Goal: Task Accomplishment & Management: Complete application form

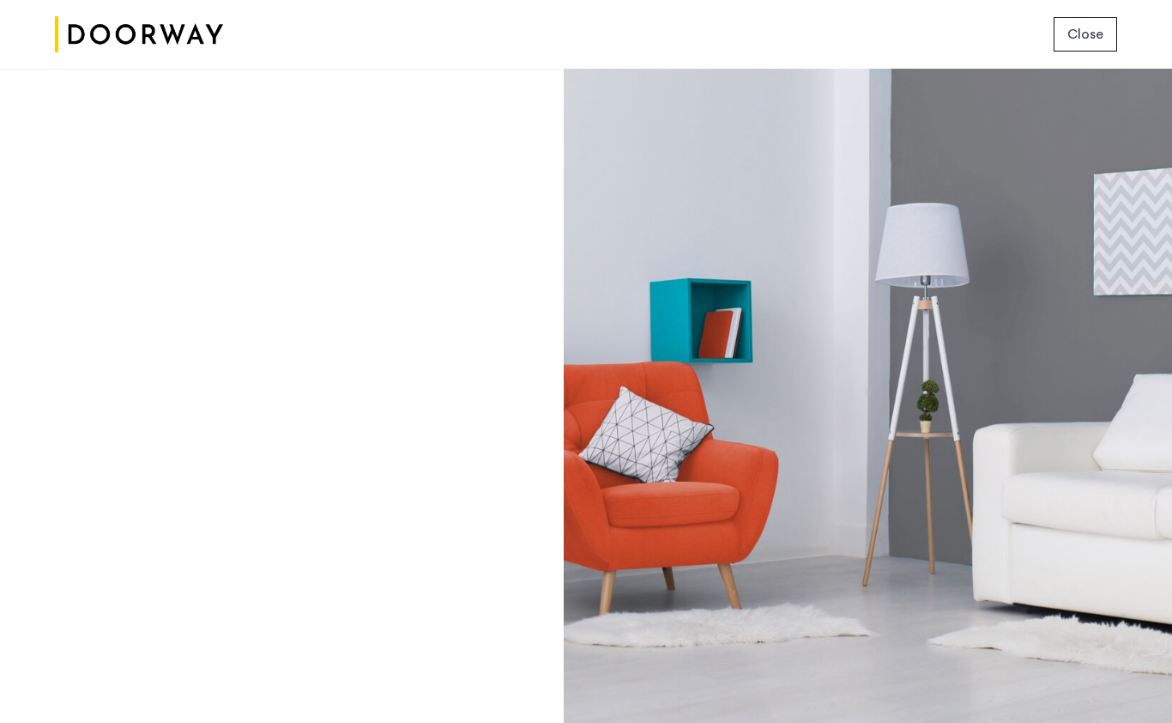
click at [1100, 35] on span "Close" at bounding box center [1086, 34] width 36 height 21
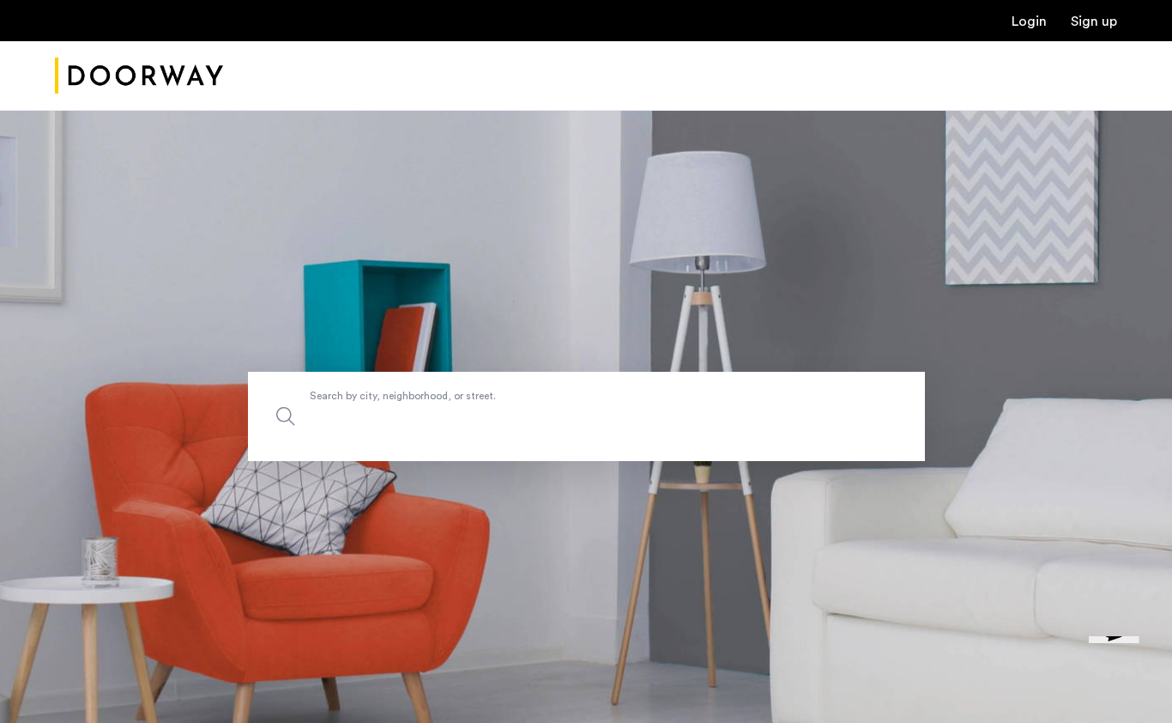
click at [640, 461] on input "Search by city, neighborhood, or street." at bounding box center [586, 416] width 677 height 89
click at [1090, 20] on link "Sign up" at bounding box center [1094, 22] width 46 height 14
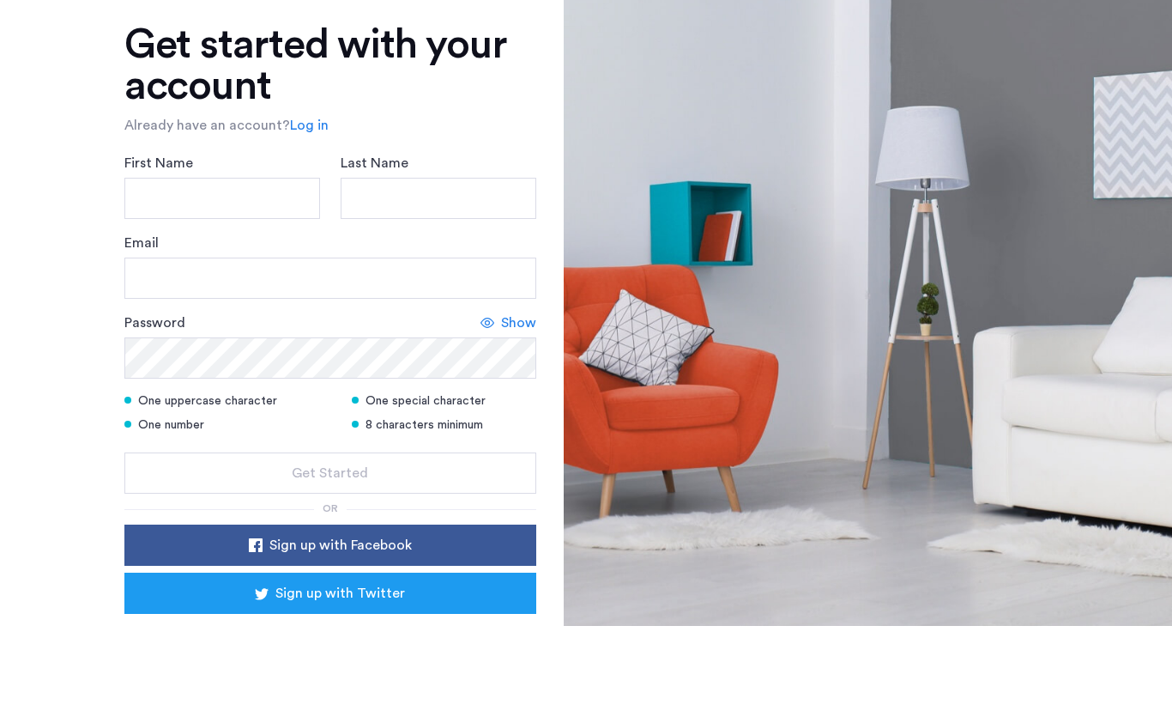
scroll to position [118, 0]
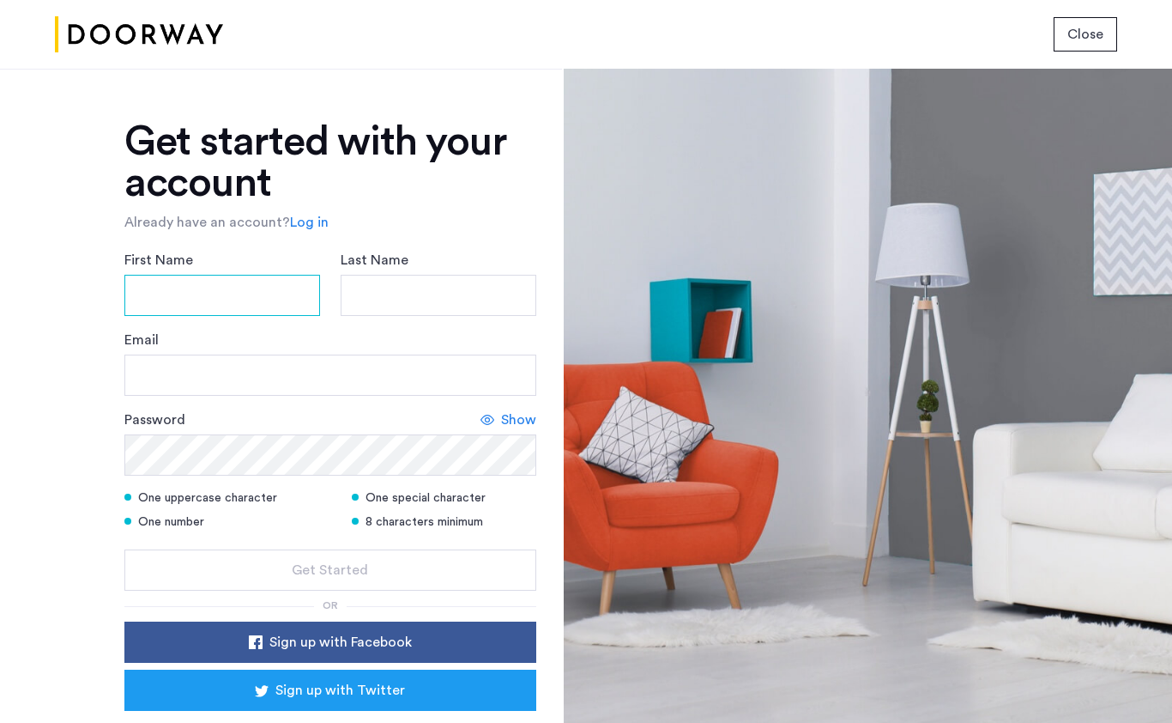
click at [273, 275] on input "First Name" at bounding box center [222, 295] width 196 height 41
type input "*****"
click at [464, 275] on input "Last Name" at bounding box center [439, 295] width 196 height 41
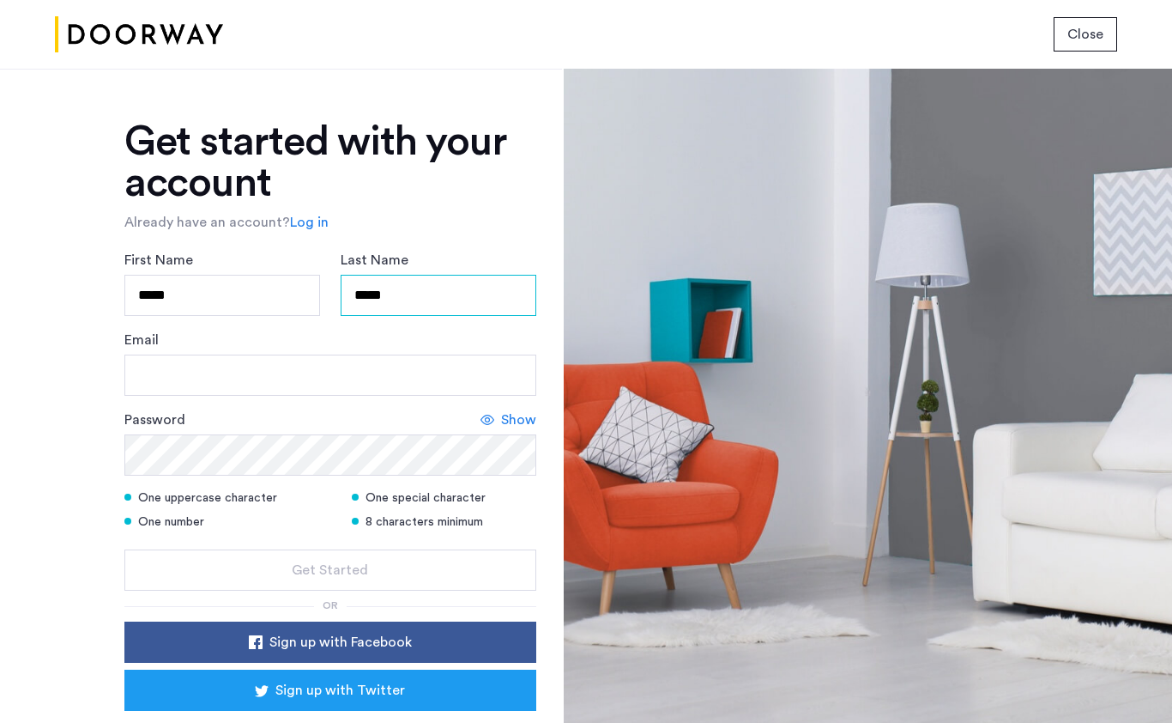
type input "*****"
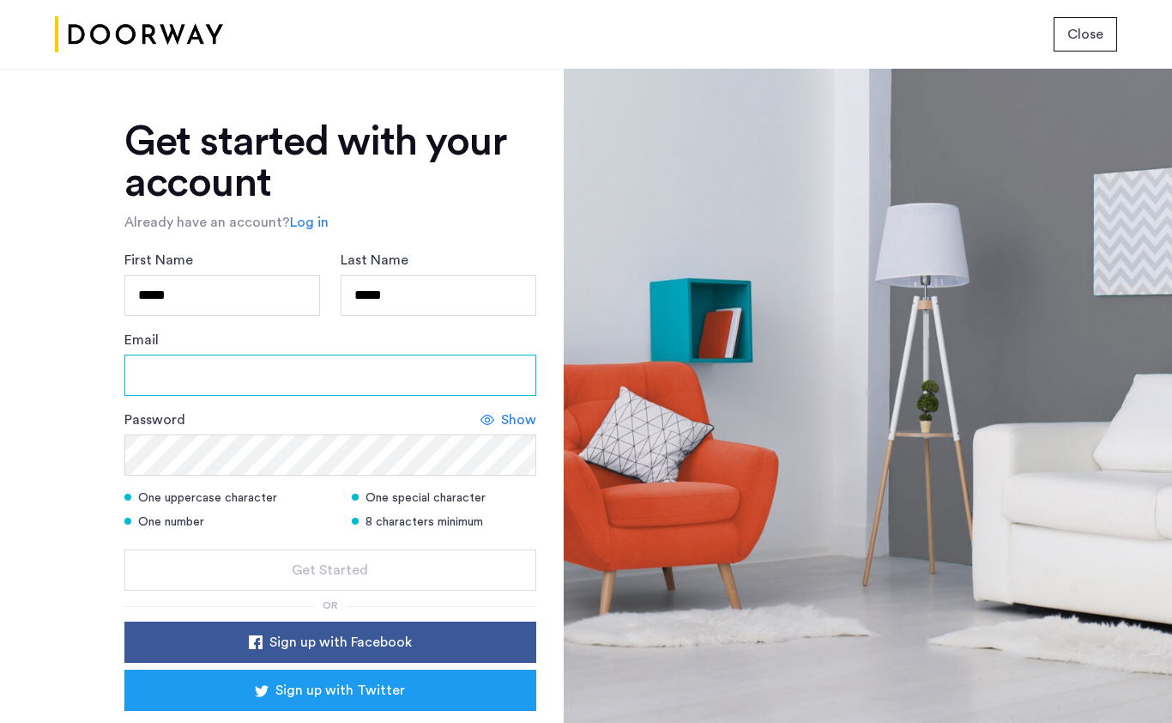
click at [257, 354] on input "Email" at bounding box center [330, 374] width 412 height 41
type input "**********"
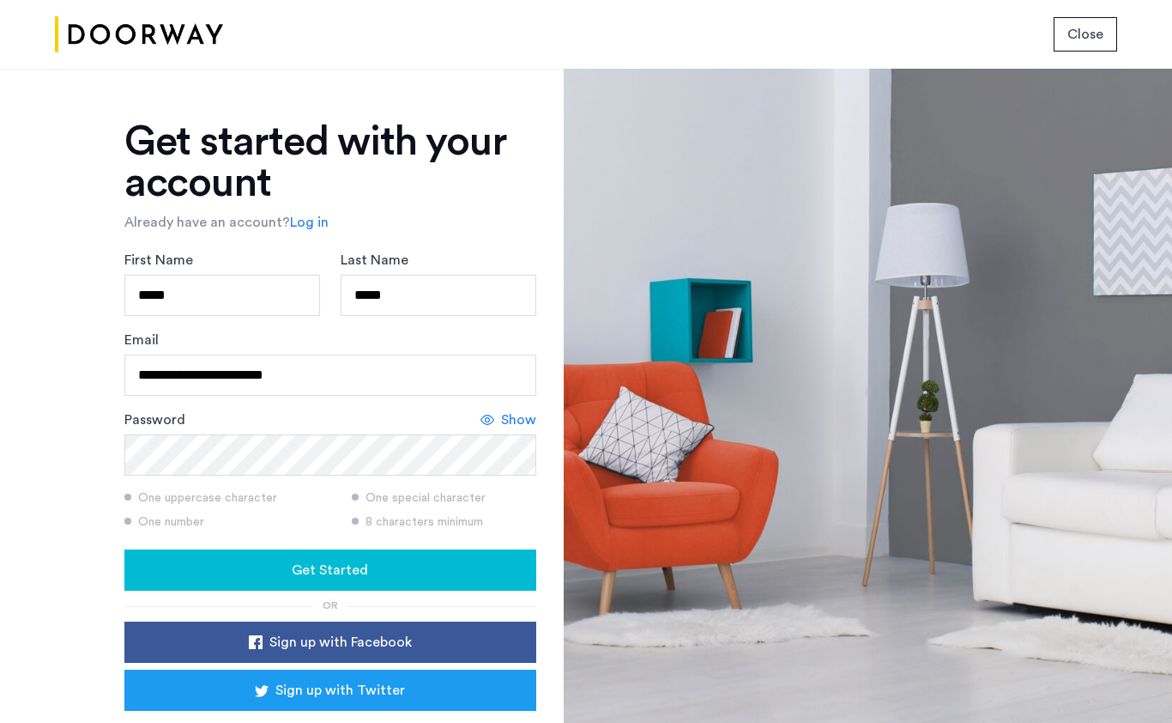
click at [234, 560] on div "Get Started" at bounding box center [330, 570] width 384 height 21
click at [296, 560] on span "Get Started" at bounding box center [330, 570] width 76 height 21
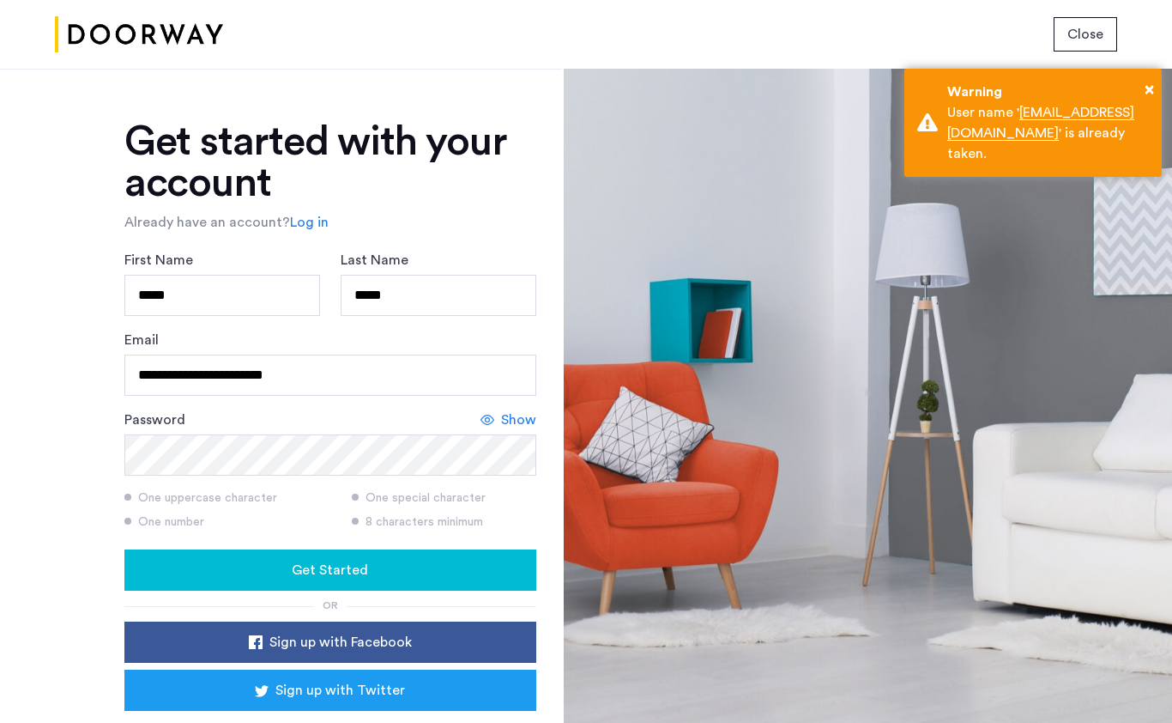
scroll to position [0, 0]
click at [1096, 28] on span "Close" at bounding box center [1086, 34] width 36 height 21
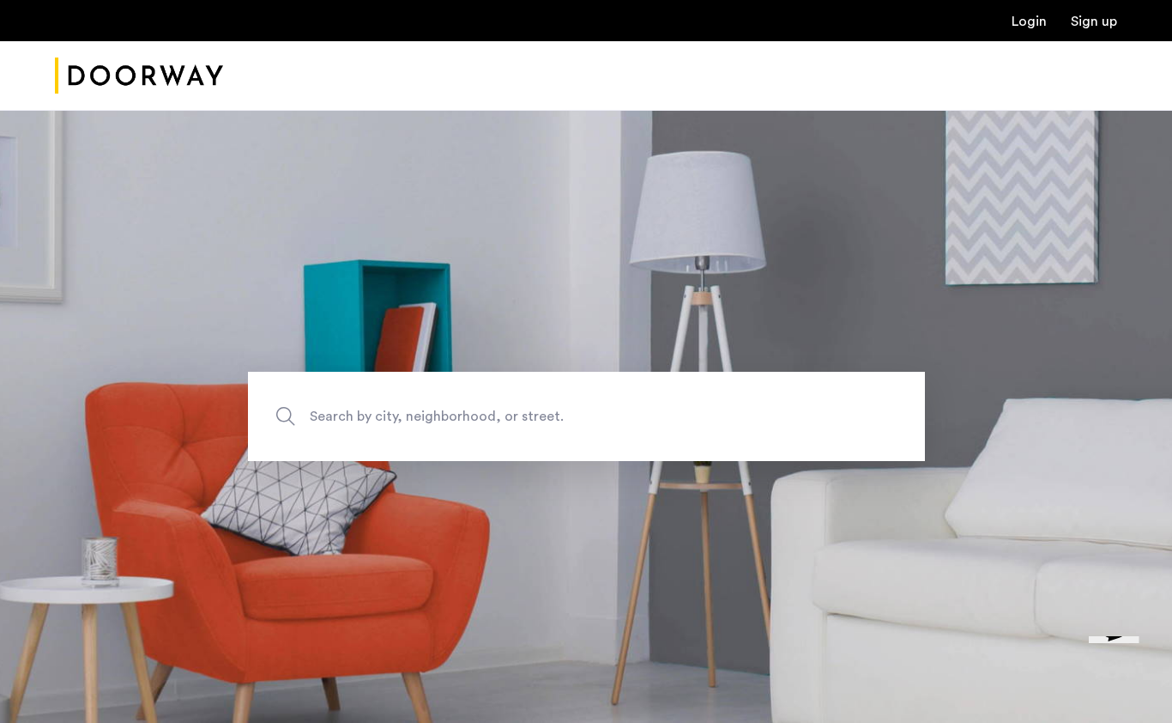
click at [1031, 17] on link "Login" at bounding box center [1029, 22] width 35 height 14
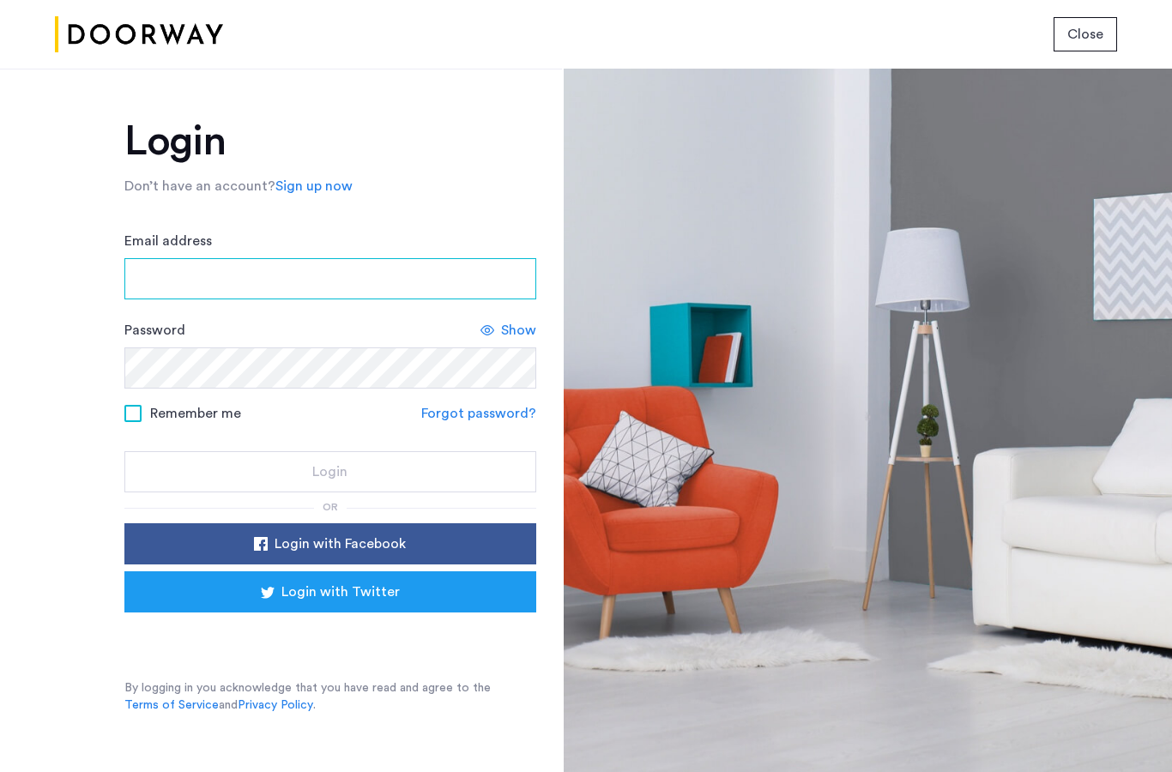
click at [303, 280] on input "Email address" at bounding box center [330, 278] width 412 height 41
type input "**********"
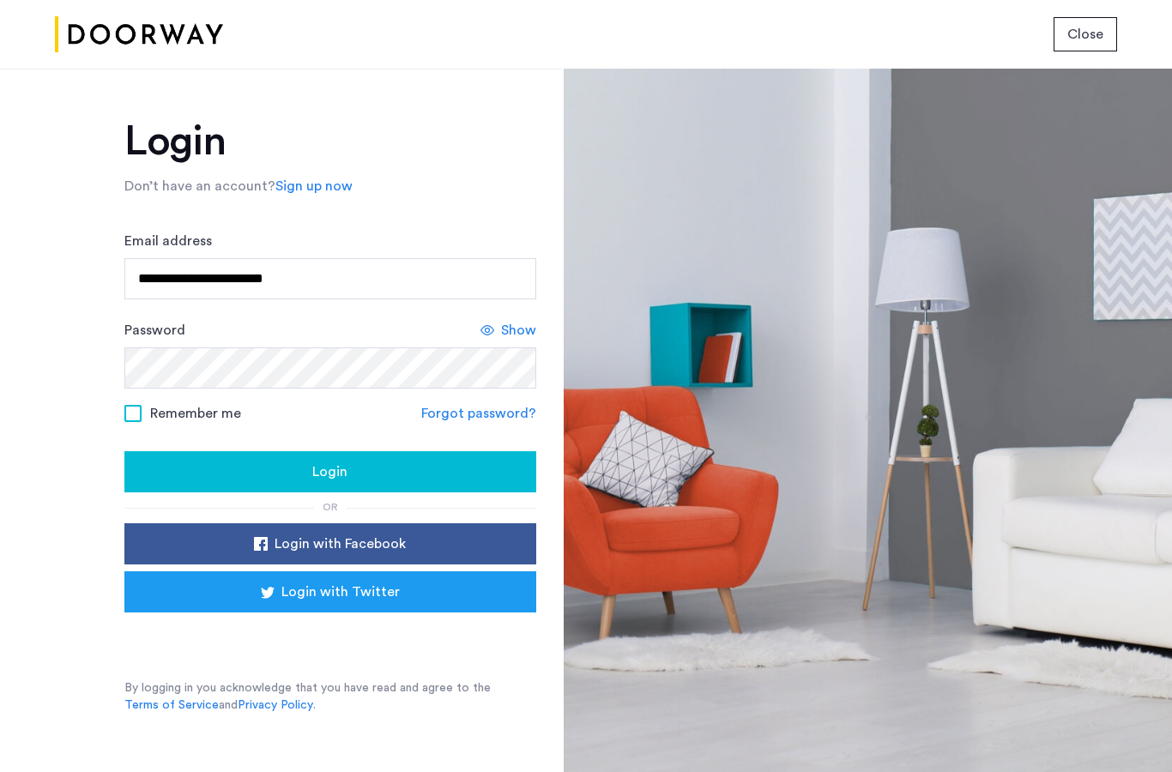
click at [491, 326] on use at bounding box center [488, 330] width 14 height 10
click at [285, 472] on div "Login" at bounding box center [330, 472] width 384 height 21
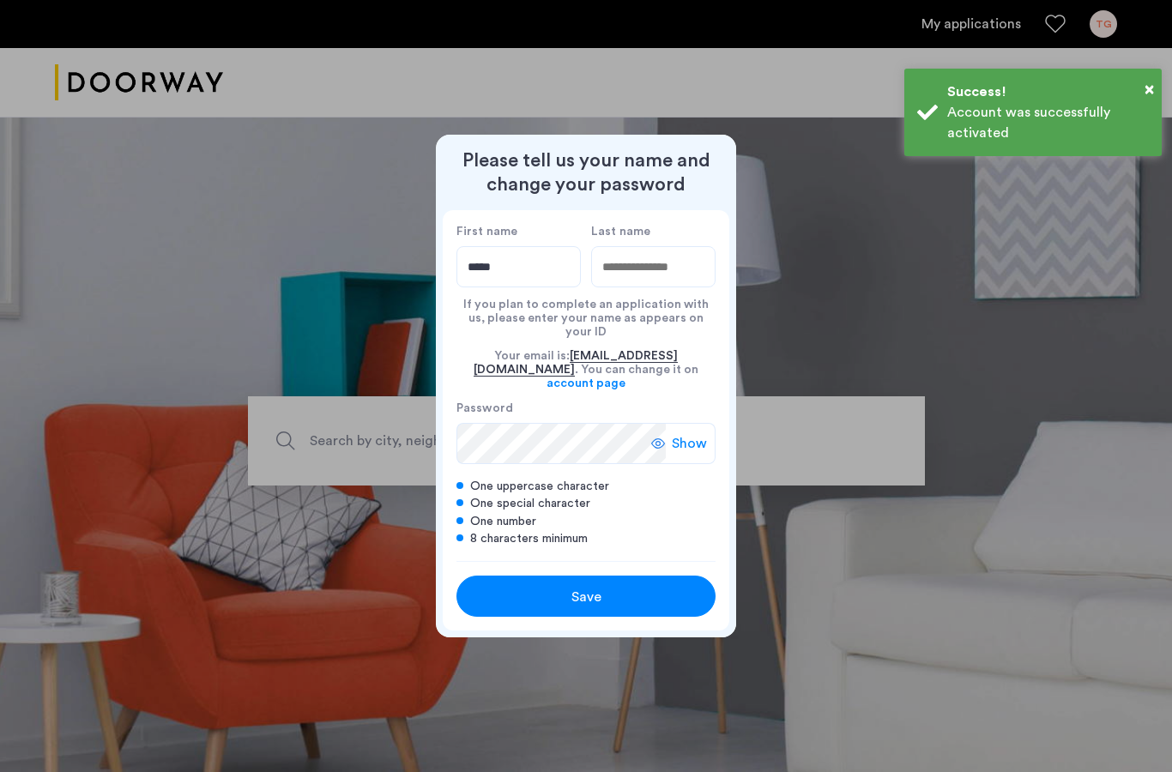
type input "*****"
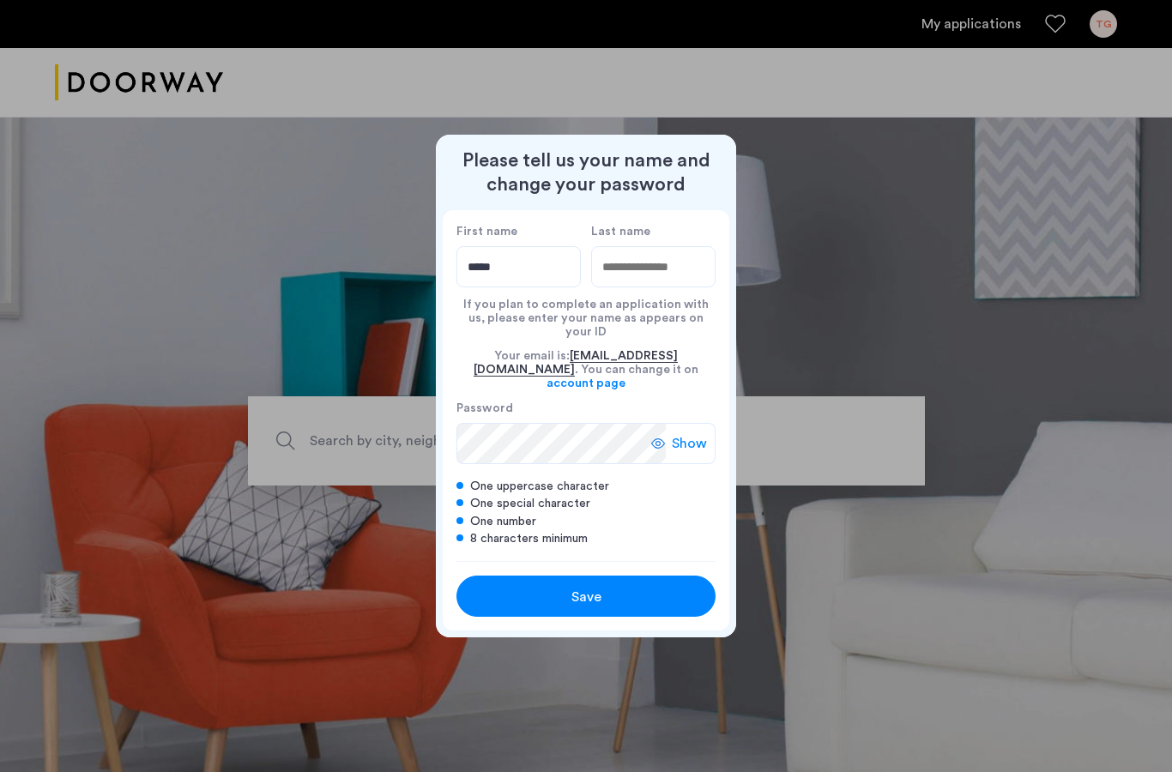
click at [630, 279] on input "Last name" at bounding box center [653, 266] width 124 height 41
type input "*****"
click at [685, 433] on span "Show" at bounding box center [689, 443] width 35 height 21
click at [557, 589] on div "Save" at bounding box center [586, 597] width 165 height 21
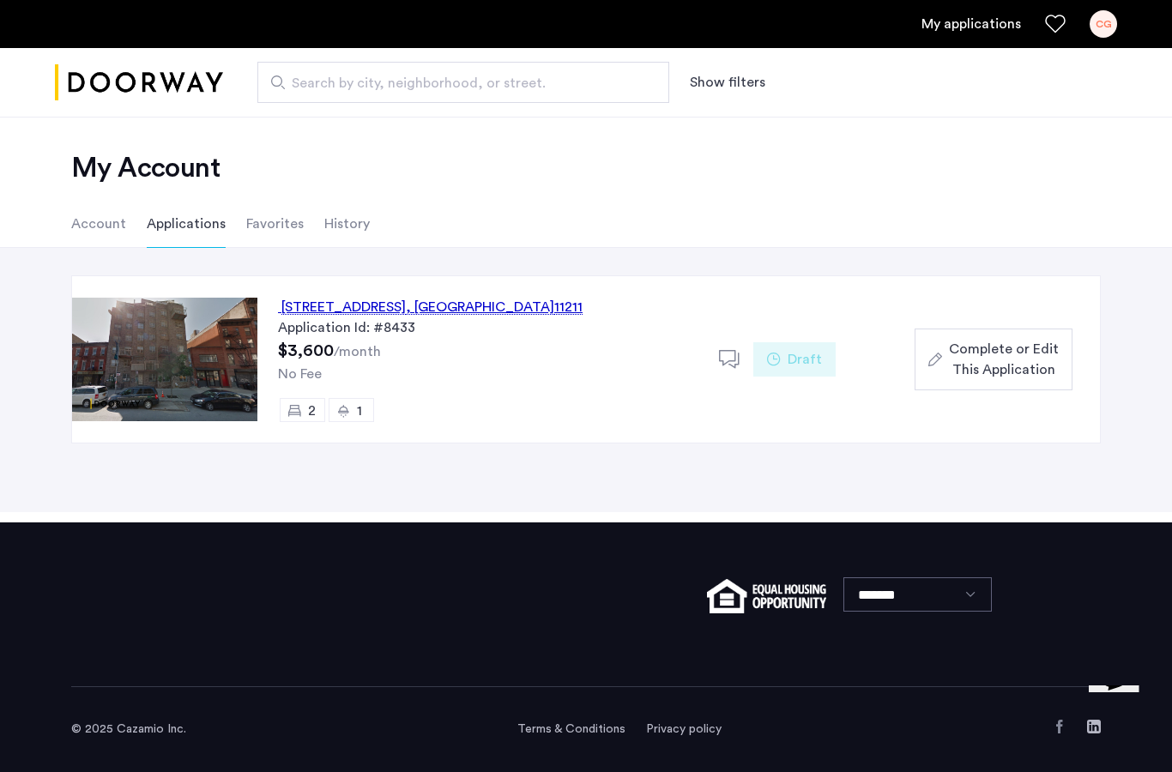
click at [466, 308] on div "[STREET_ADDRESS]" at bounding box center [430, 307] width 305 height 21
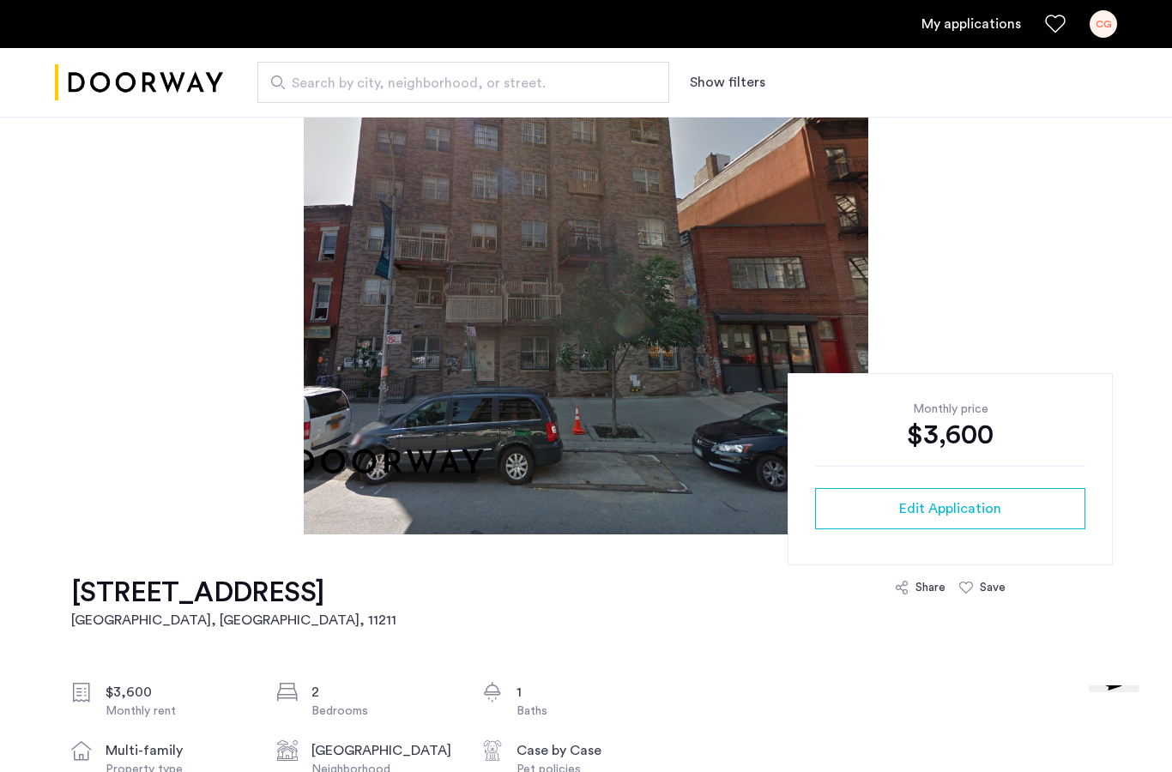
scroll to position [100, 0]
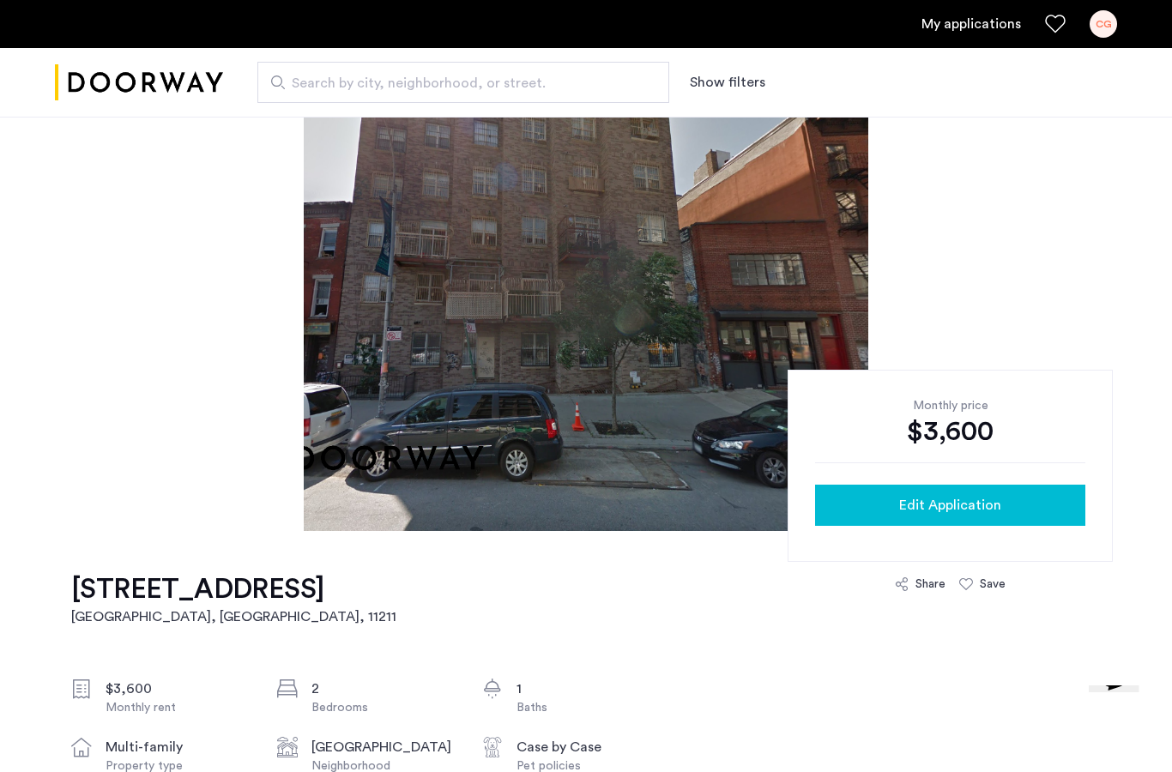
click at [882, 509] on div "Edit Application" at bounding box center [950, 505] width 243 height 21
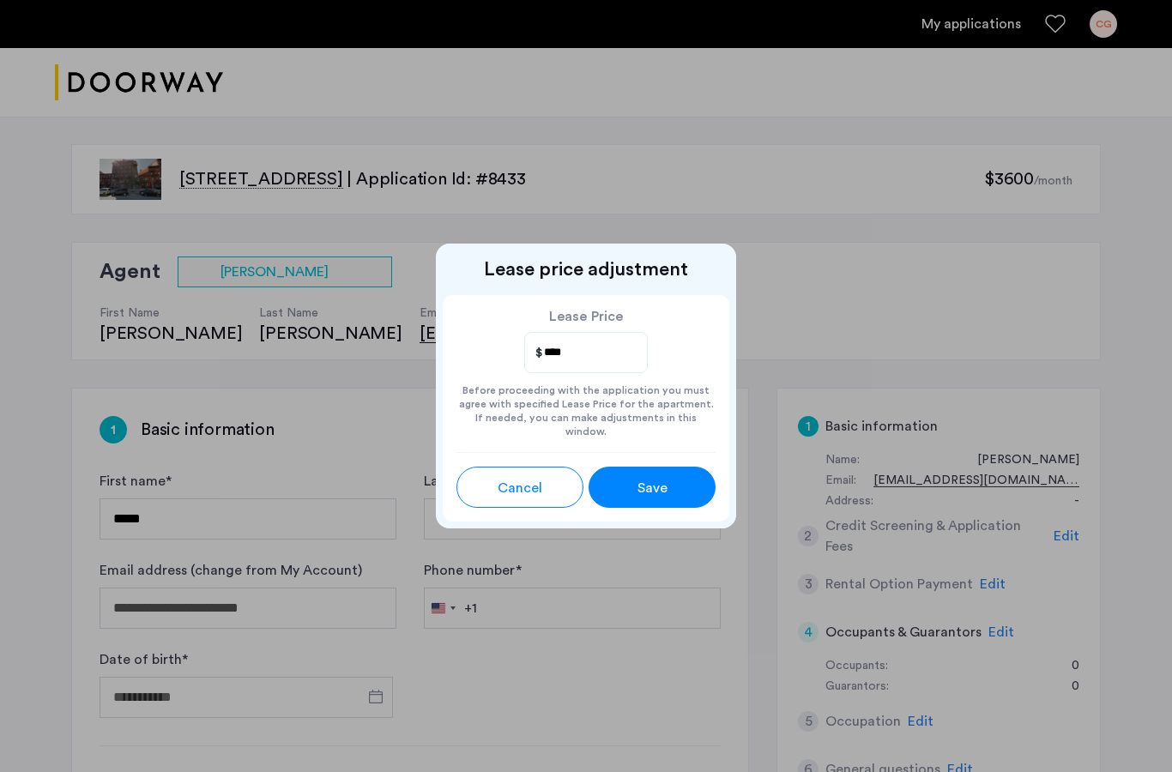
click at [521, 471] on button "Cancel" at bounding box center [520, 487] width 127 height 41
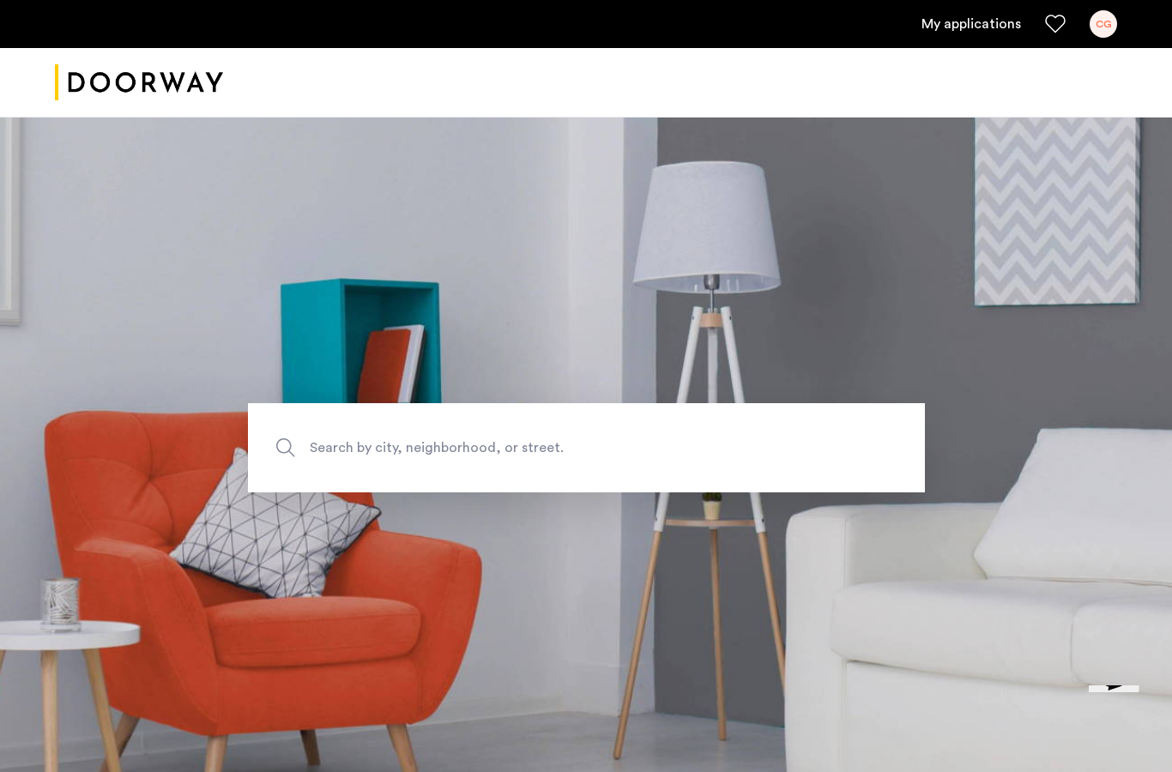
click at [1112, 33] on div "CG" at bounding box center [1103, 23] width 27 height 27
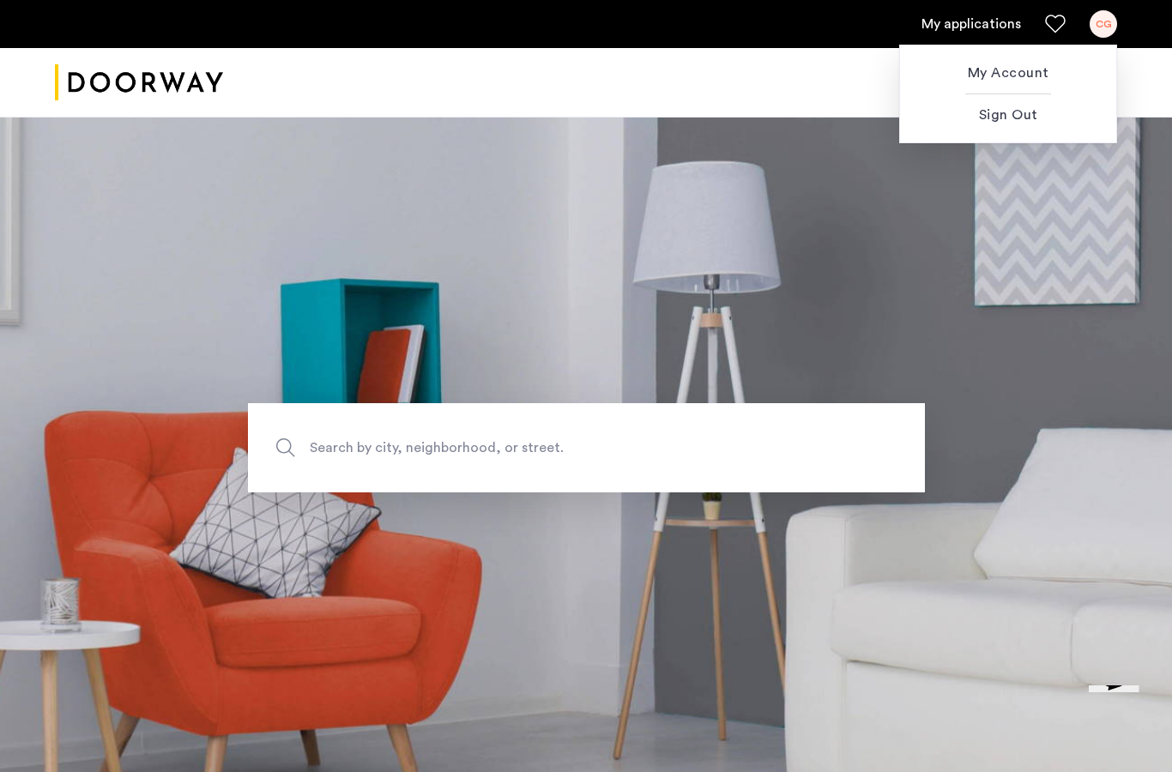
click at [991, 9] on div at bounding box center [586, 386] width 1172 height 772
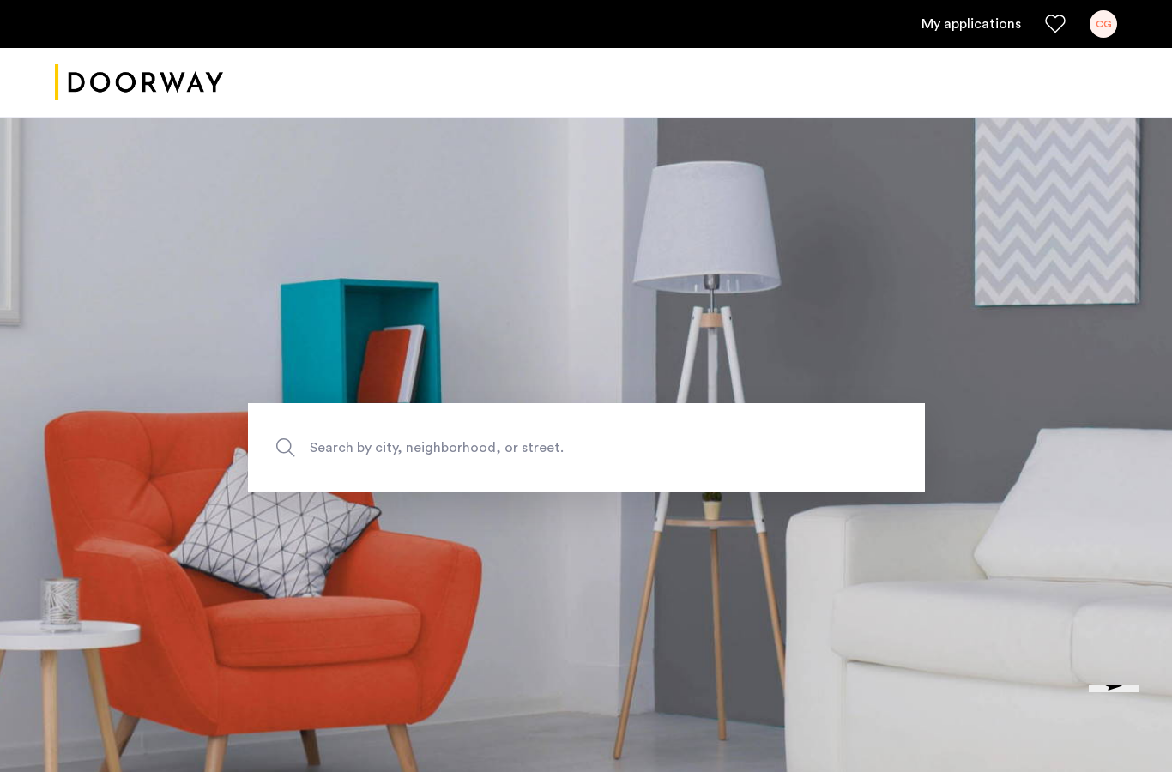
click at [980, 22] on link "My applications" at bounding box center [972, 24] width 100 height 21
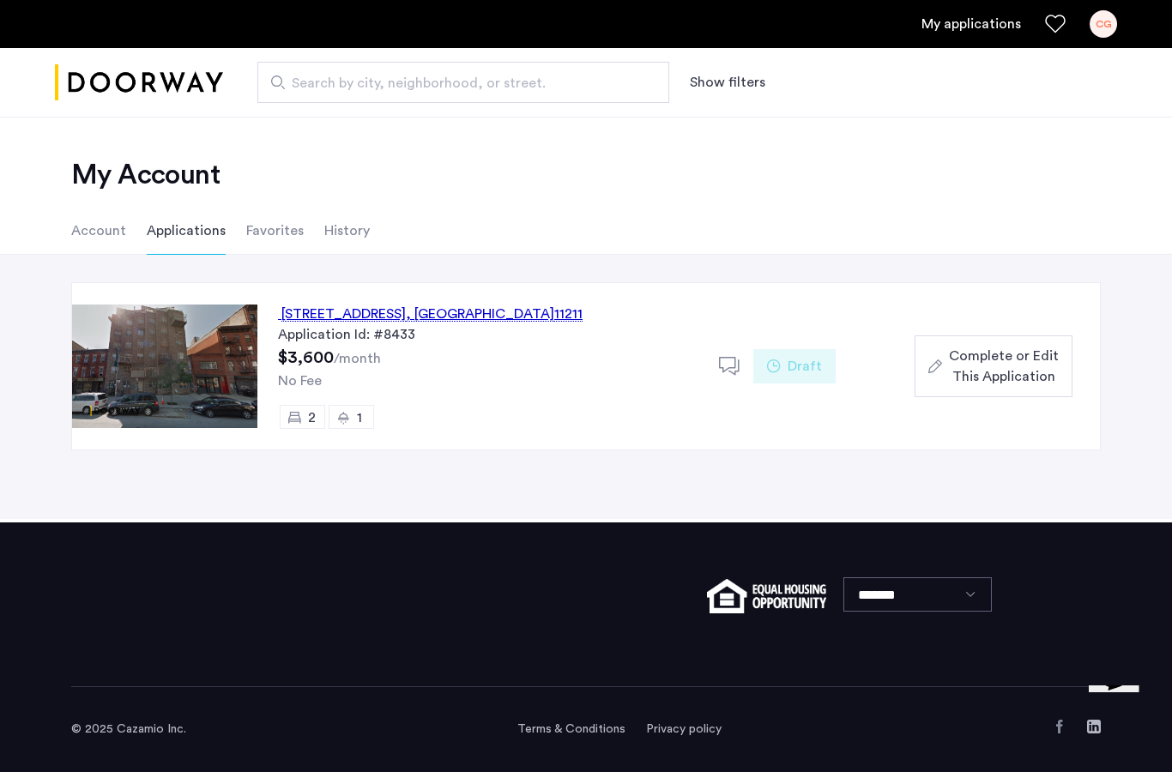
click at [1003, 360] on span "Complete or Edit This Application" at bounding box center [1004, 366] width 110 height 41
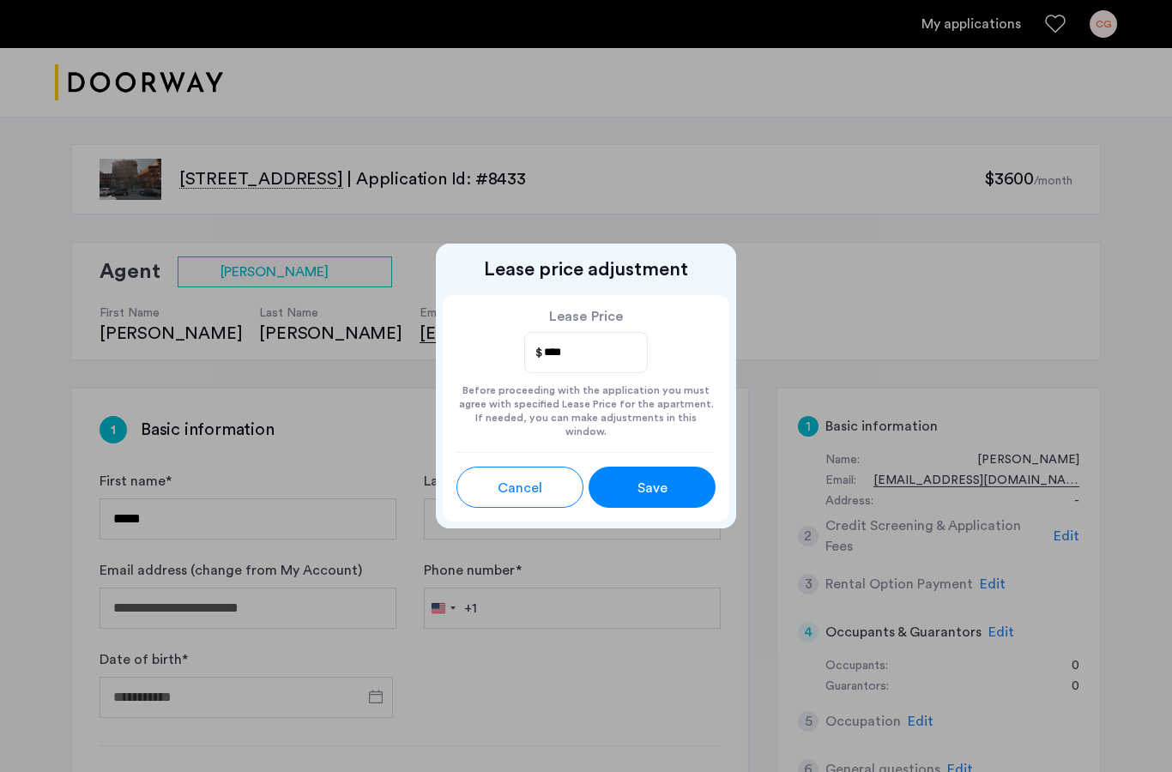
click at [626, 486] on div "Save" at bounding box center [652, 488] width 57 height 21
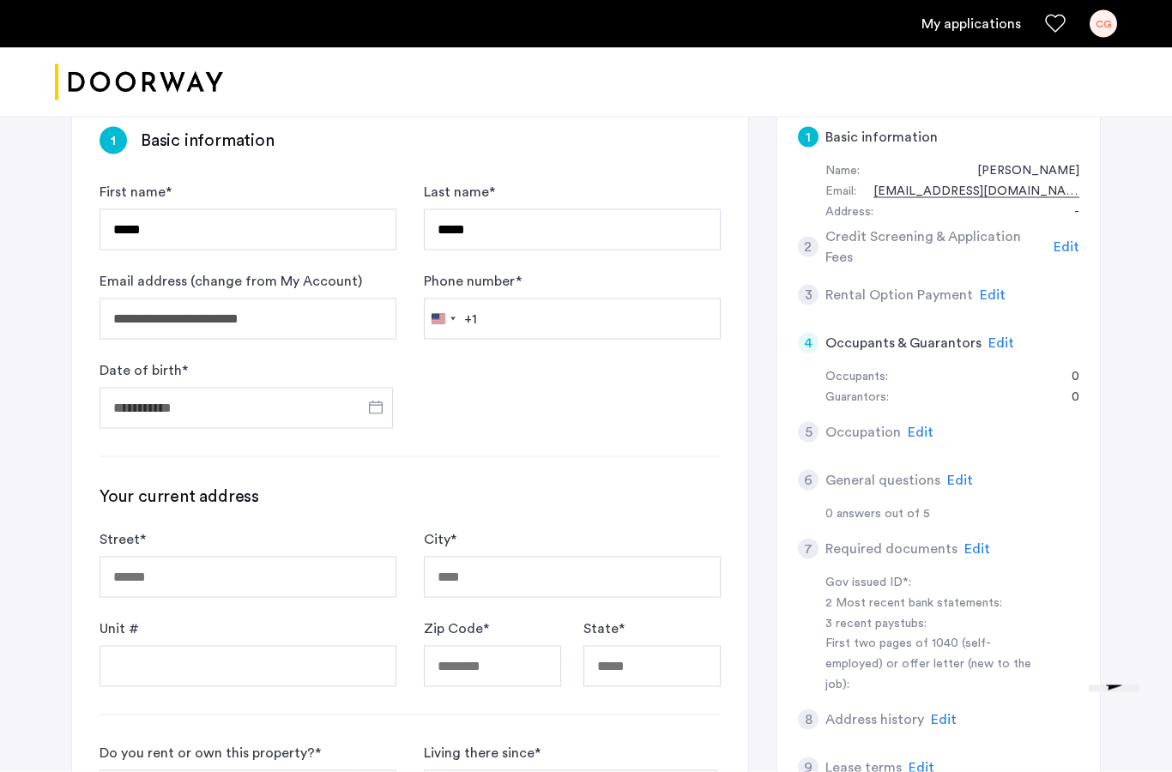
scroll to position [290, 0]
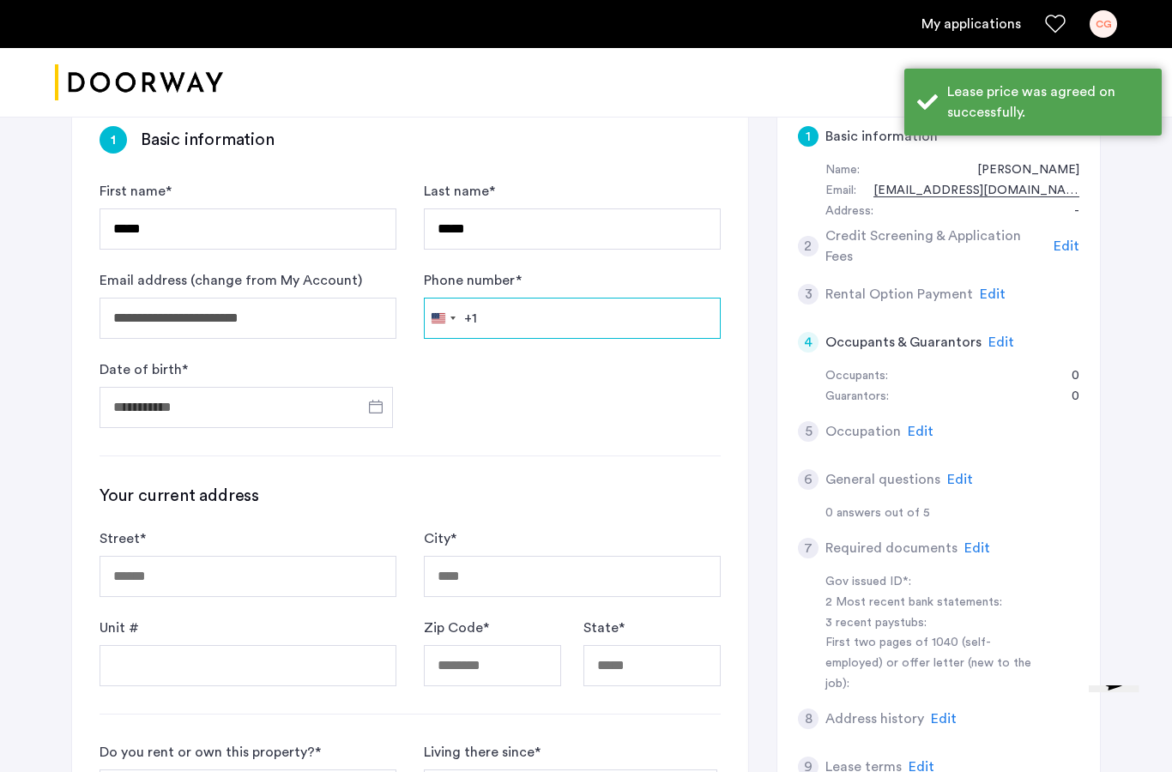
click at [608, 304] on input "Phone number *" at bounding box center [572, 318] width 297 height 41
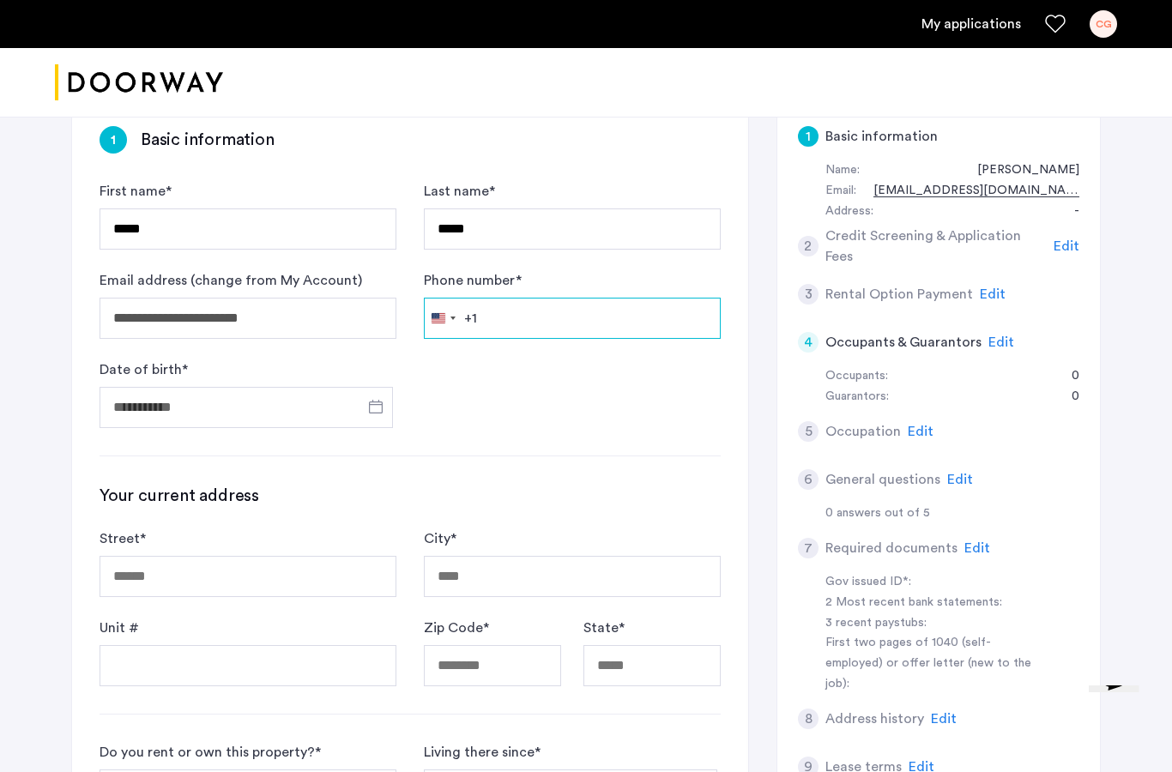
scroll to position [289, 0]
type input "**********"
click at [372, 408] on span "Open calendar" at bounding box center [375, 407] width 41 height 41
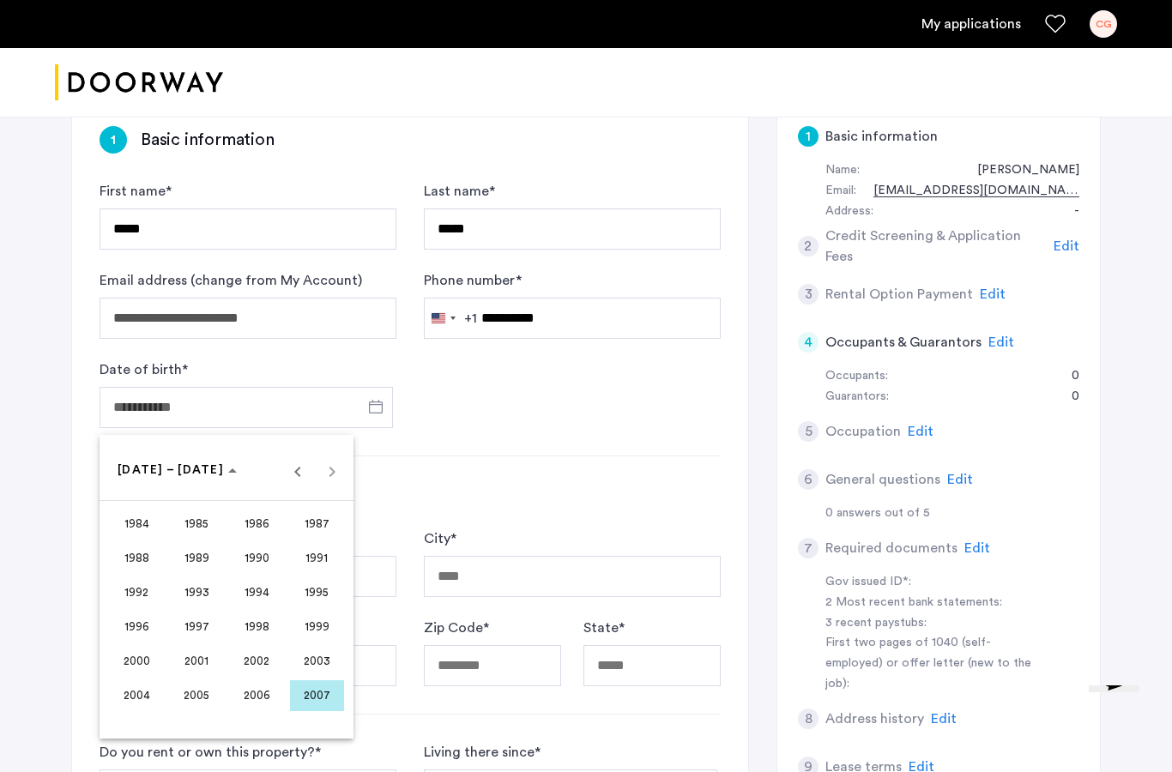
scroll to position [300, 0]
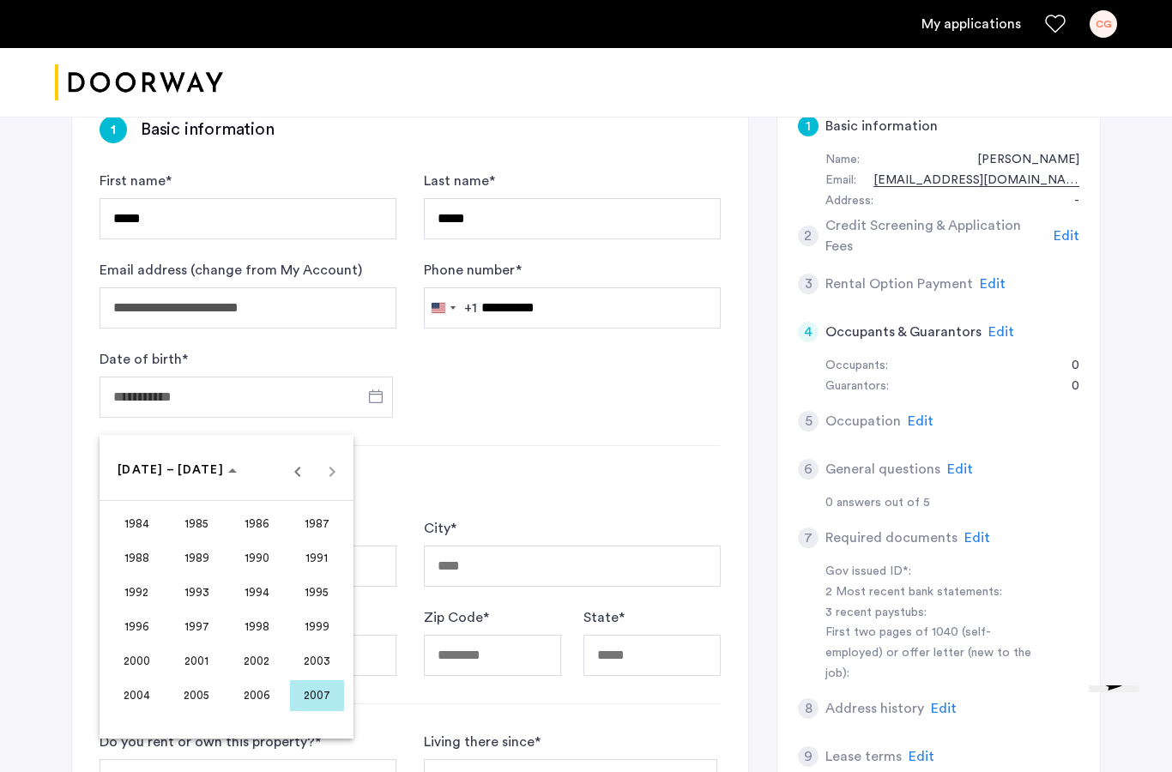
click at [320, 663] on span "2003" at bounding box center [317, 661] width 54 height 31
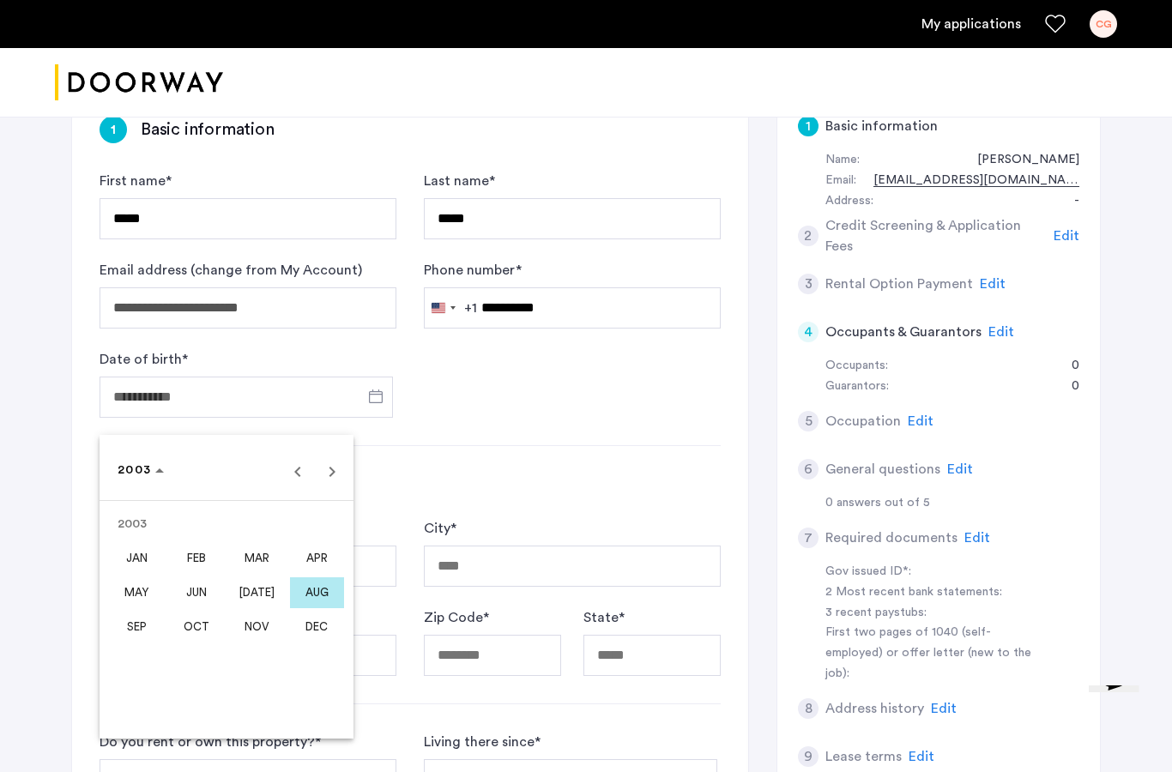
click at [197, 628] on span "OCT" at bounding box center [197, 627] width 54 height 31
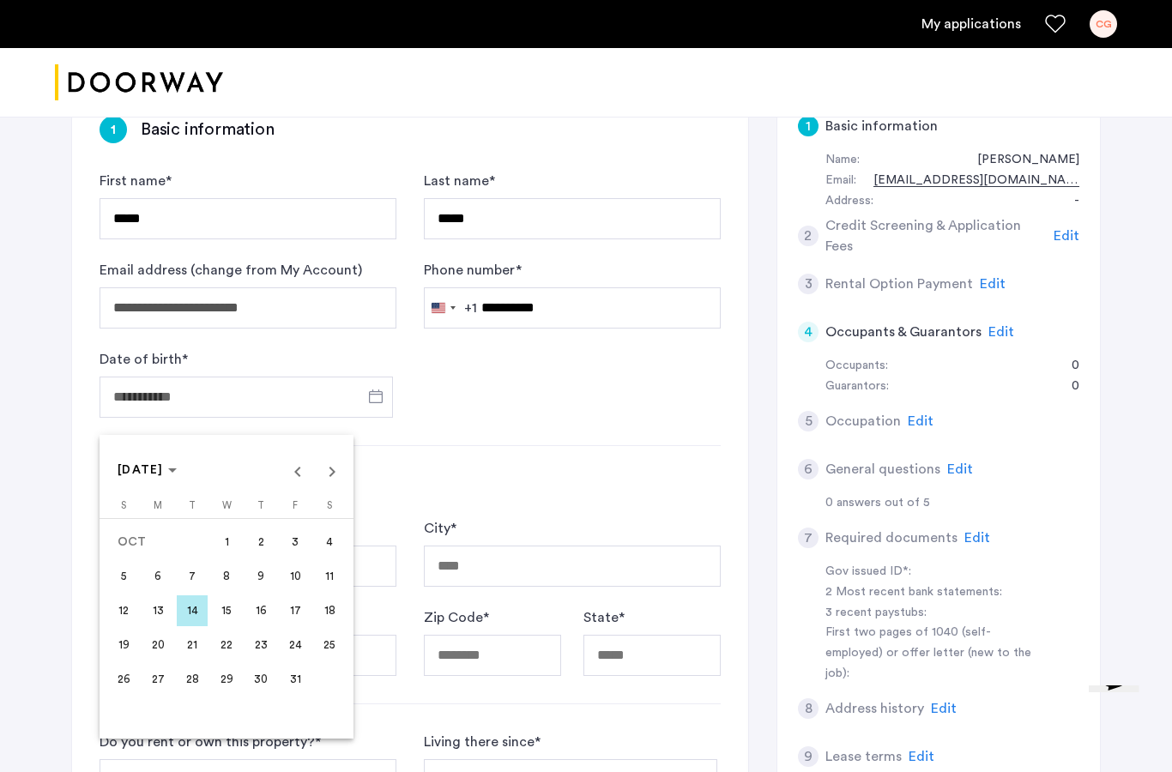
click at [225, 645] on span "22" at bounding box center [226, 645] width 31 height 31
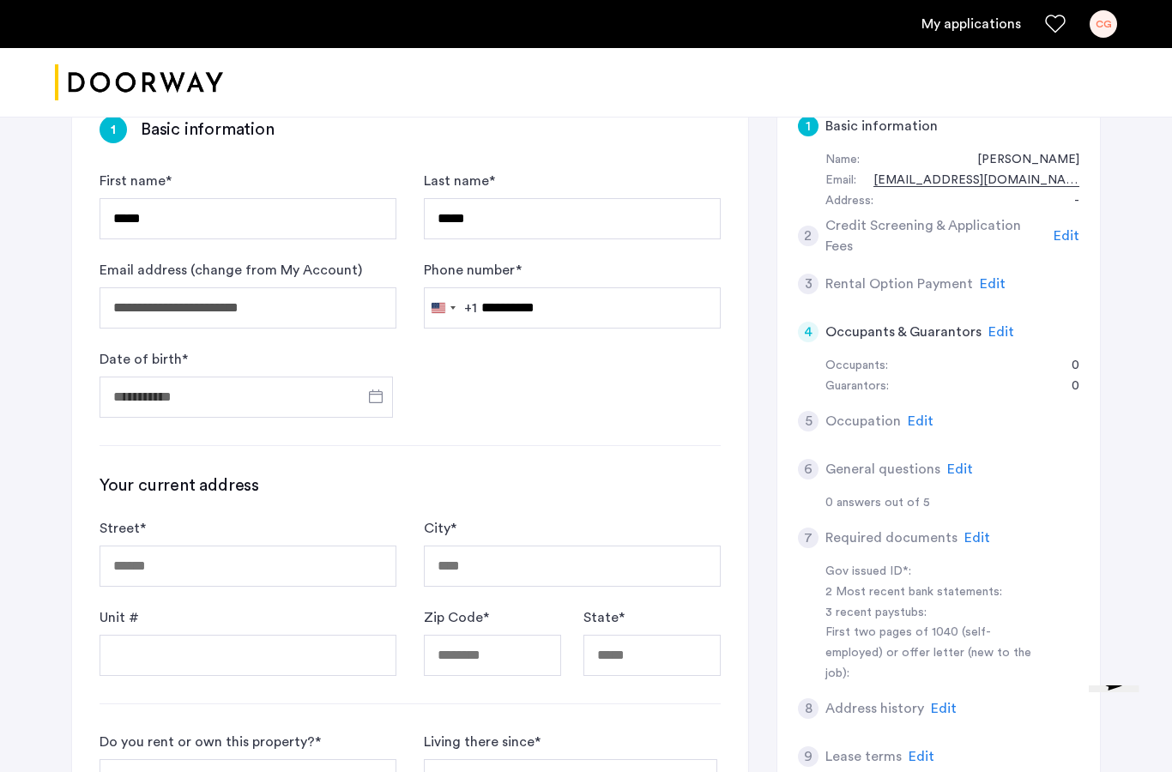
type input "**********"
click at [228, 557] on input "Street *" at bounding box center [248, 566] width 297 height 41
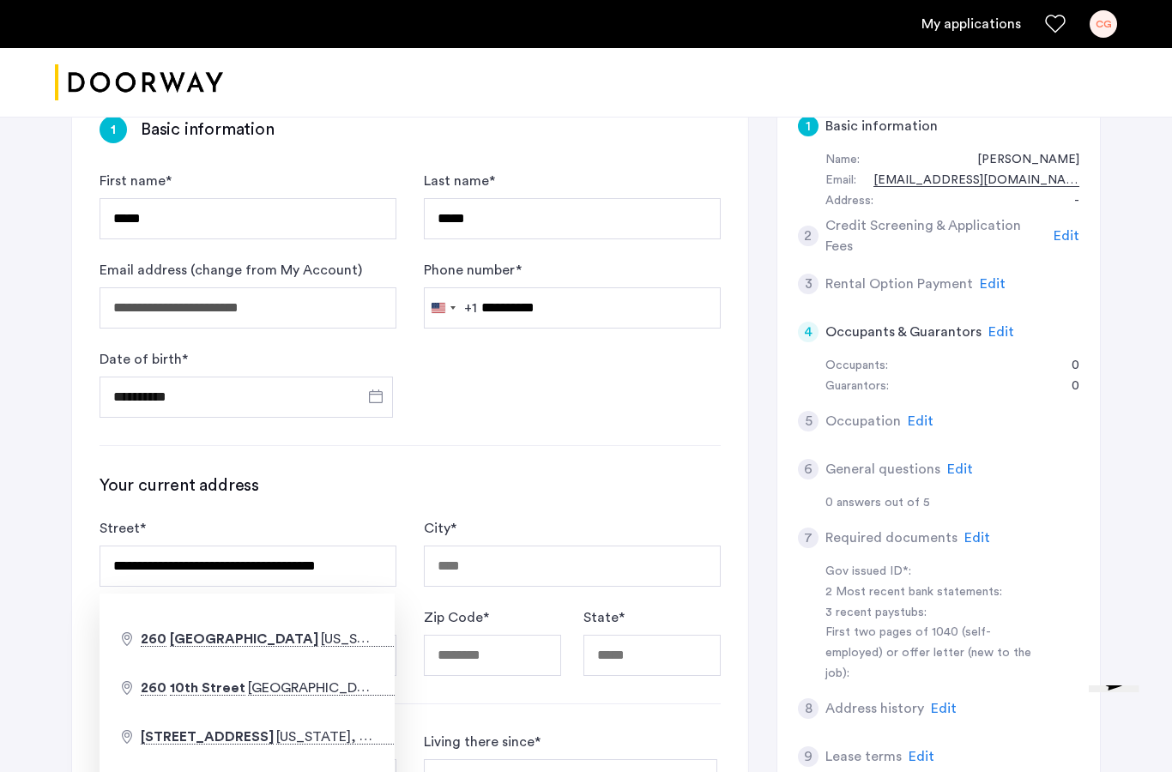
type input "**********"
type input "********"
type input "*****"
type input "**"
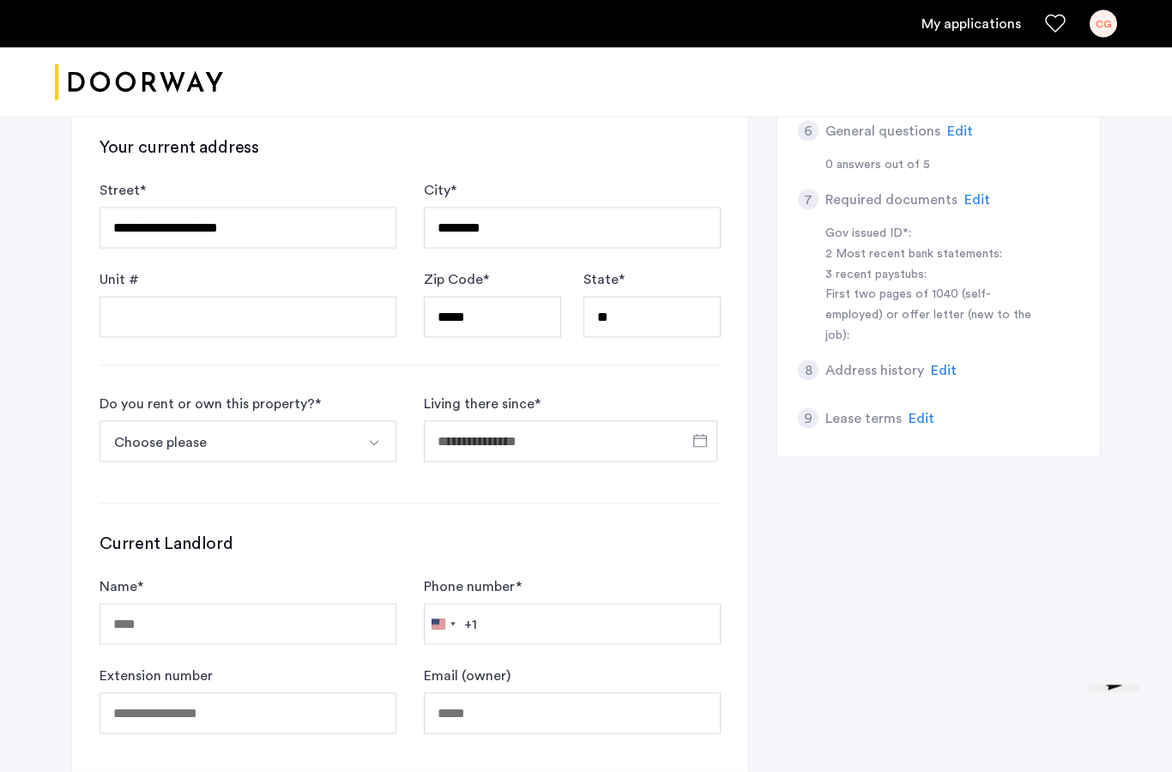
scroll to position [640, 0]
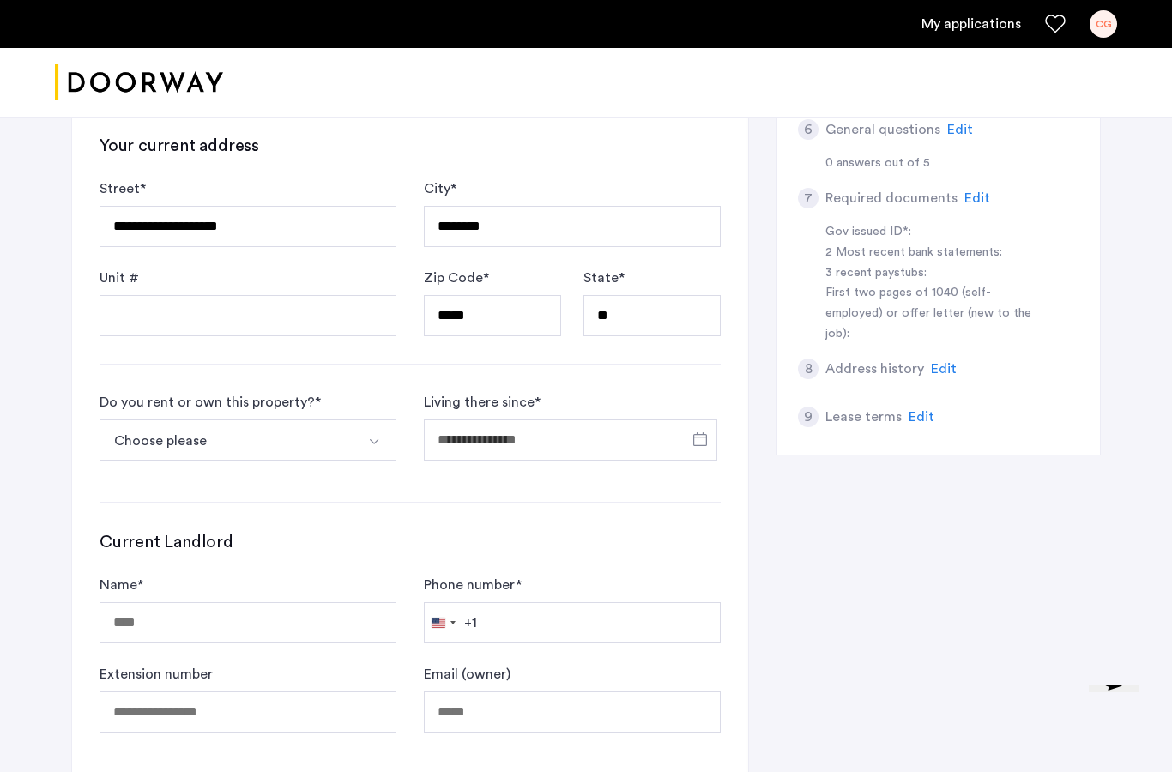
click at [321, 453] on button "Choose please" at bounding box center [228, 440] width 257 height 41
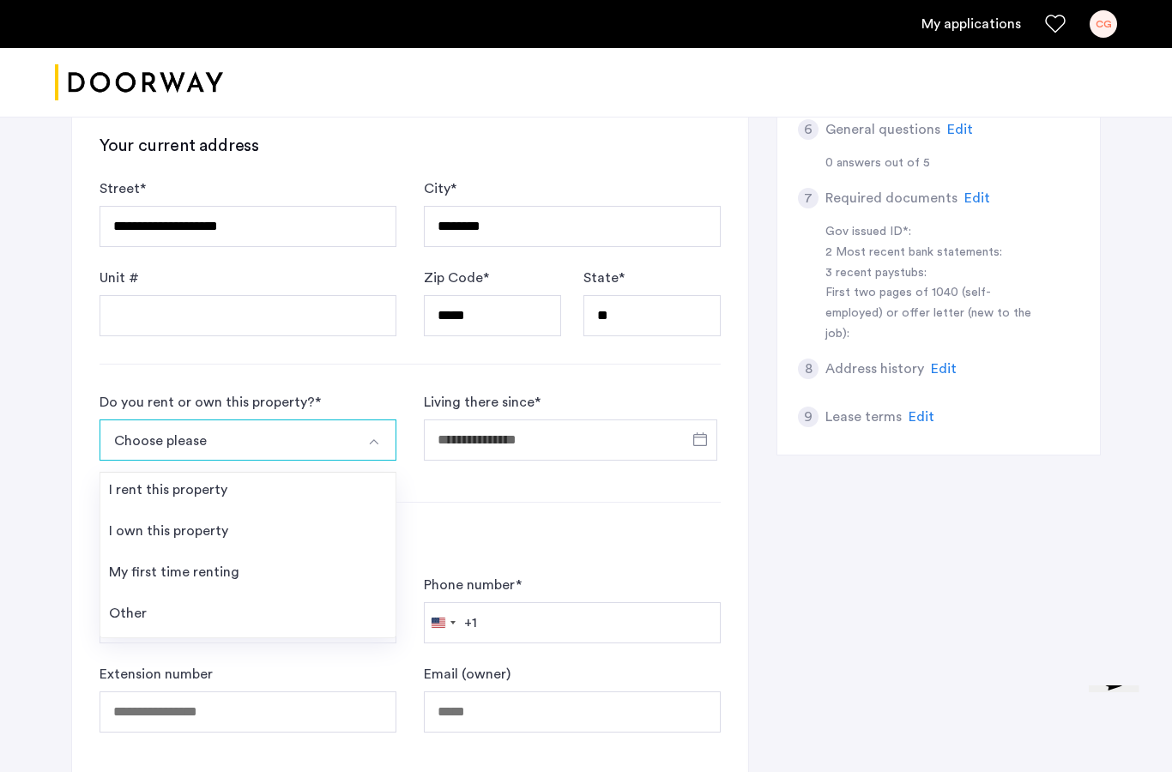
click at [203, 534] on div "I own this property" at bounding box center [168, 531] width 119 height 21
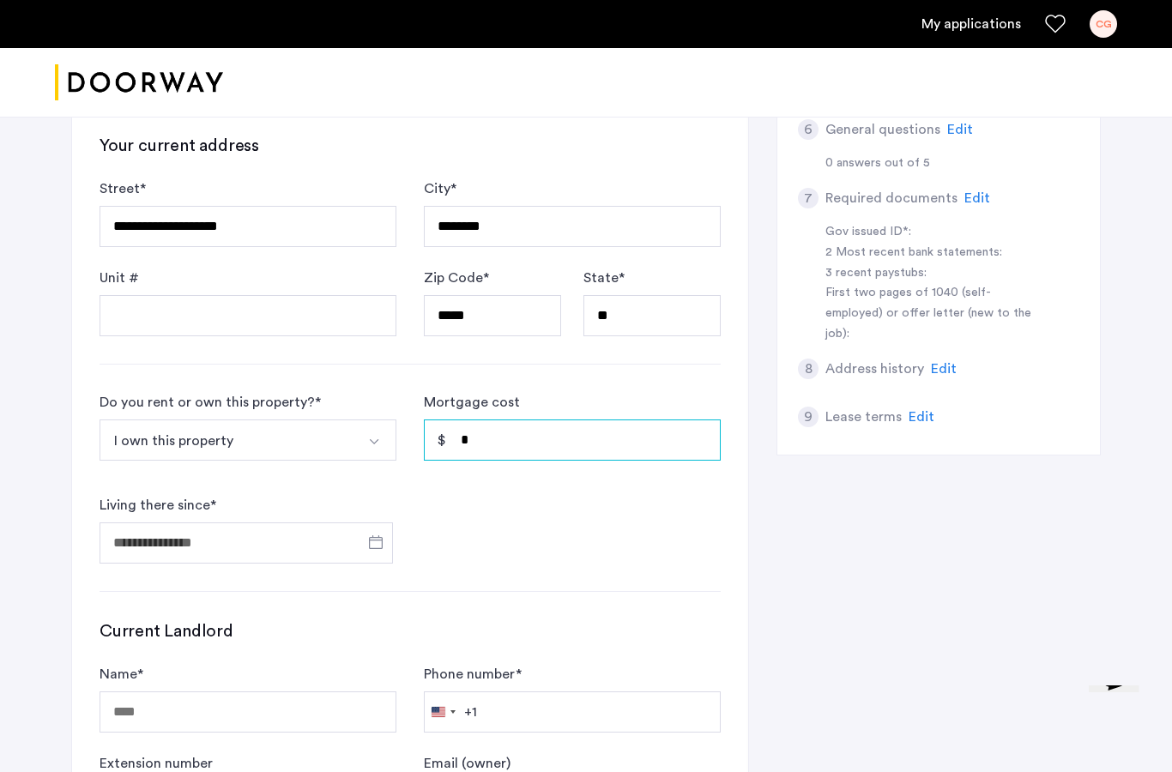
click at [490, 439] on input "*" at bounding box center [572, 440] width 297 height 41
click at [318, 444] on button "I own this property" at bounding box center [228, 440] width 257 height 41
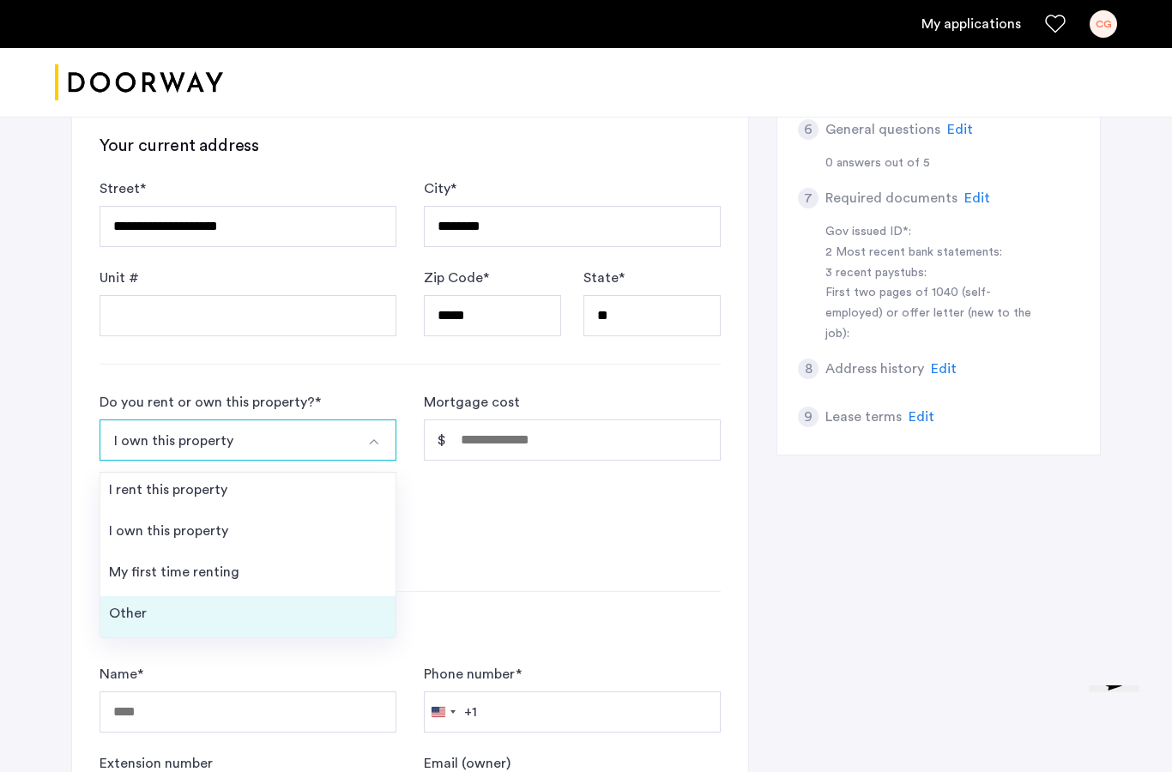
click at [172, 610] on li "Other" at bounding box center [247, 616] width 295 height 41
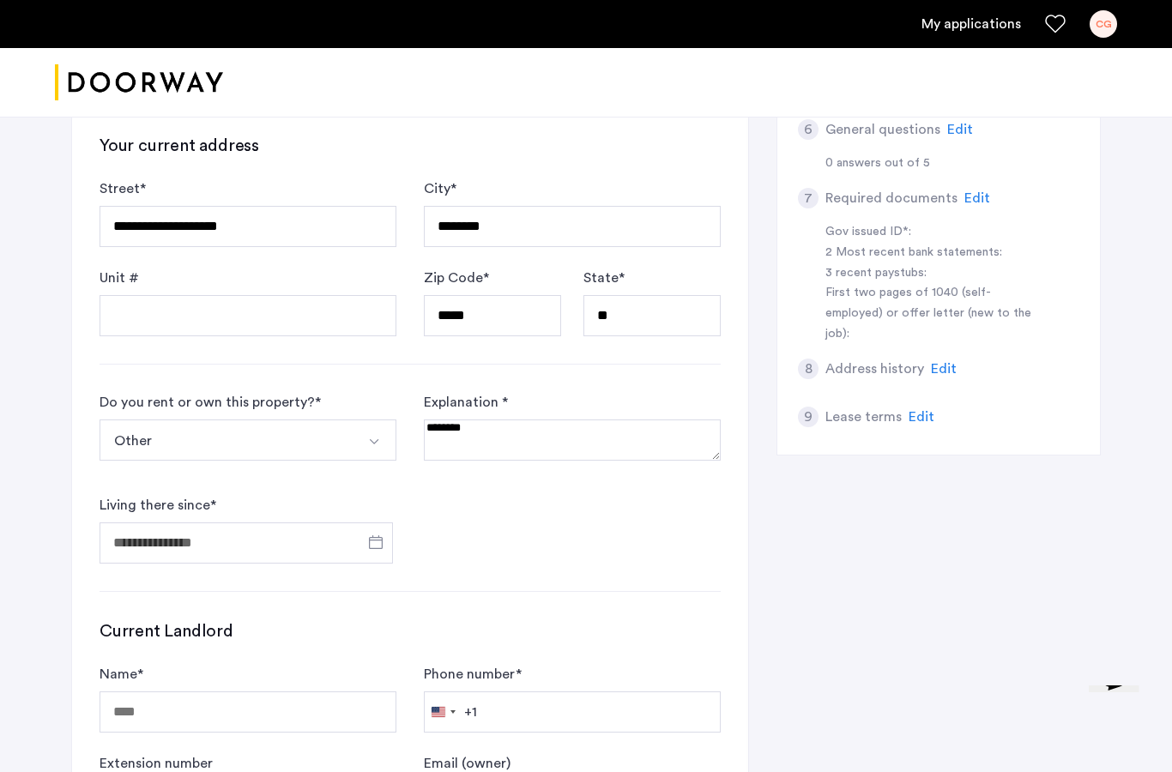
click at [485, 444] on textarea at bounding box center [572, 440] width 297 height 41
click at [161, 331] on input "Unit #" at bounding box center [248, 315] width 297 height 41
type input "**"
click at [268, 449] on button "Other" at bounding box center [228, 440] width 257 height 41
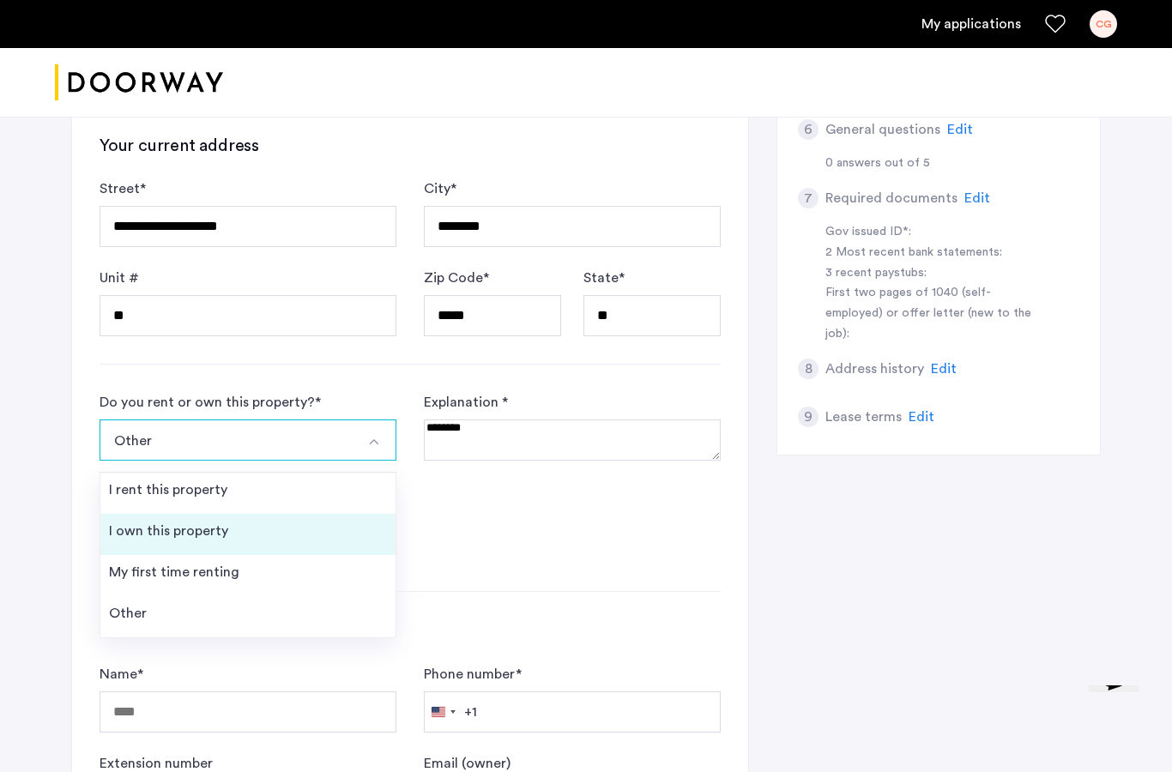
click at [206, 535] on div "I own this property" at bounding box center [168, 531] width 119 height 21
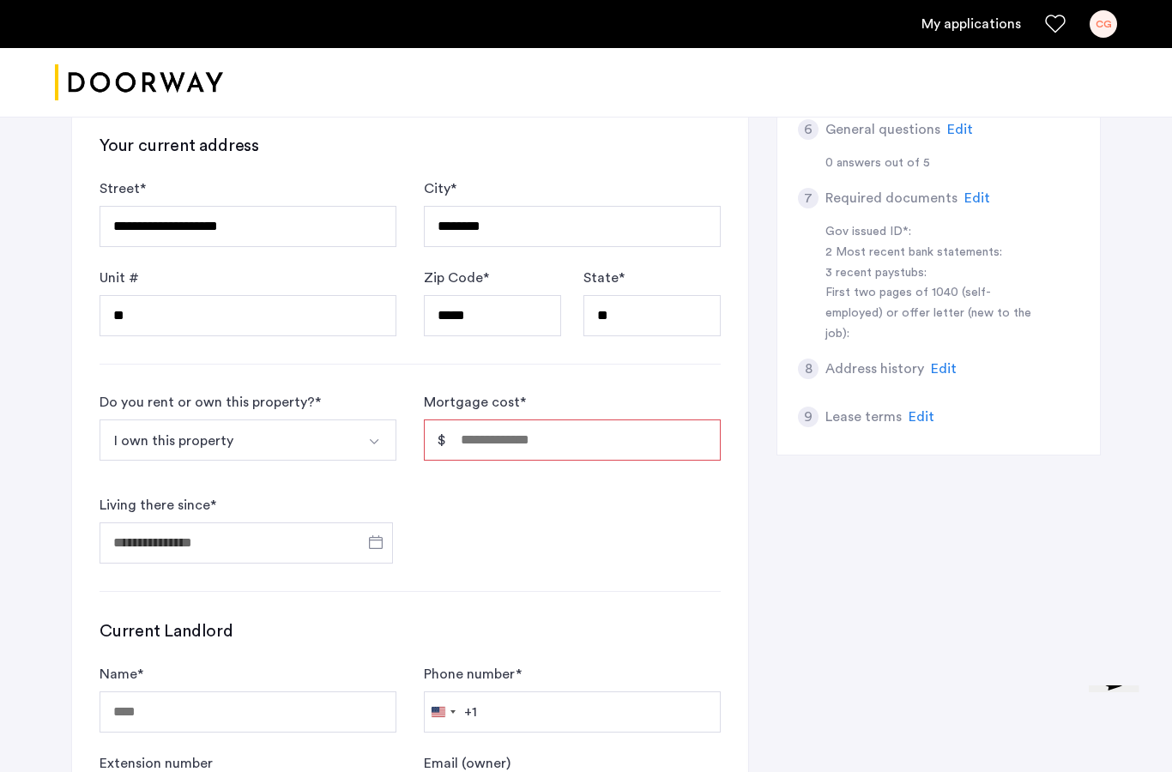
click at [531, 440] on input "Mortgage cost *" at bounding box center [572, 440] width 297 height 41
type input "*"
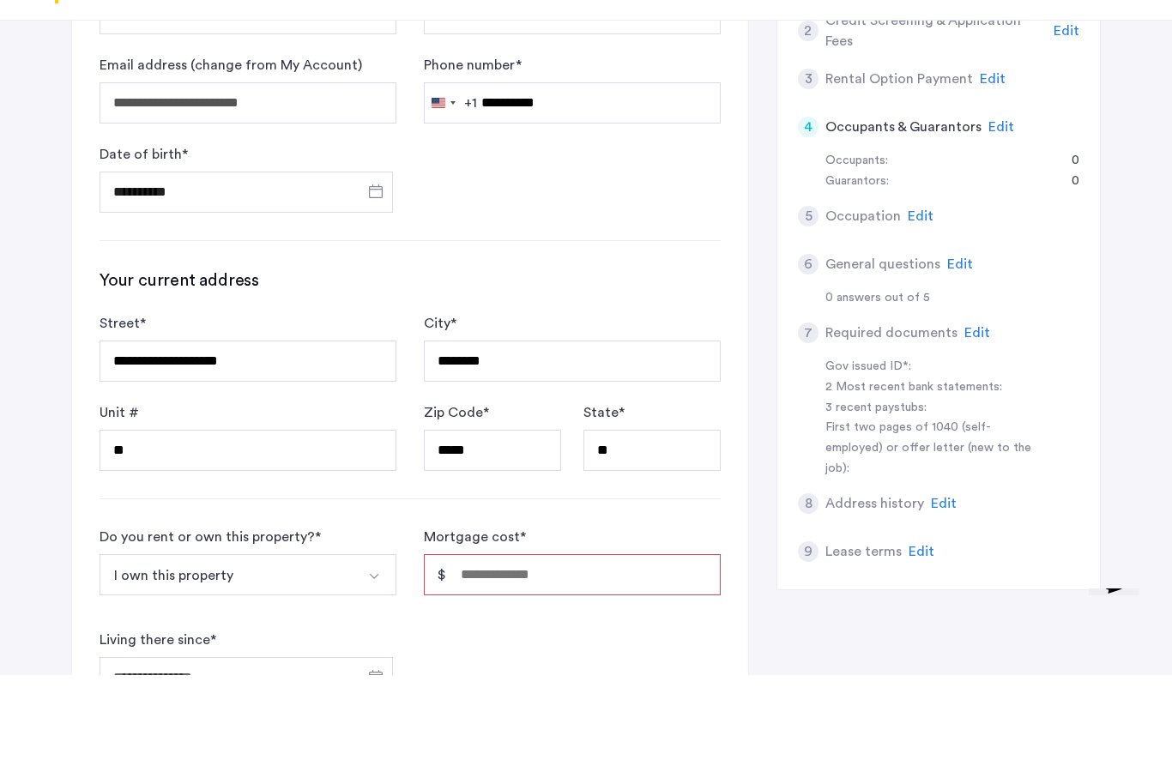
scroll to position [422, 0]
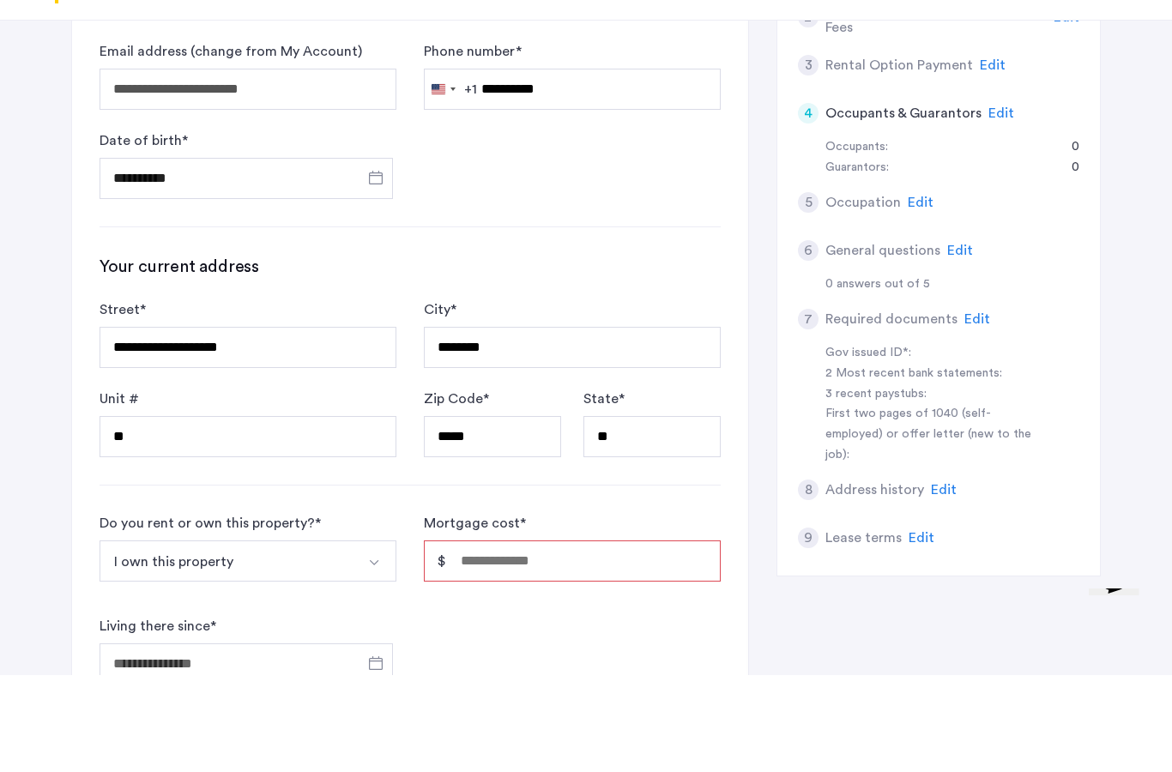
click at [345, 638] on button "I own this property" at bounding box center [228, 658] width 257 height 41
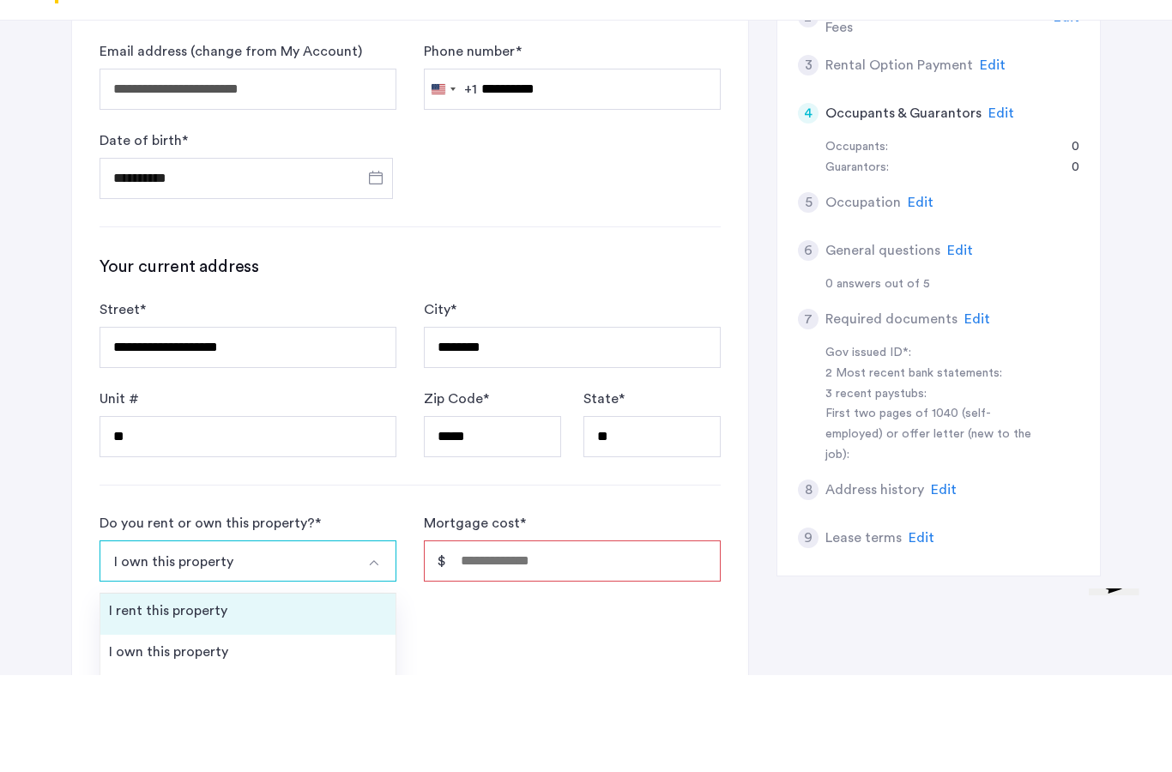
scroll to position [520, 0]
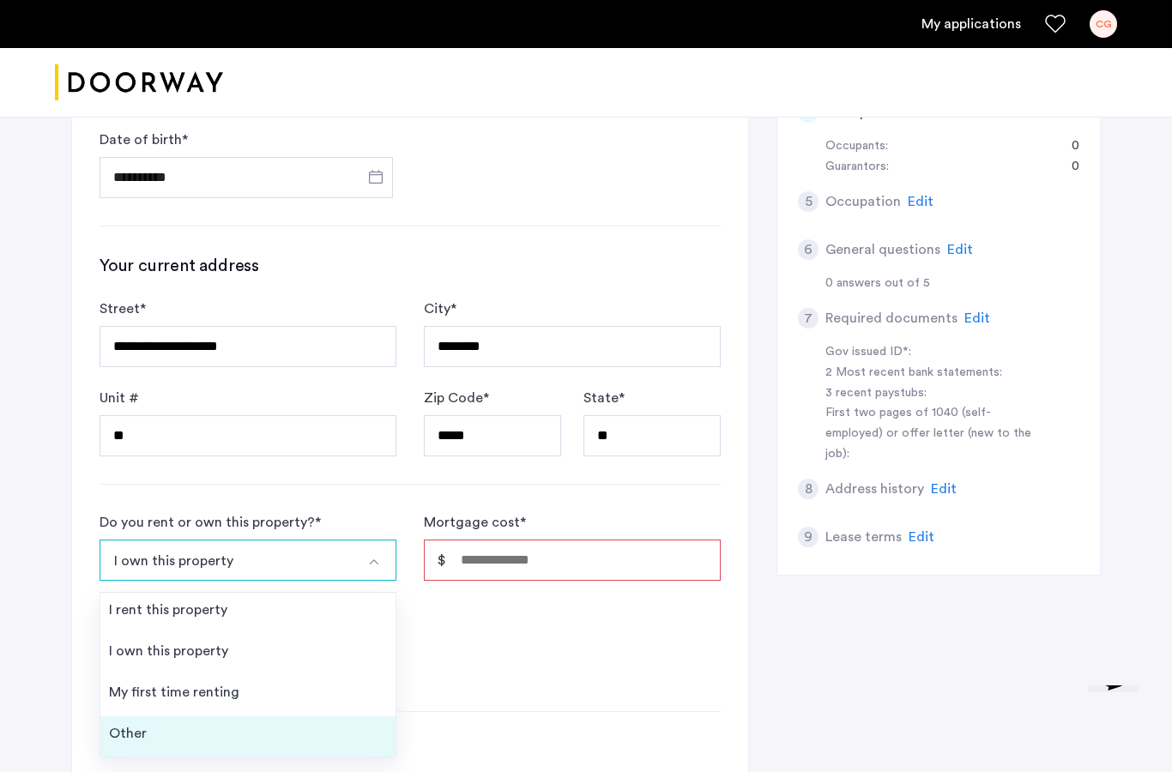
click at [198, 727] on li "Other" at bounding box center [247, 737] width 295 height 41
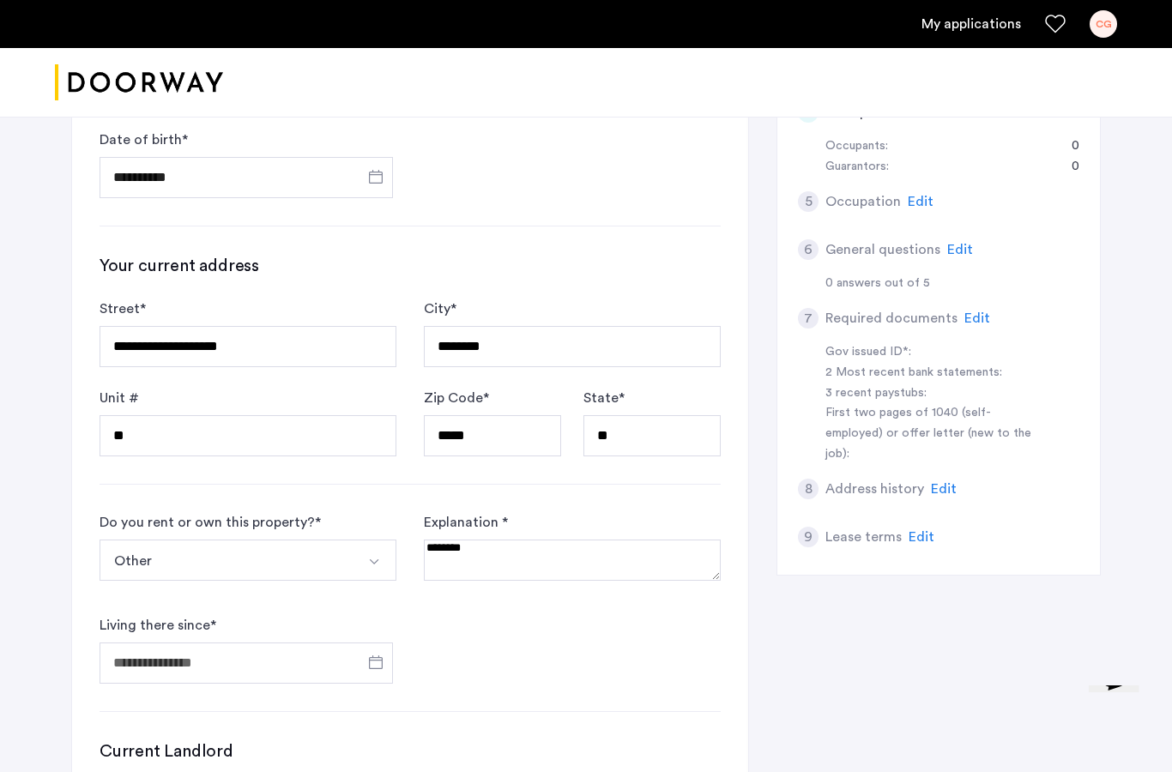
click at [521, 559] on textarea at bounding box center [572, 560] width 297 height 41
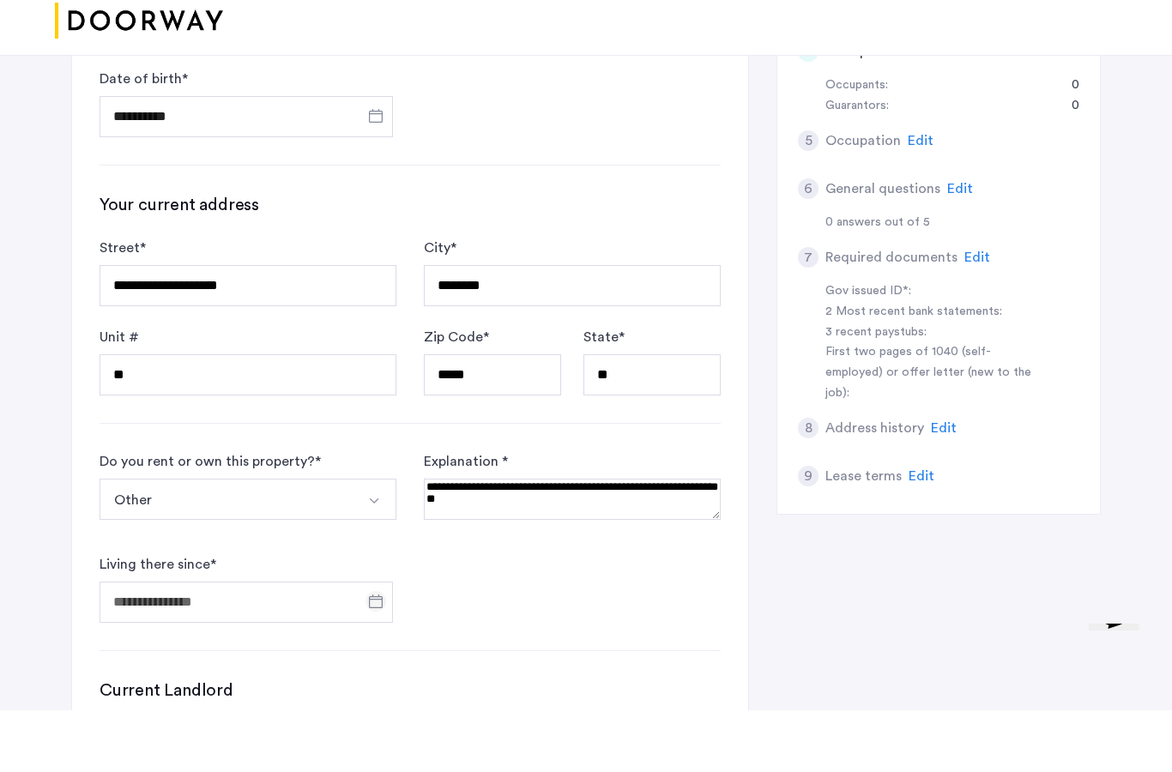
type textarea "**********"
click at [370, 643] on span "Open calendar" at bounding box center [375, 663] width 41 height 41
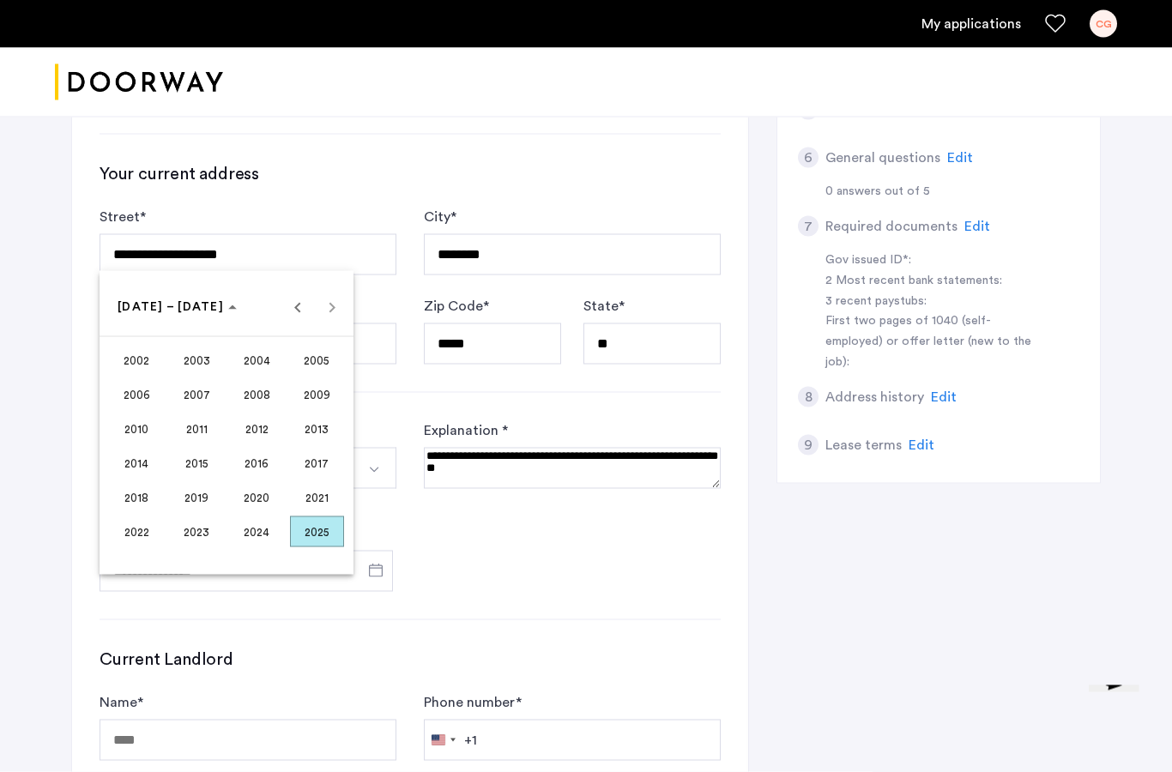
scroll to position [618, 0]
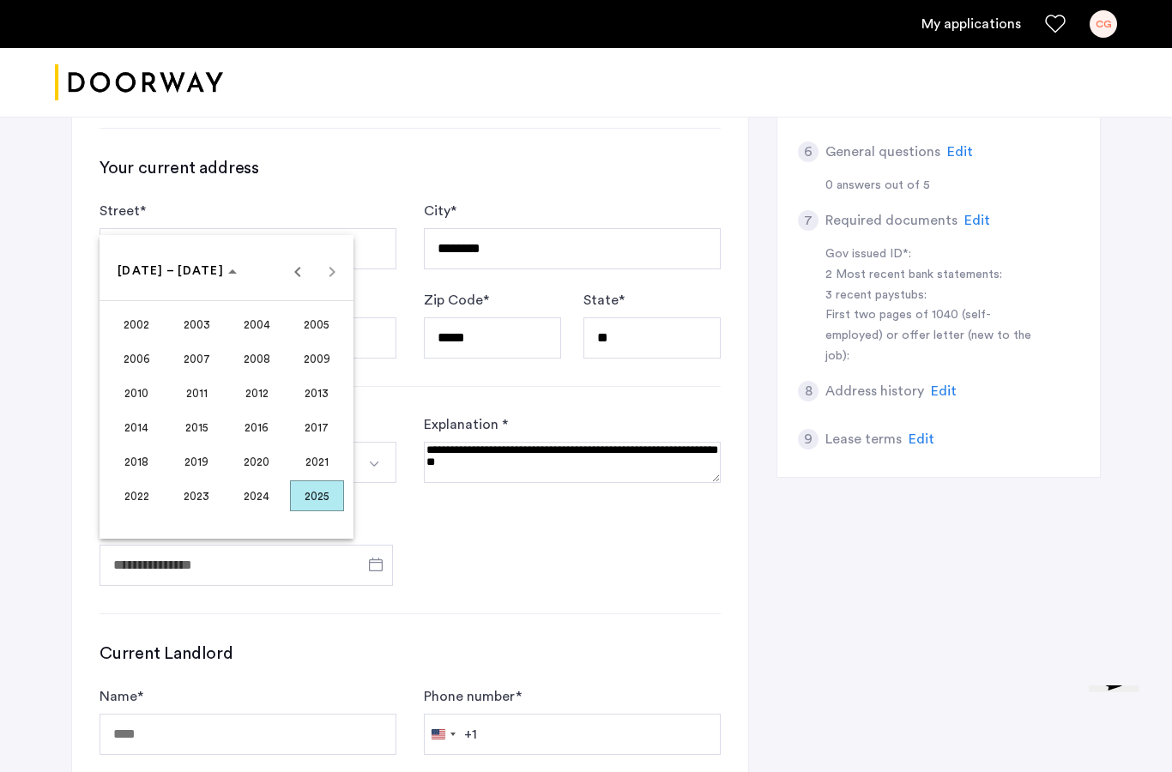
click at [191, 511] on span "2023" at bounding box center [197, 496] width 54 height 31
click at [142, 374] on span "JAN" at bounding box center [137, 358] width 54 height 31
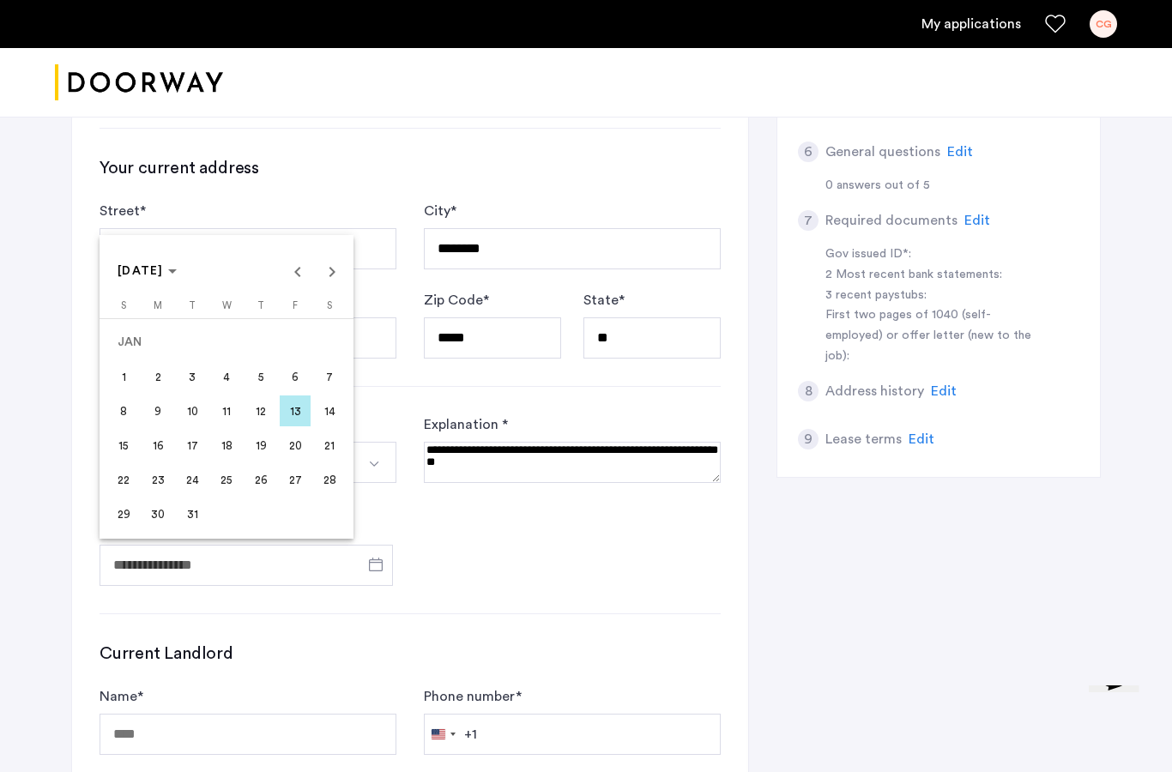
click at [191, 427] on span "10" at bounding box center [192, 411] width 31 height 31
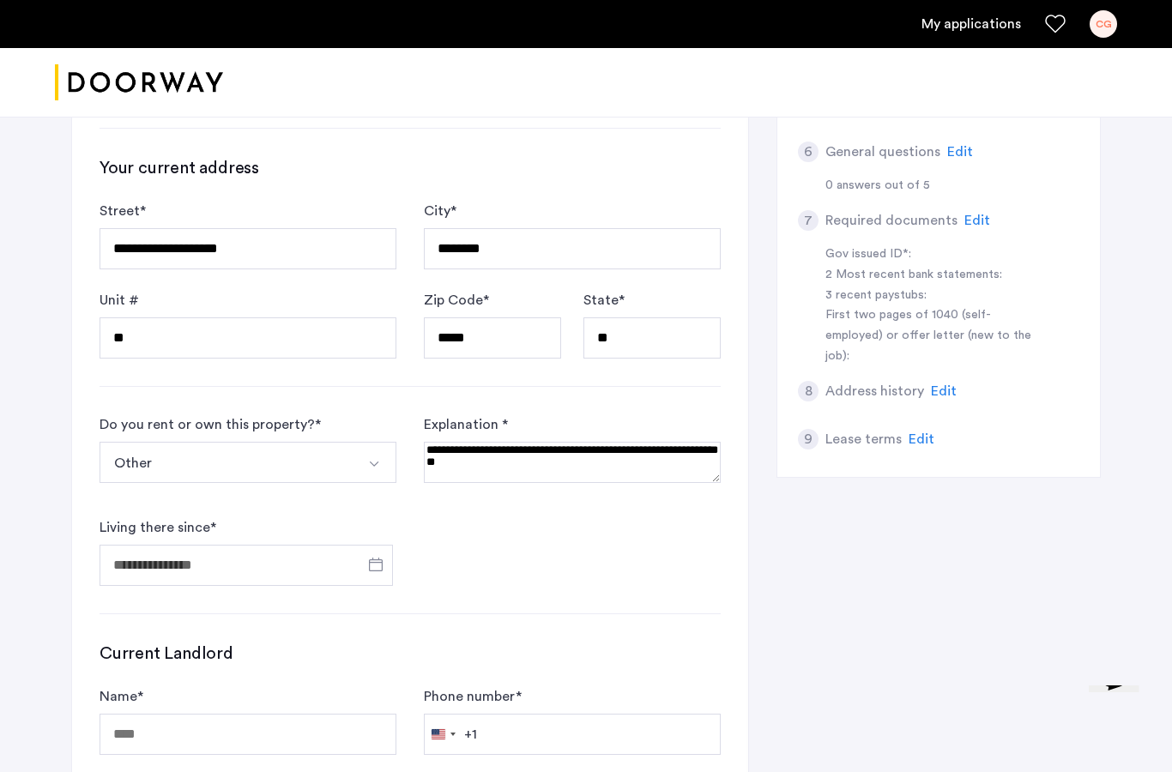
type input "**********"
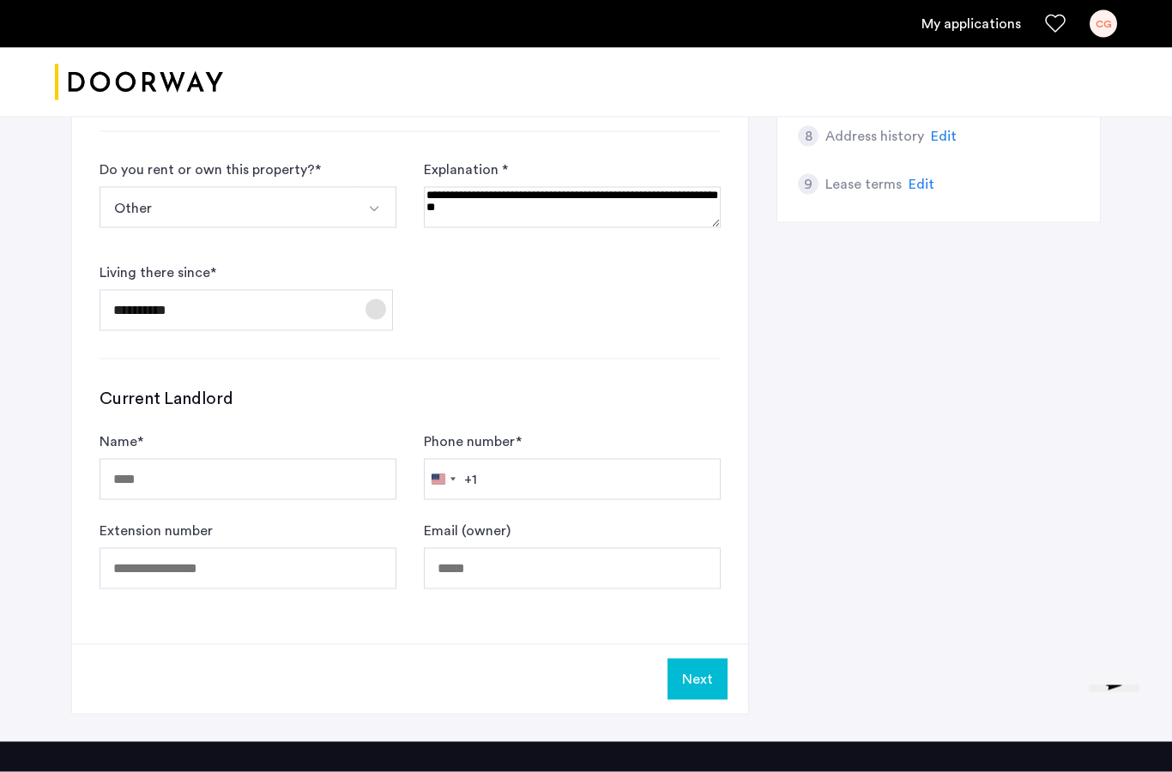
scroll to position [874, 0]
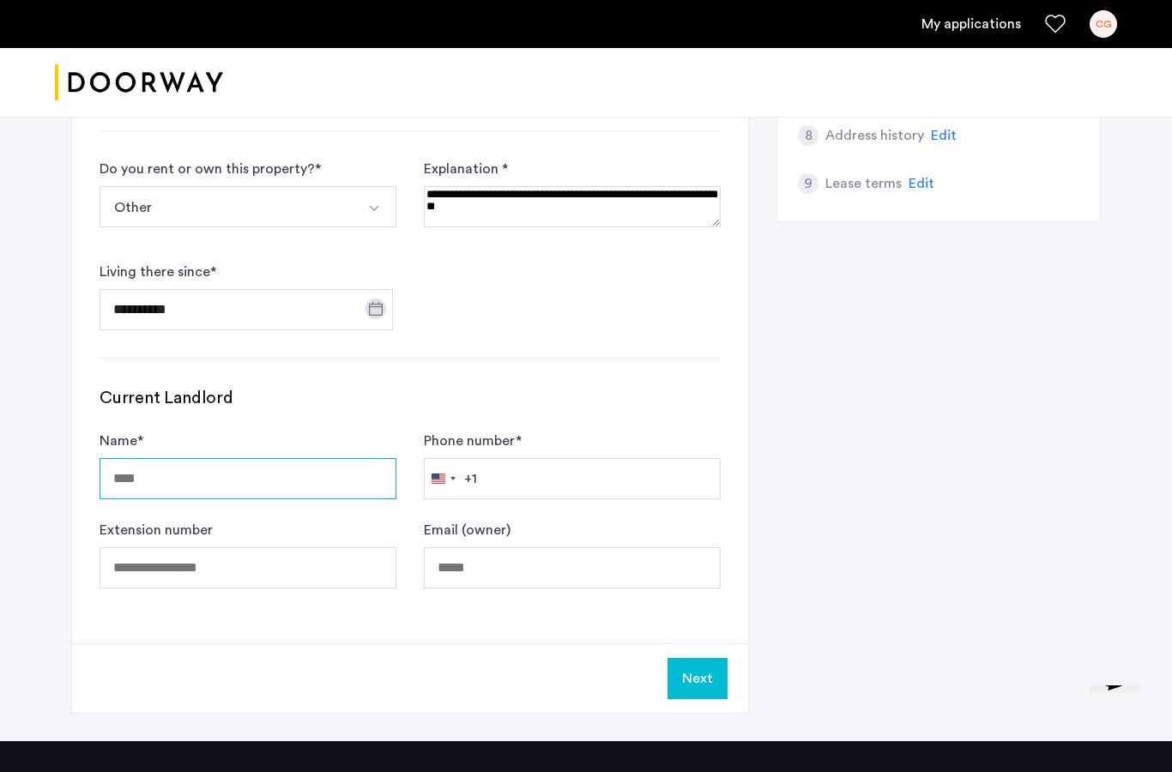
click at [251, 488] on input "Name *" at bounding box center [248, 478] width 297 height 41
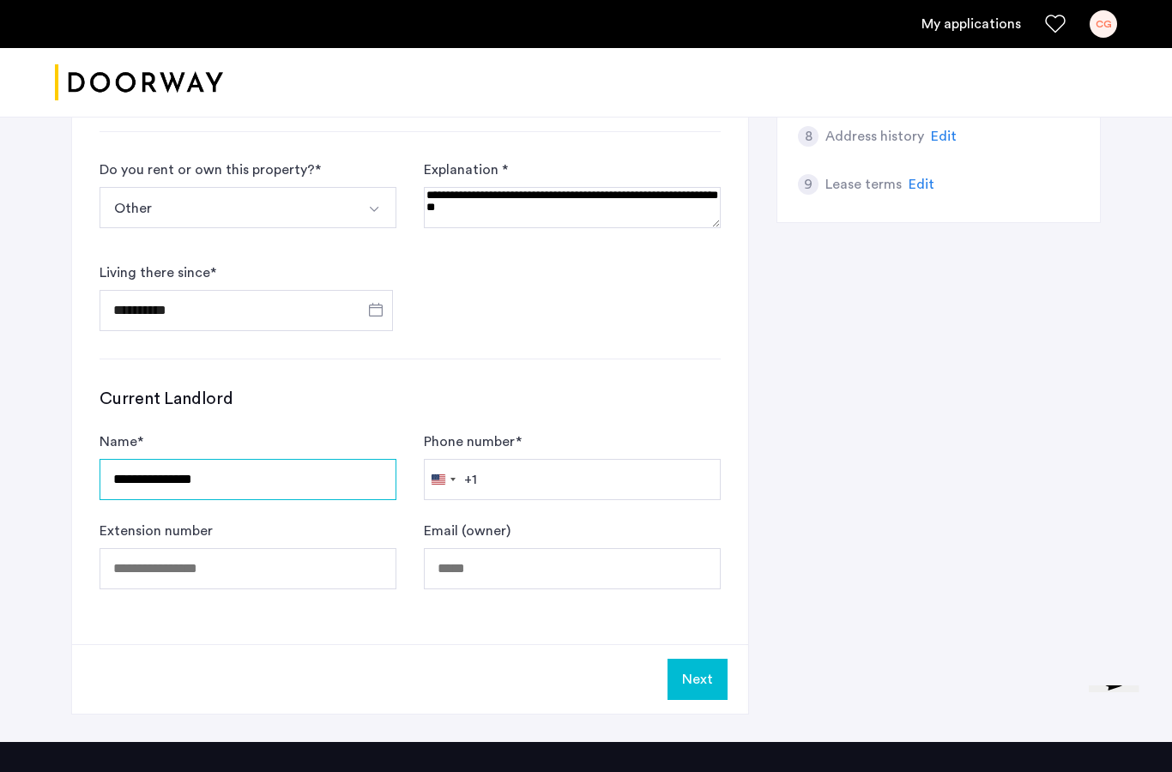
type input "**********"
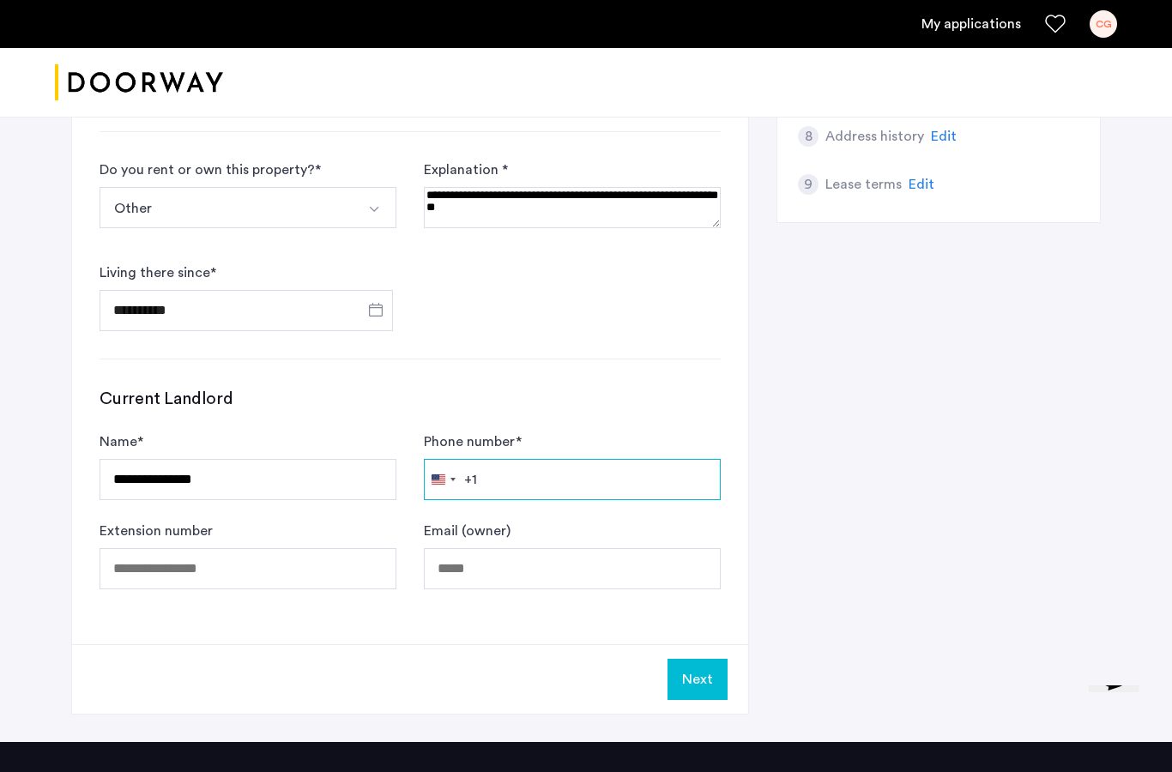
click at [530, 488] on input "Phone number *" at bounding box center [572, 479] width 297 height 41
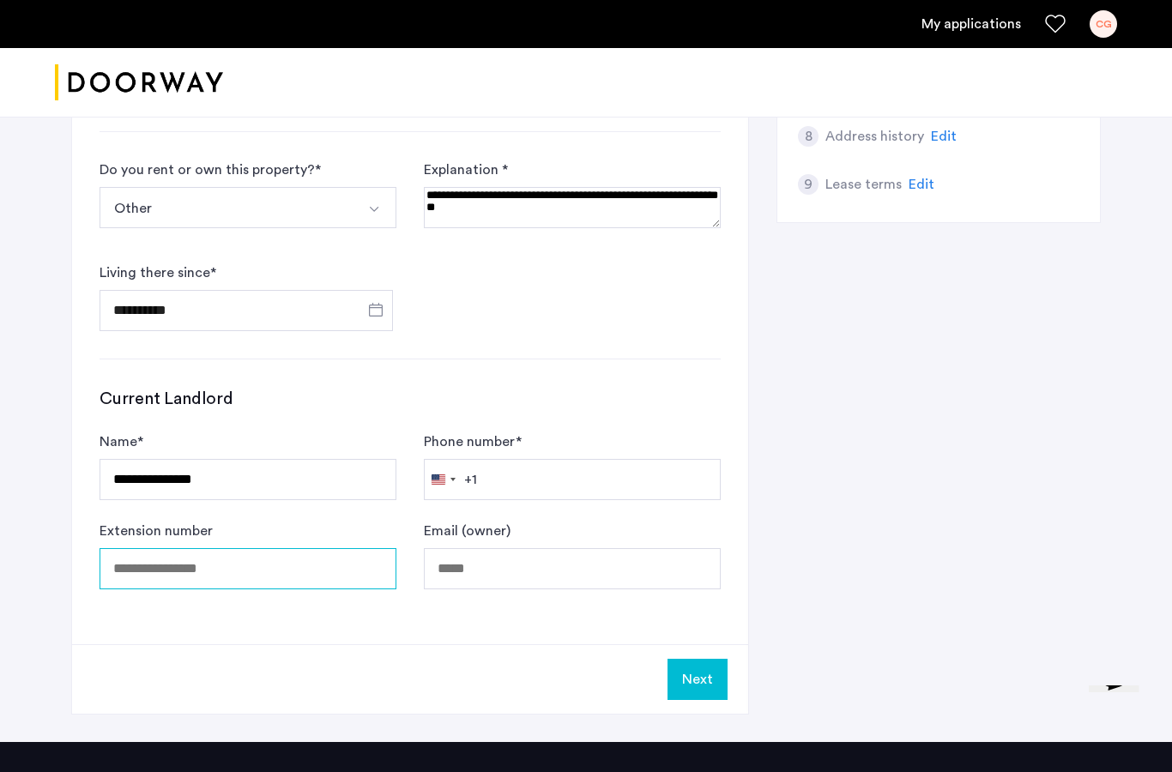
click at [318, 566] on input "Extension number" at bounding box center [248, 568] width 297 height 41
type input "**********"
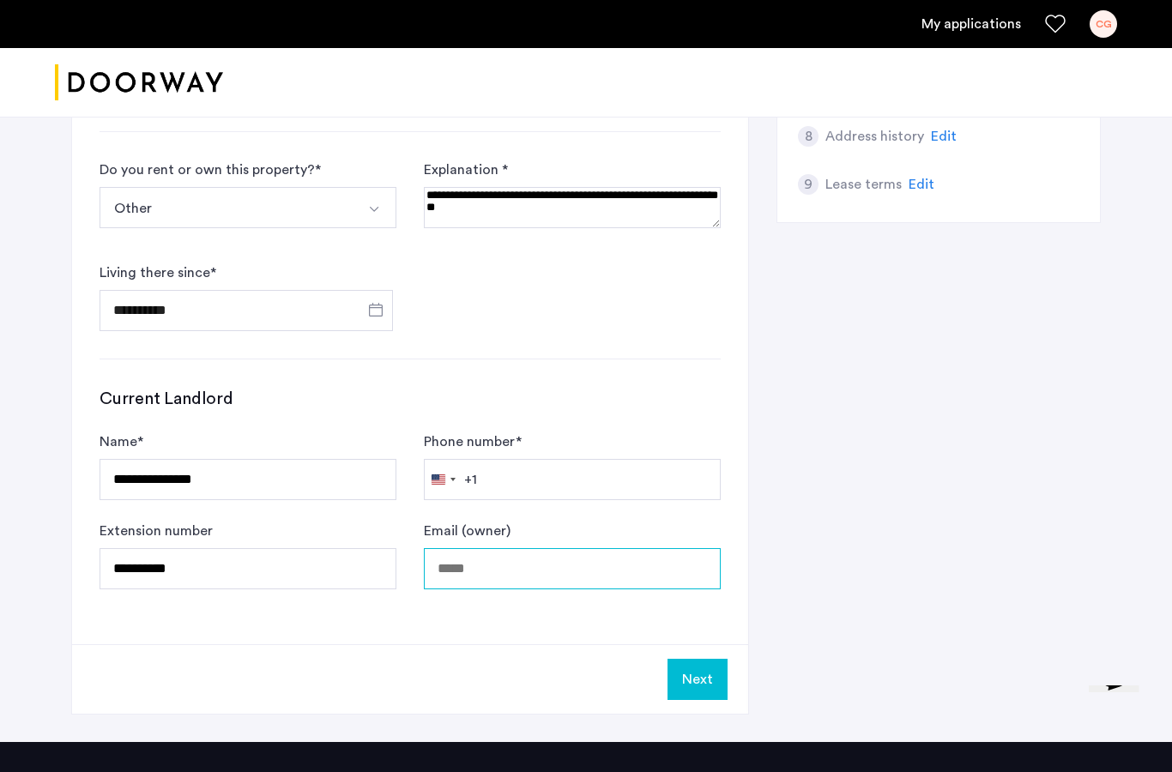
click at [499, 568] on input "Email (owner)" at bounding box center [572, 568] width 297 height 41
type input "***"
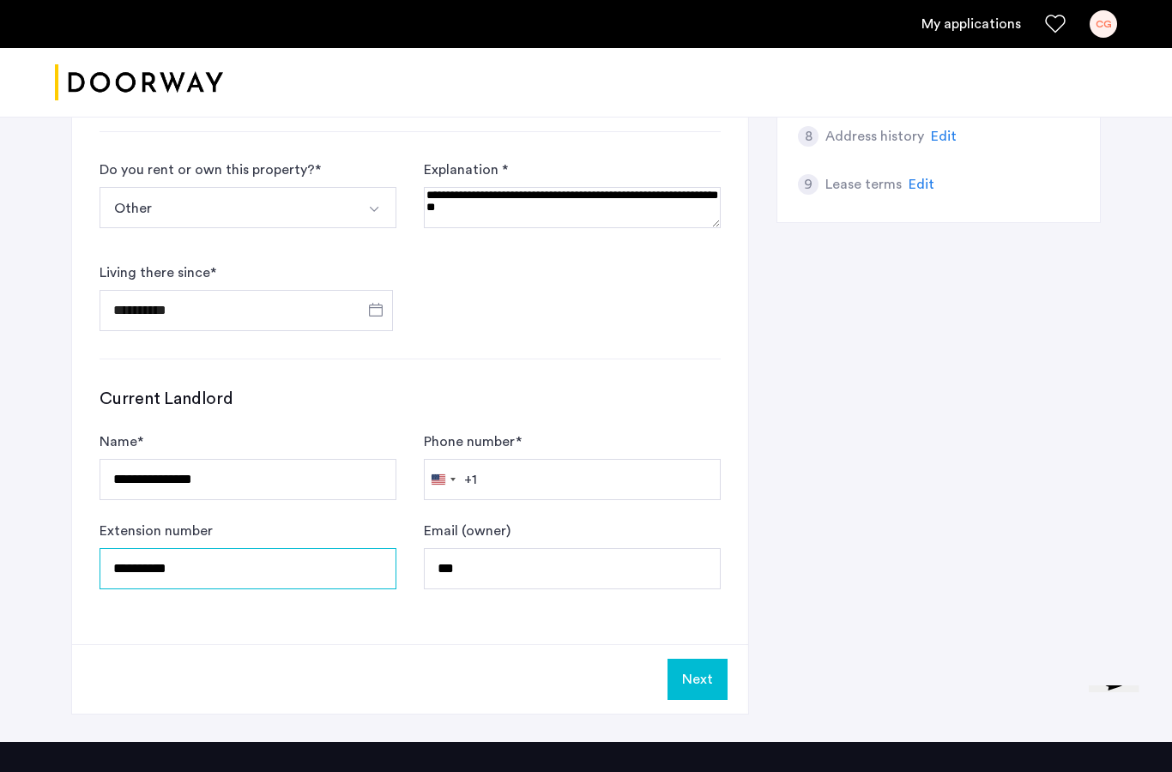
click at [119, 577] on input "**********" at bounding box center [248, 568] width 297 height 41
click at [133, 564] on input "**********" at bounding box center [248, 568] width 297 height 41
type input "**********"
click at [627, 566] on input "***" at bounding box center [572, 568] width 297 height 41
type input "*"
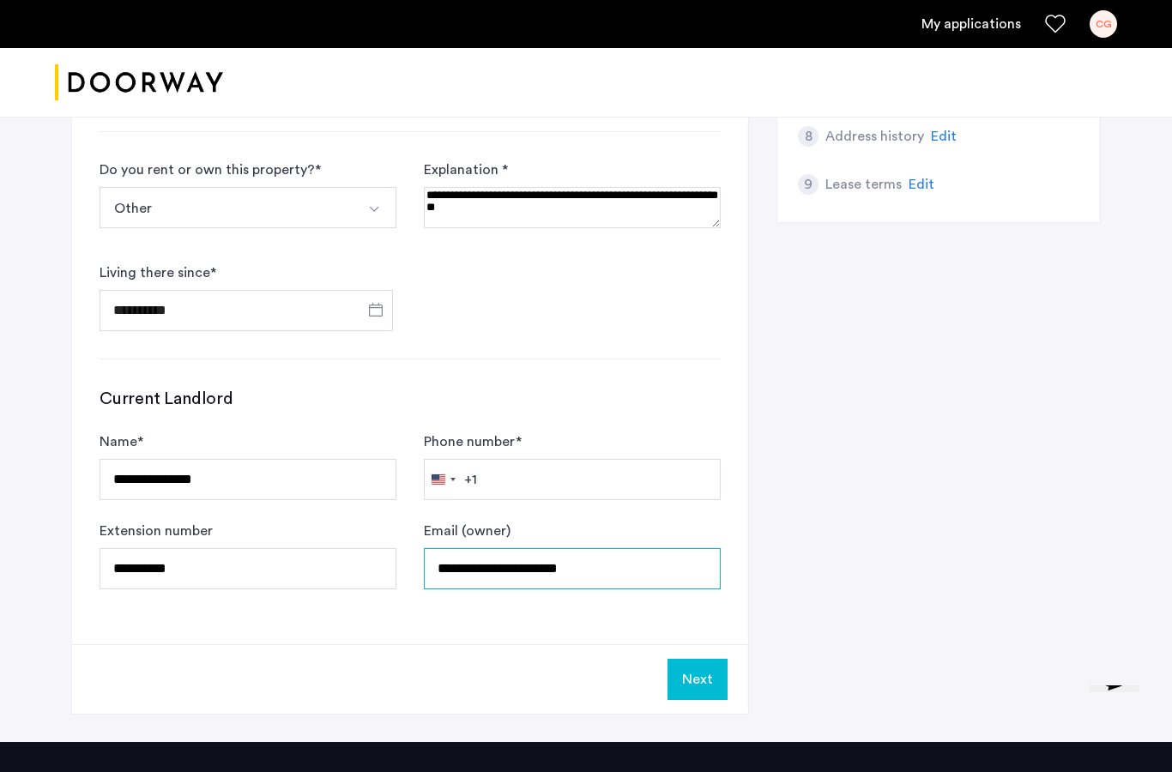
type input "**********"
click at [717, 682] on button "Next" at bounding box center [698, 679] width 60 height 41
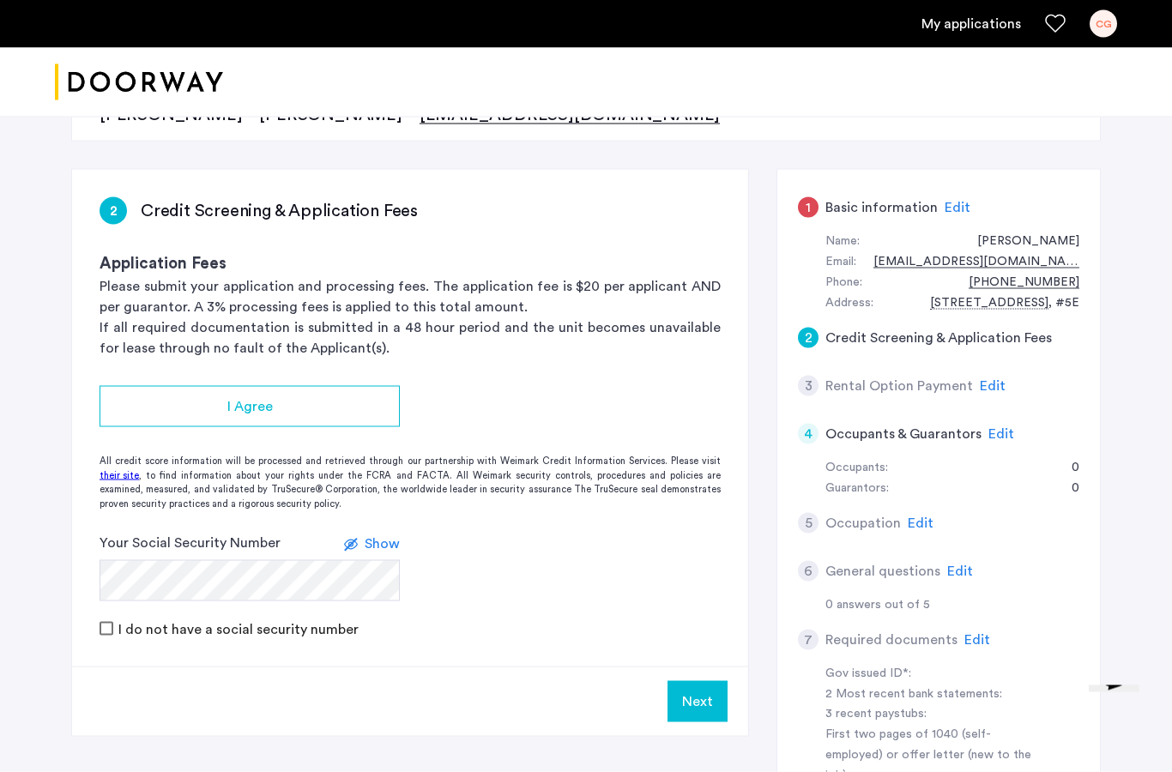
scroll to position [220, 0]
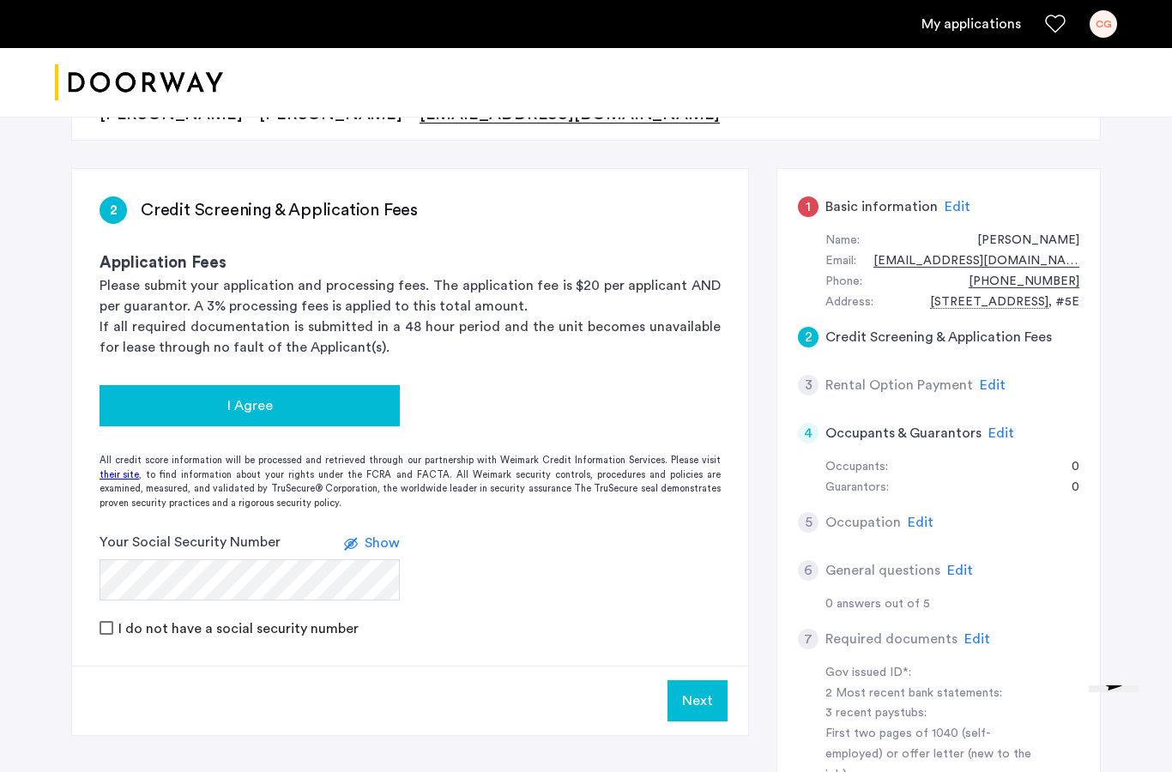
click at [254, 407] on span "I Agree" at bounding box center [249, 406] width 45 height 21
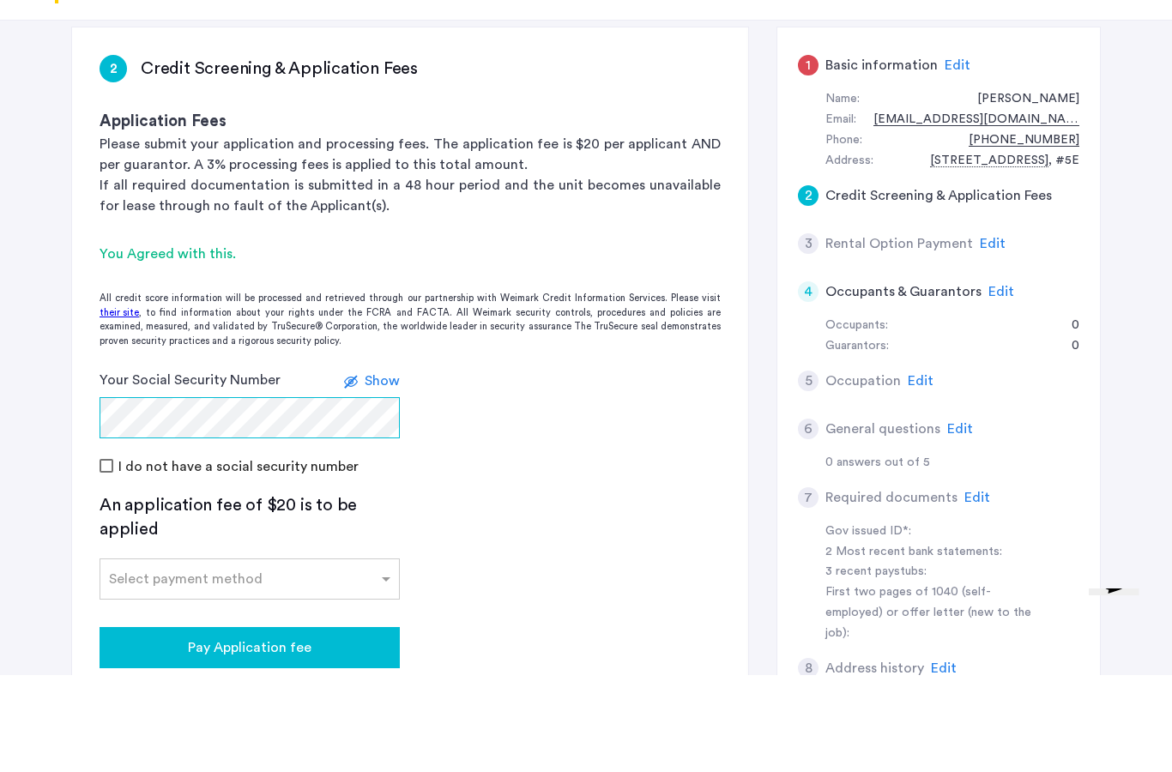
scroll to position [269, 0]
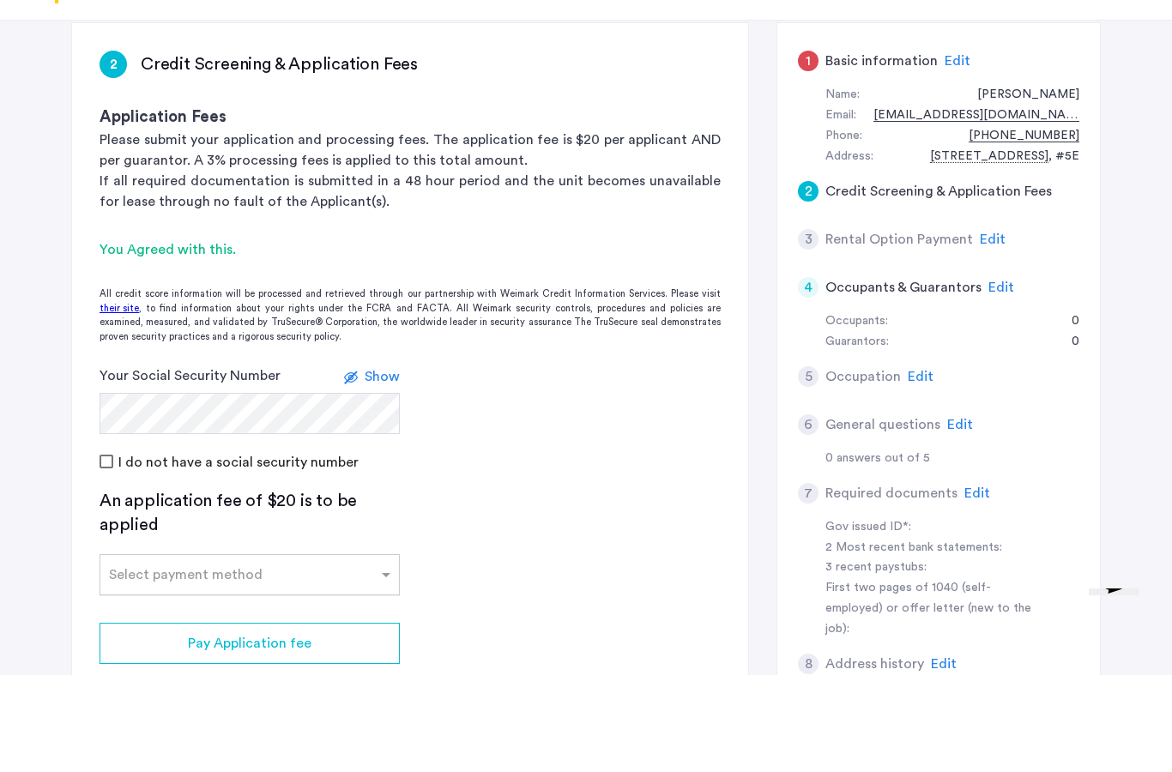
click at [273, 662] on div "Select payment method" at bounding box center [238, 672] width 277 height 21
click at [211, 693] on div "Credit Card" at bounding box center [249, 710] width 299 height 34
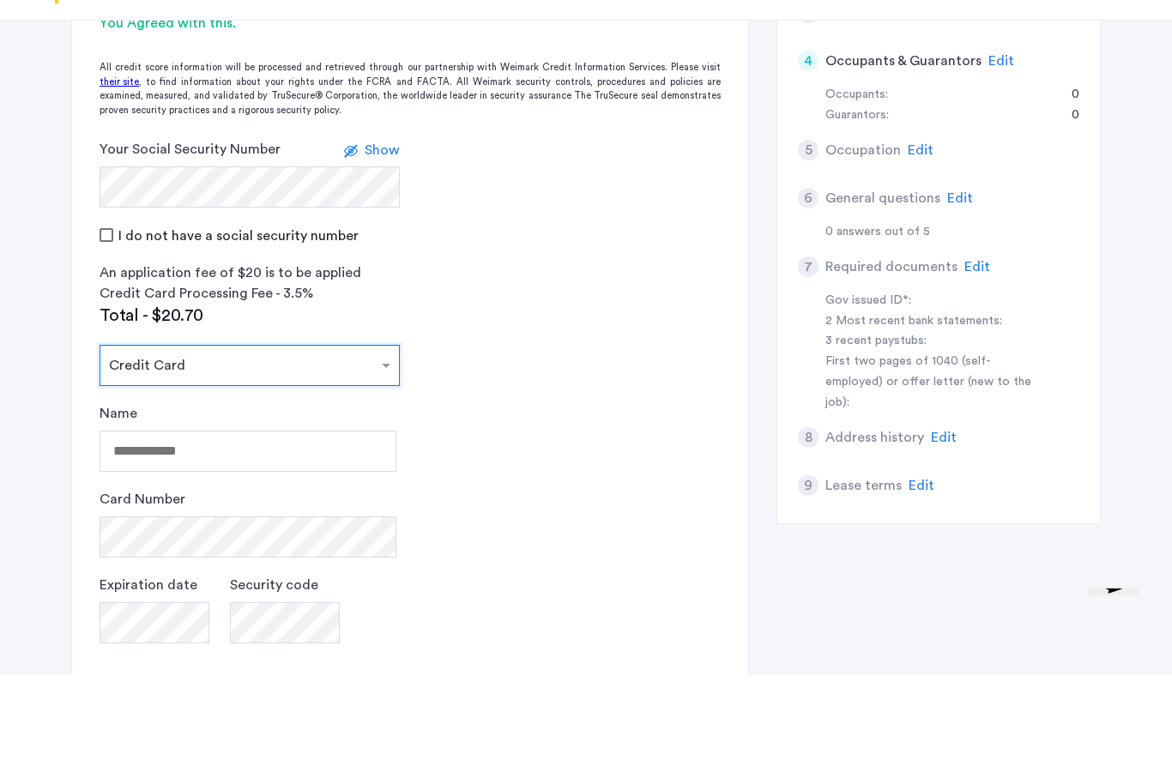
scroll to position [517, 0]
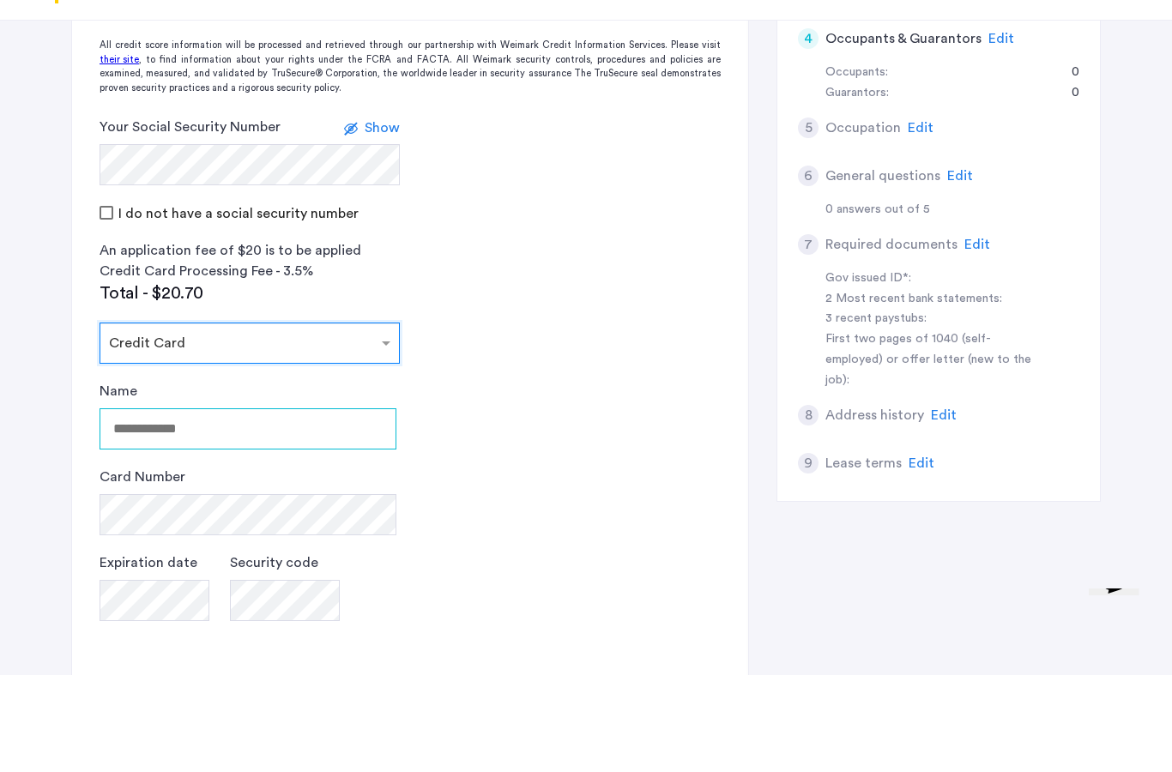
click at [203, 505] on input "Name" at bounding box center [248, 525] width 297 height 41
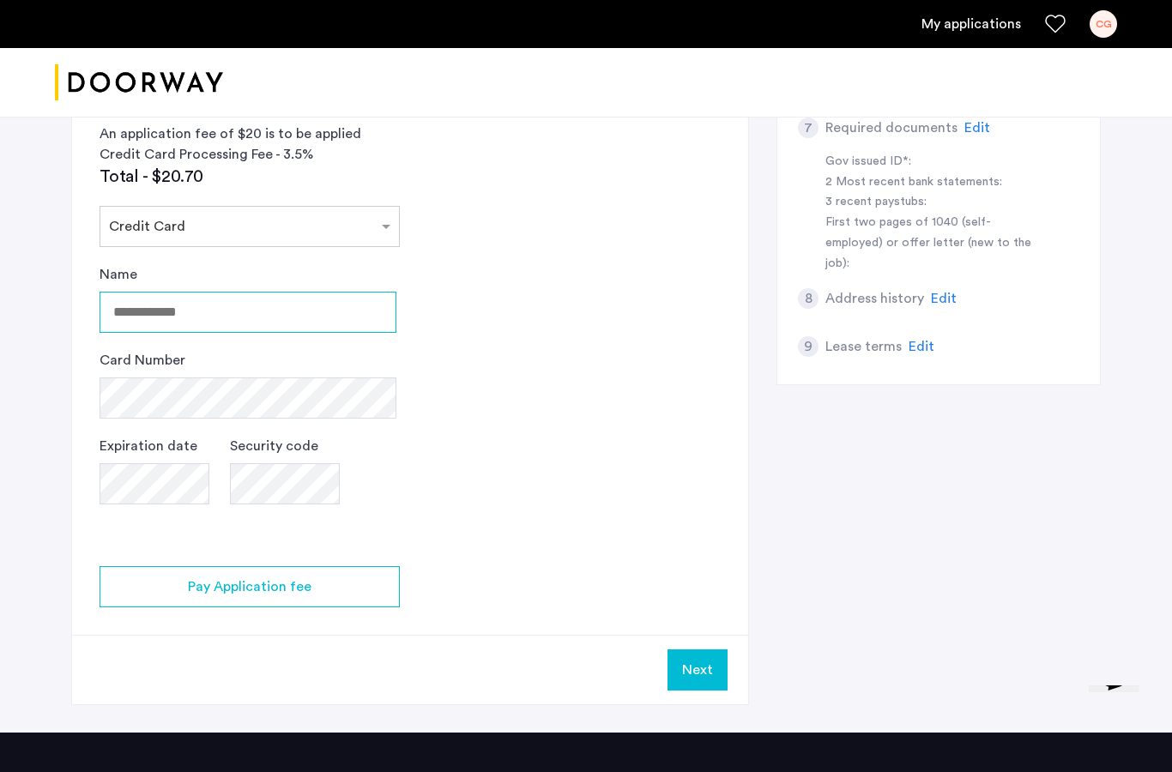
scroll to position [720, 0]
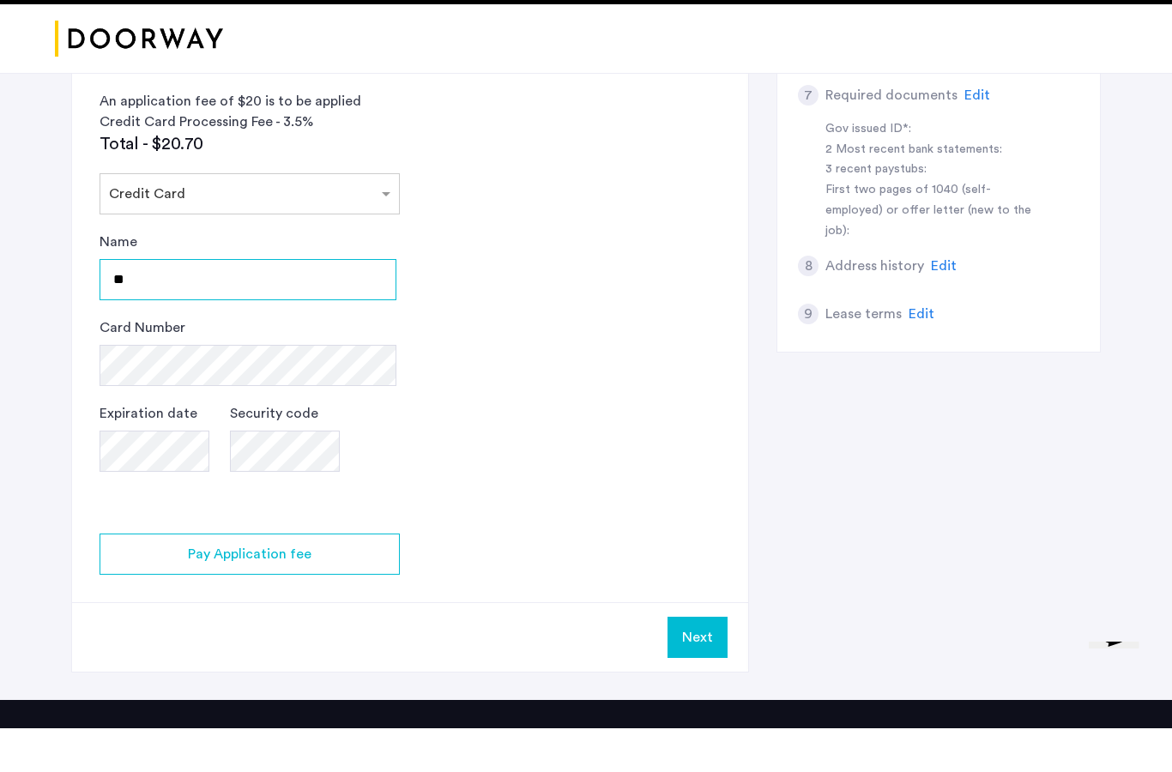
type input "*"
drag, startPoint x: 356, startPoint y: 288, endPoint x: 216, endPoint y: 275, distance: 140.6
click at [216, 303] on input "**********" at bounding box center [248, 323] width 297 height 41
click at [266, 303] on input "**********" at bounding box center [248, 323] width 297 height 41
drag, startPoint x: 214, startPoint y: 279, endPoint x: 385, endPoint y: 272, distance: 171.8
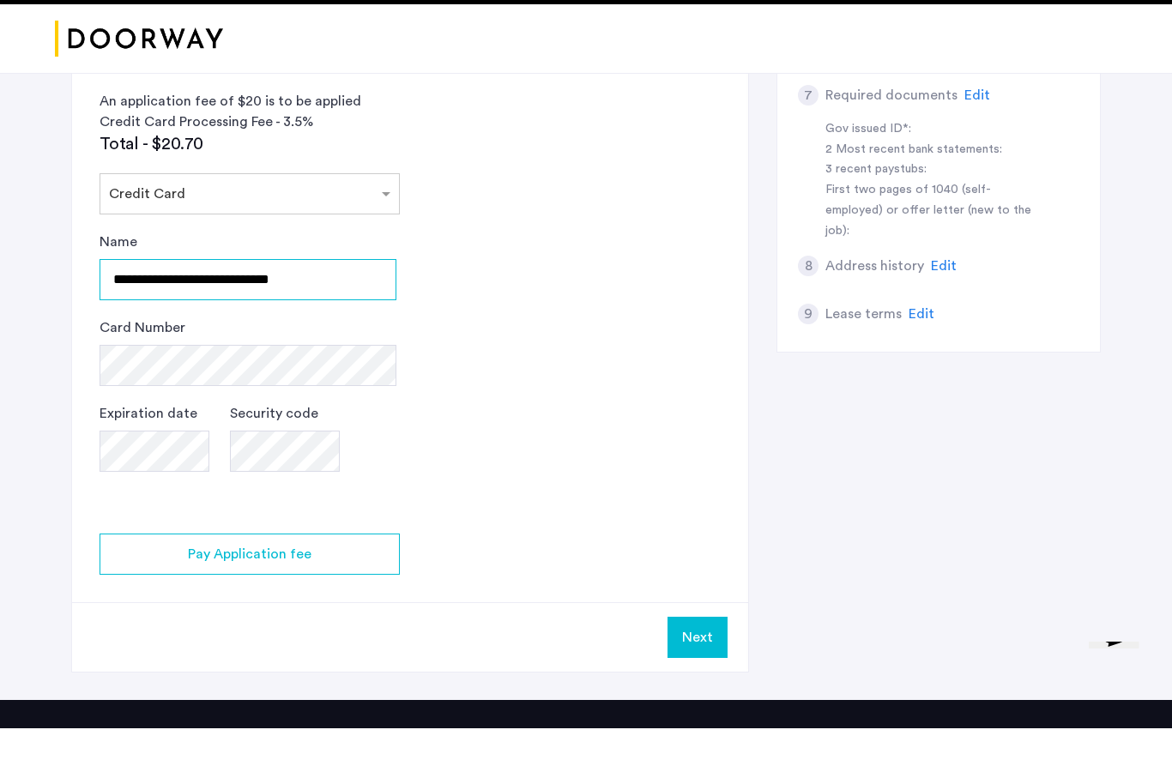
click at [385, 303] on input "**********" at bounding box center [248, 323] width 297 height 41
click at [340, 303] on input "**********" at bounding box center [248, 323] width 297 height 41
drag, startPoint x: 340, startPoint y: 276, endPoint x: 212, endPoint y: 279, distance: 127.9
click at [212, 303] on input "**********" at bounding box center [248, 323] width 297 height 41
type input "**********"
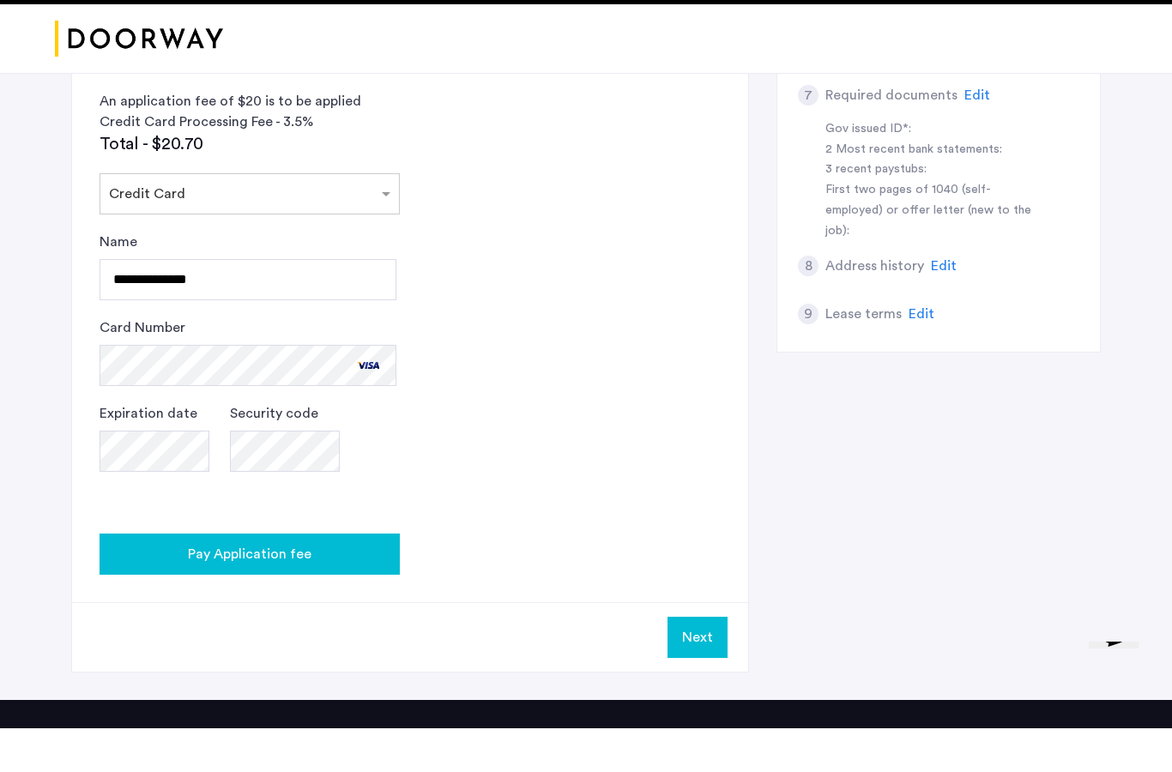
click at [245, 588] on span "Pay Application fee" at bounding box center [250, 598] width 124 height 21
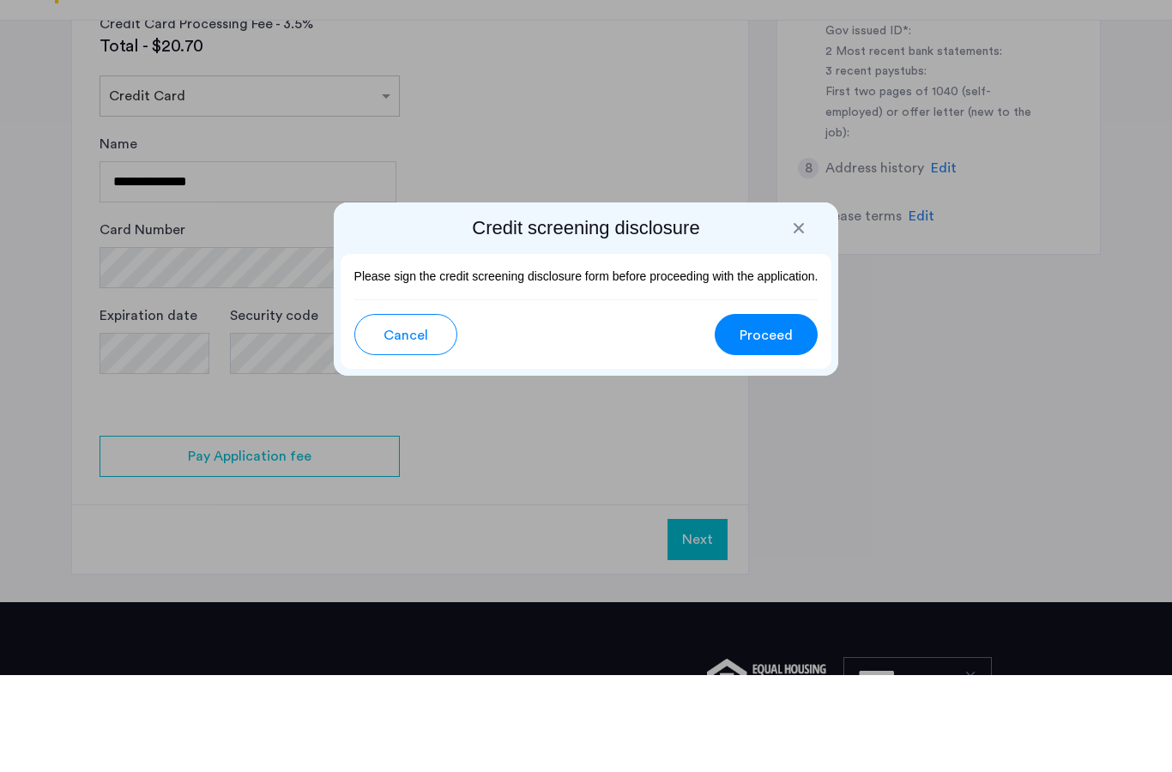
click at [773, 411] on button "Proceed" at bounding box center [766, 431] width 103 height 41
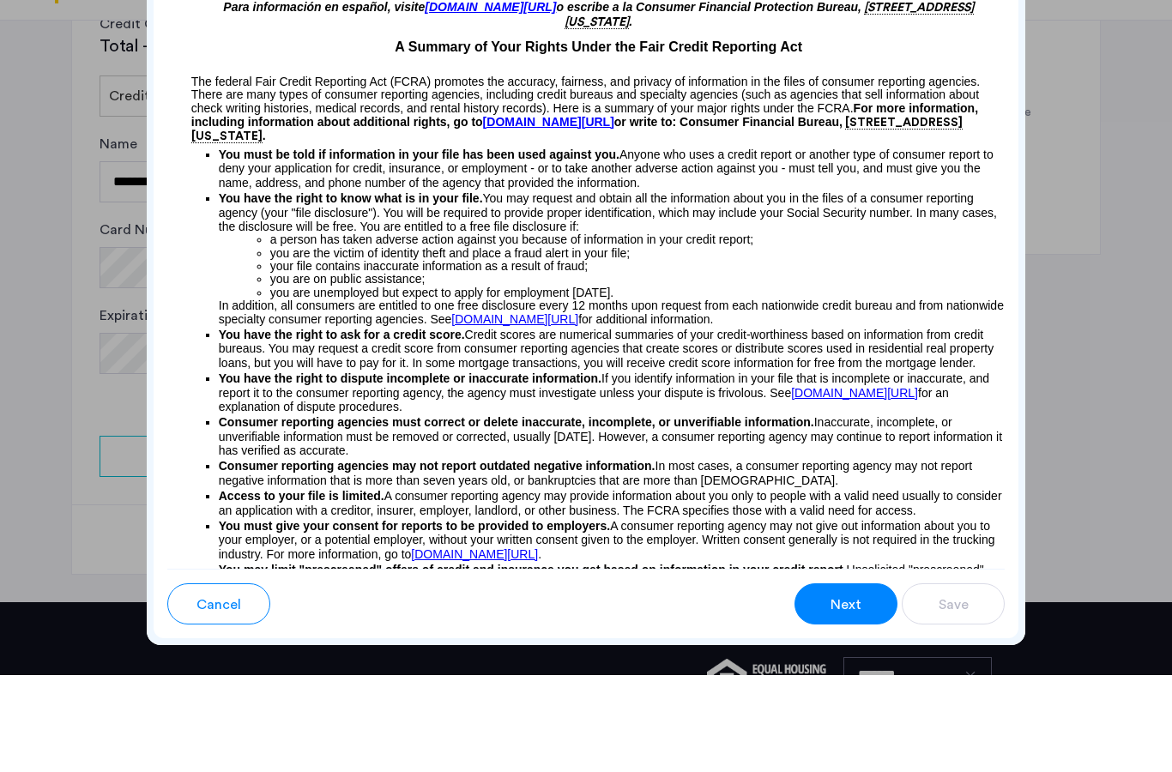
click at [856, 692] on span "Next" at bounding box center [846, 702] width 31 height 21
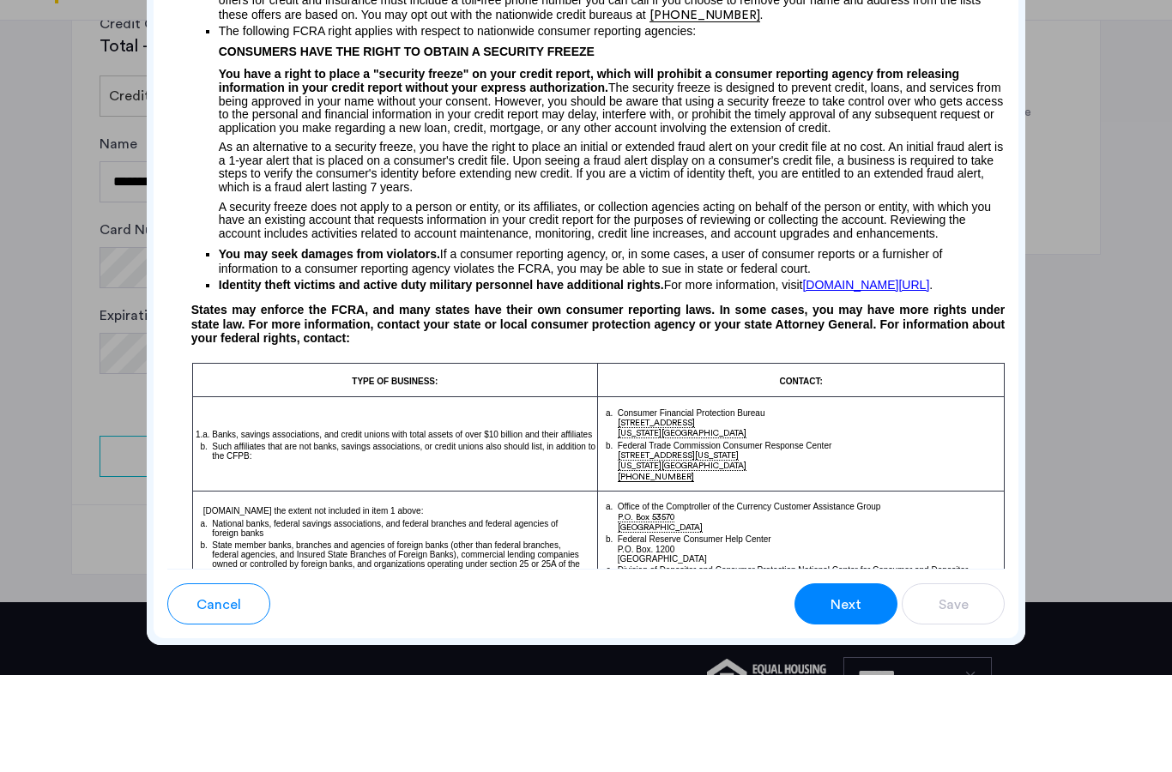
click at [844, 681] on button "Next" at bounding box center [846, 701] width 103 height 41
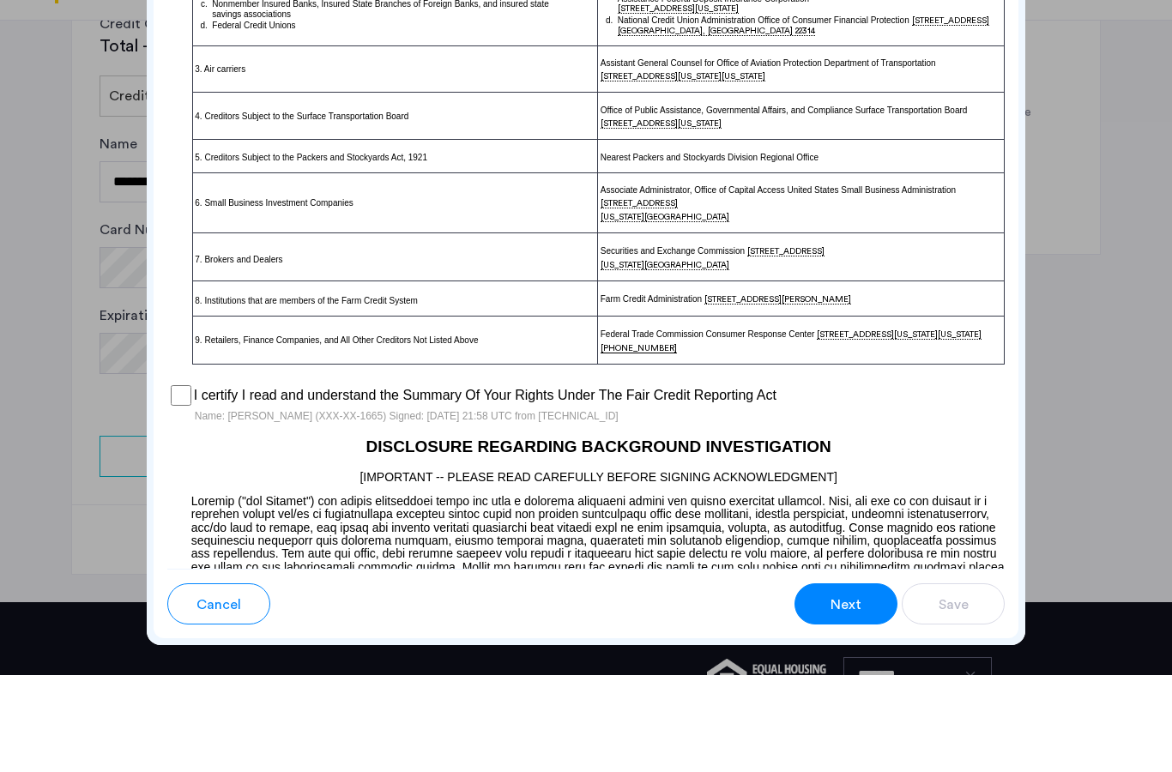
click at [830, 692] on div "Next" at bounding box center [846, 702] width 33 height 21
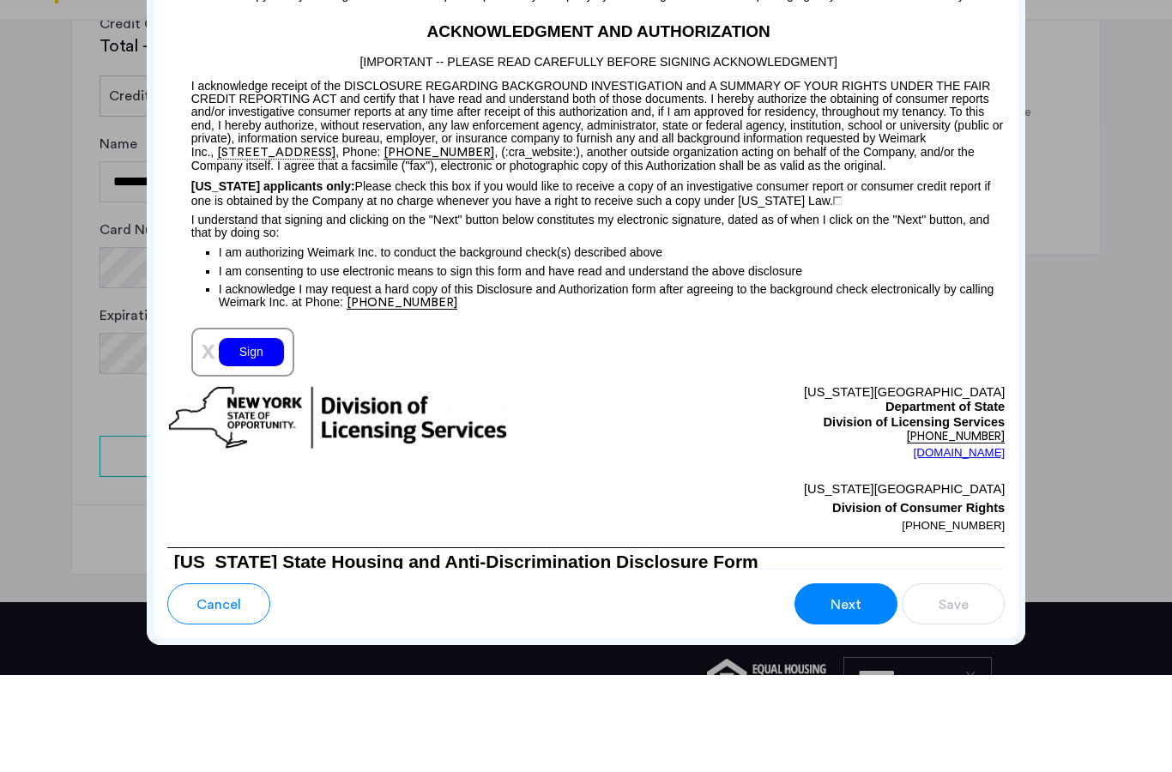
scroll to position [1843, 0]
click at [263, 434] on div "Sign" at bounding box center [251, 448] width 65 height 28
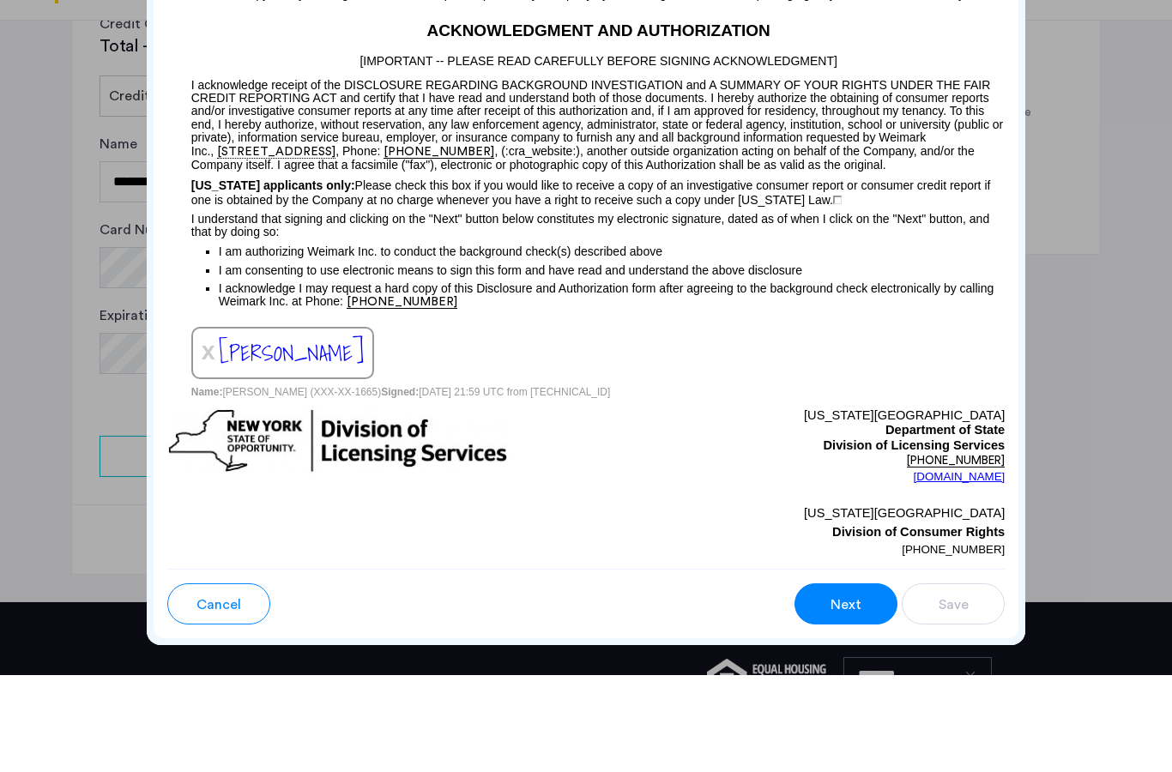
click at [844, 692] on span "Next" at bounding box center [846, 702] width 31 height 21
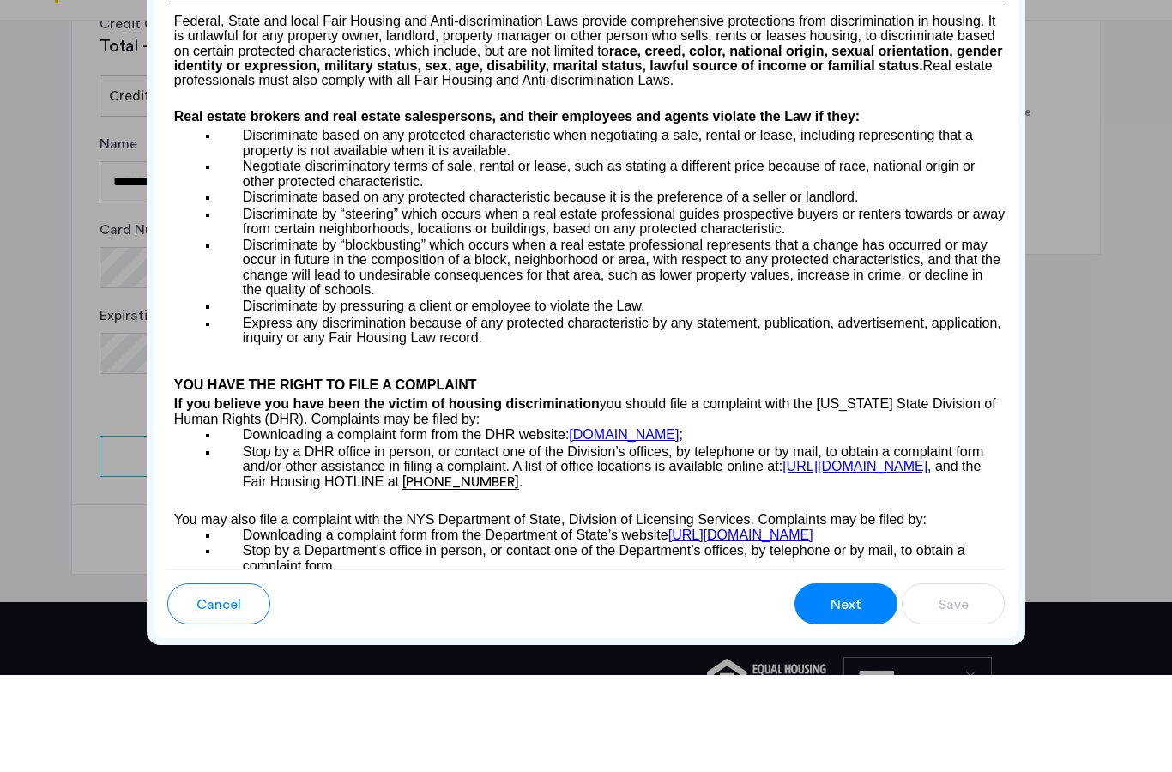
scroll to position [2447, 0]
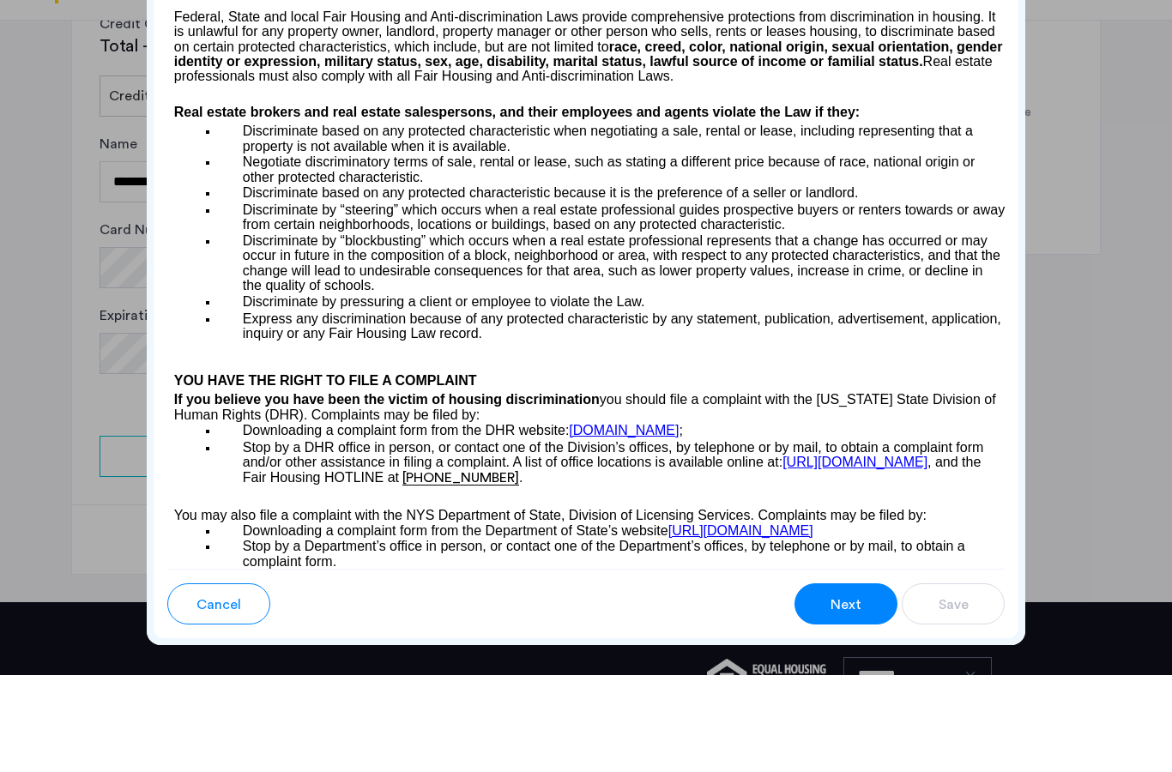
click at [831, 692] on div "Next" at bounding box center [846, 702] width 33 height 21
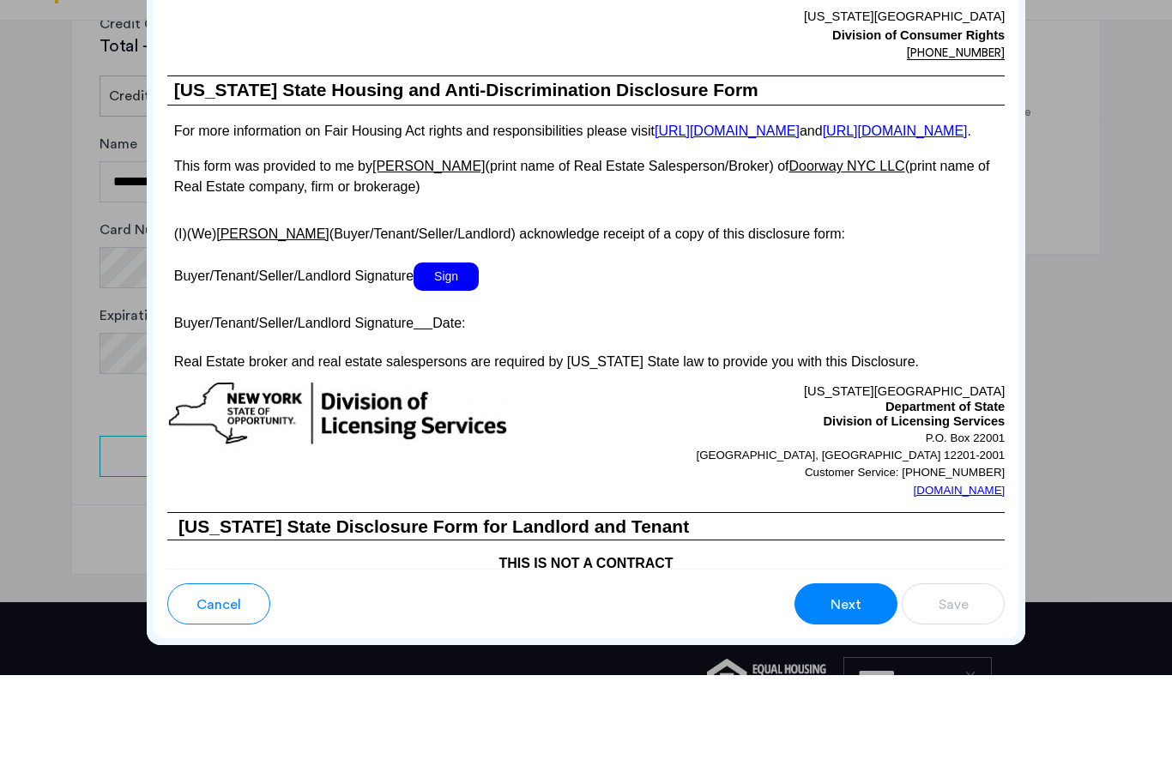
scroll to position [3283, 0]
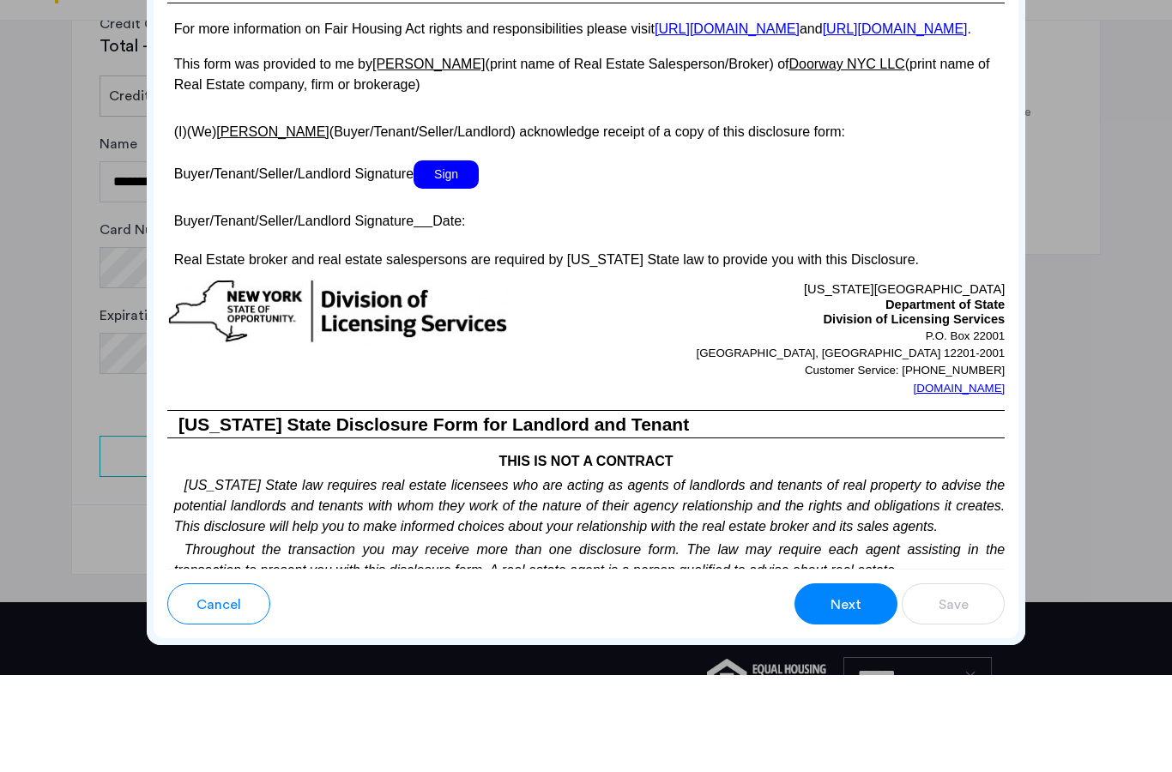
click at [452, 286] on p at bounding box center [586, 295] width 838 height 18
click at [452, 273] on span "Sign" at bounding box center [446, 271] width 65 height 28
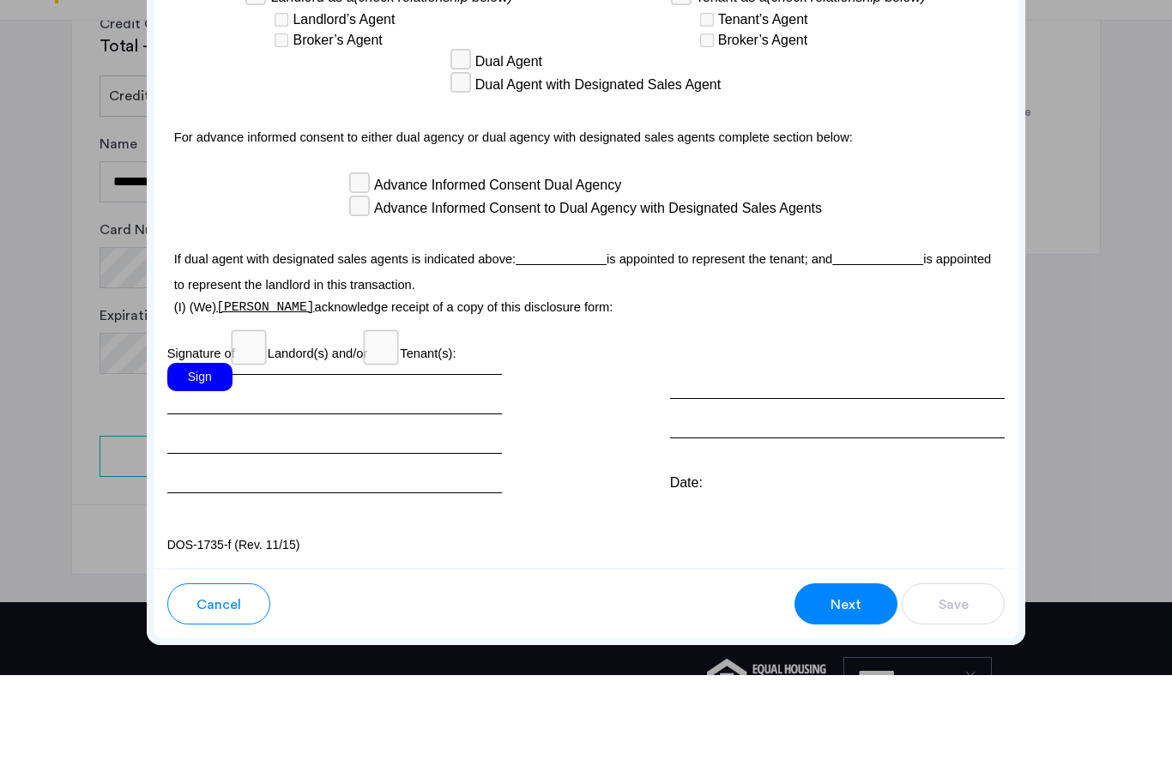
scroll to position [5135, 0]
click at [213, 460] on div "Sign" at bounding box center [199, 474] width 65 height 28
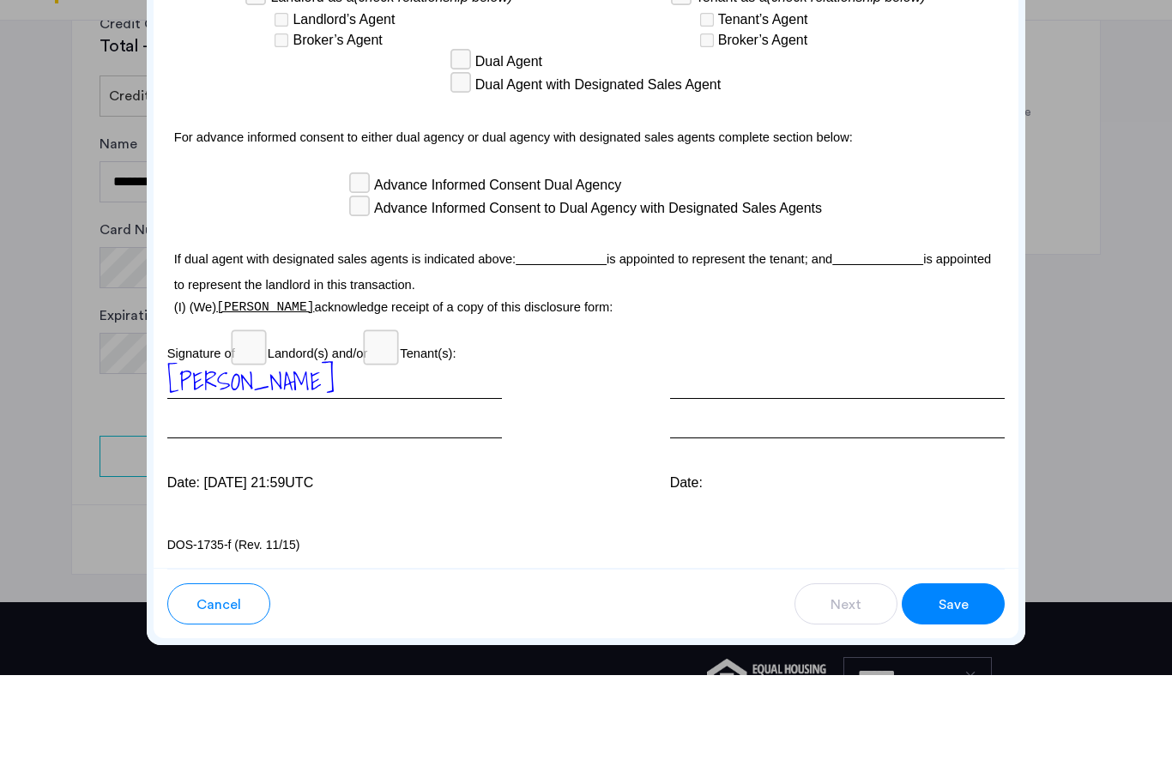
click at [940, 692] on span "Save" at bounding box center [954, 702] width 30 height 21
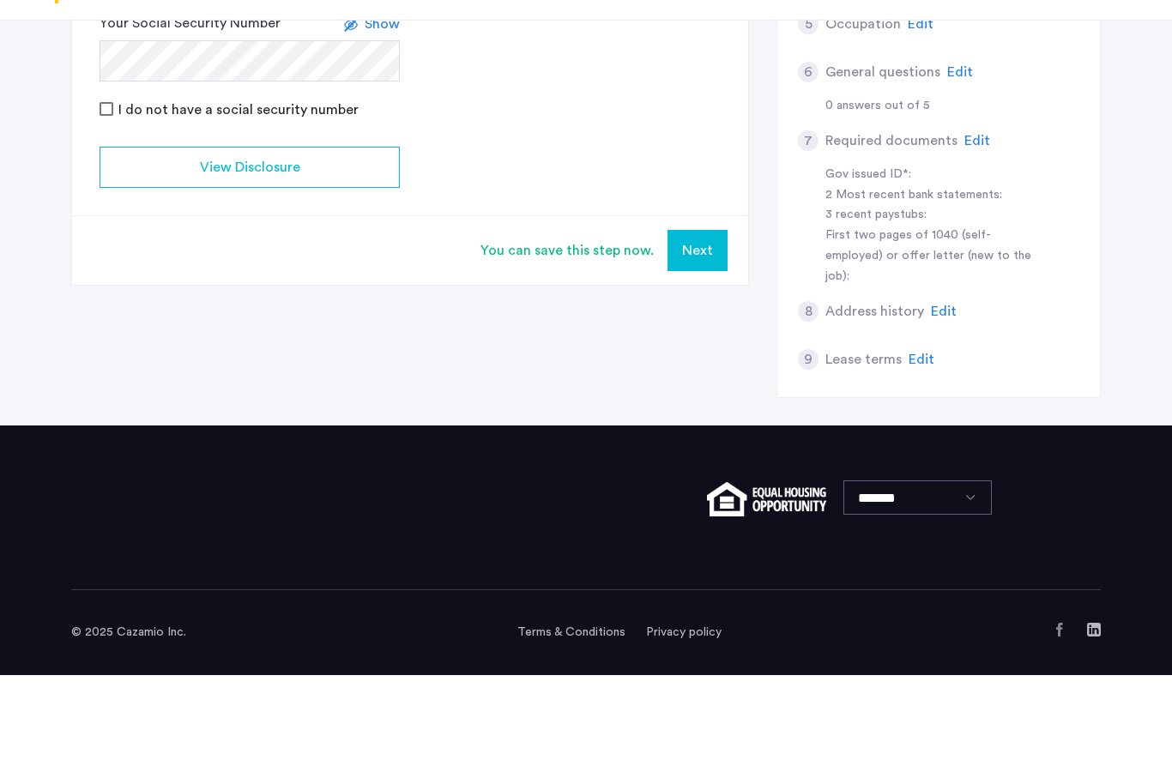
scroll to position [591, 0]
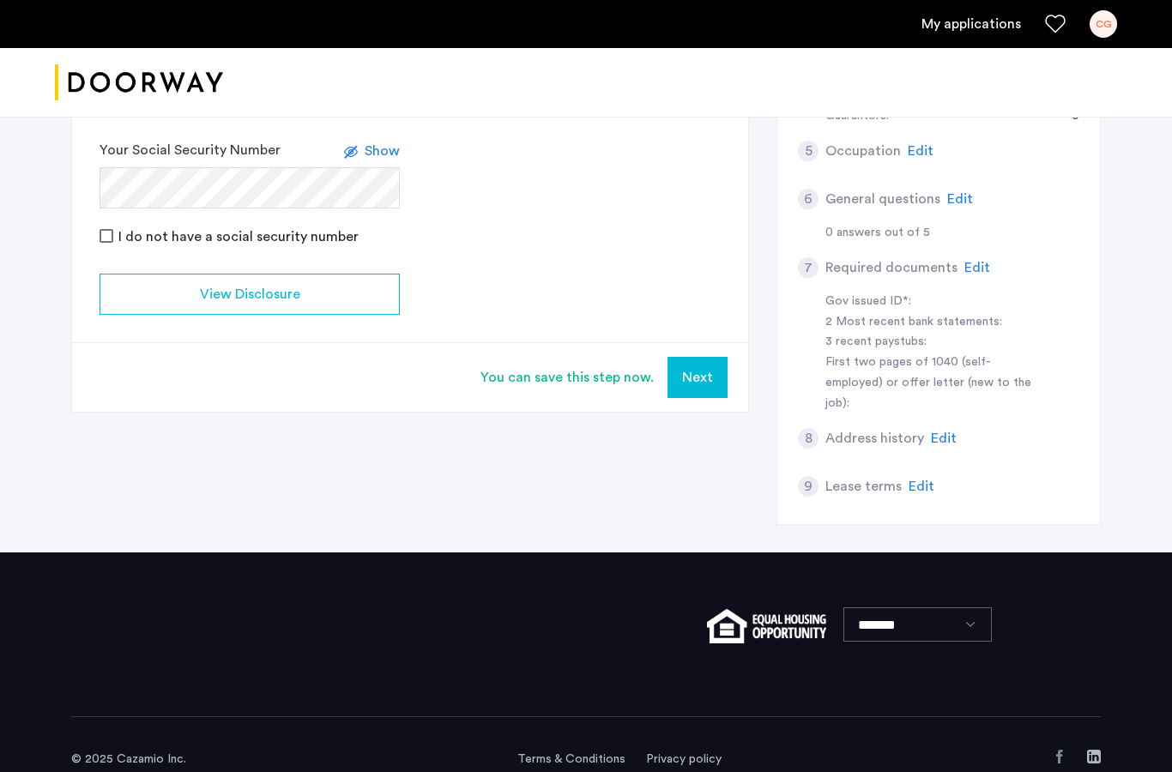
click at [695, 368] on button "Next" at bounding box center [698, 377] width 60 height 41
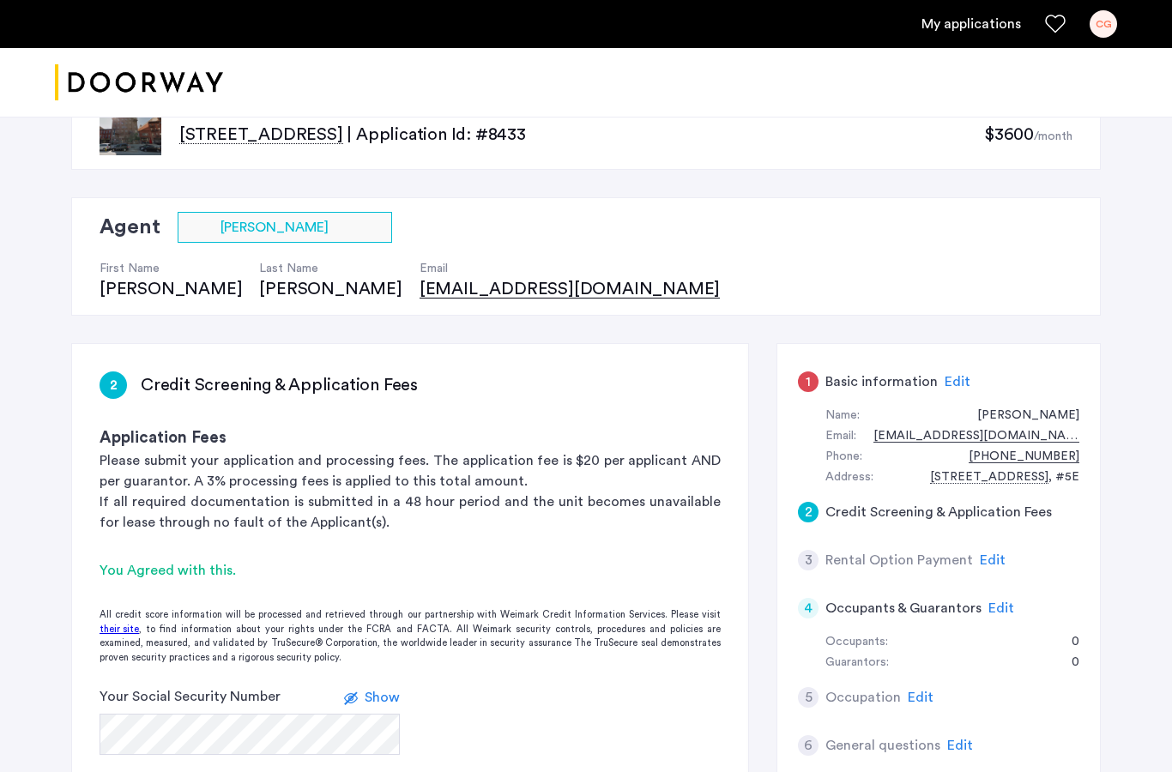
scroll to position [40, 0]
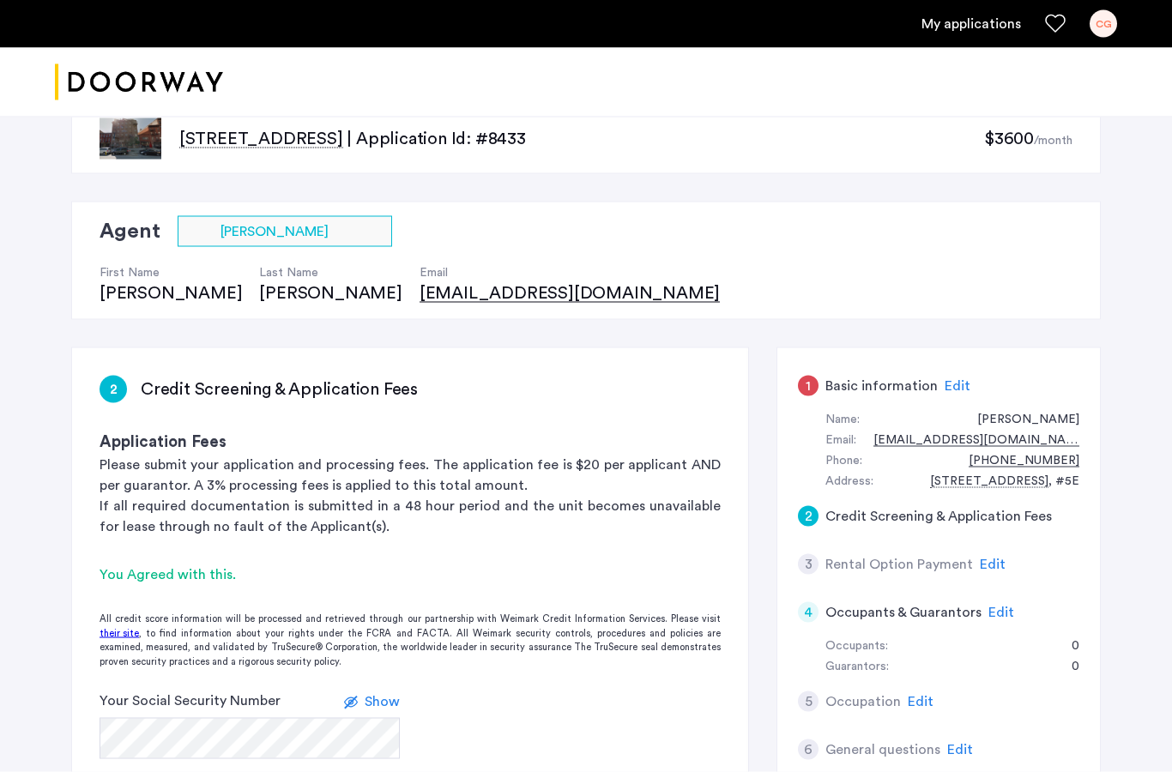
click at [958, 390] on span "Edit" at bounding box center [958, 386] width 26 height 14
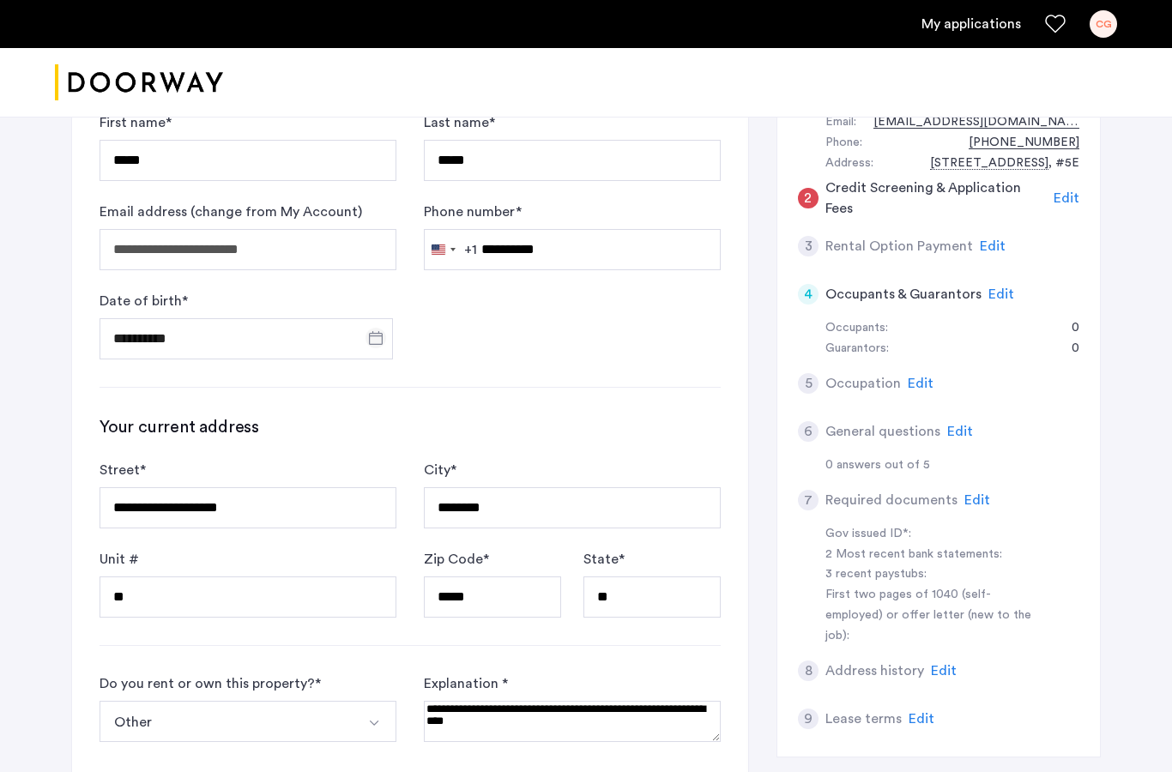
scroll to position [360, 0]
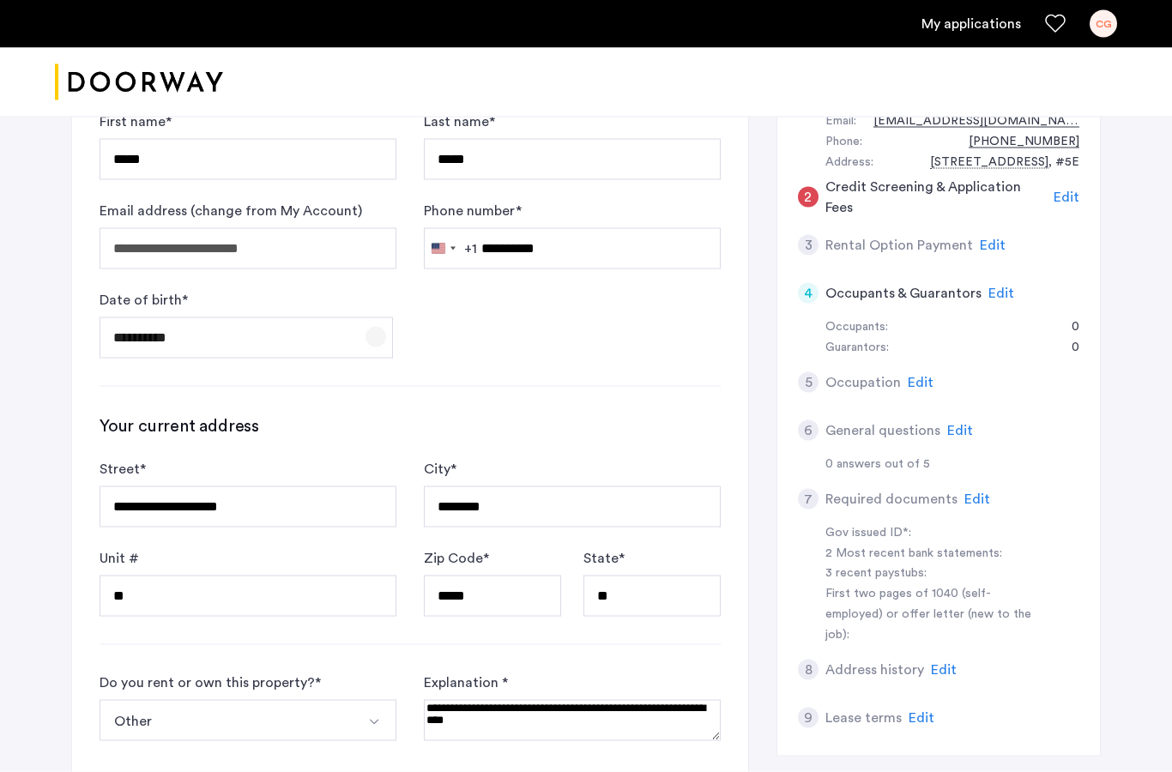
click at [381, 337] on span "Open calendar" at bounding box center [375, 337] width 41 height 41
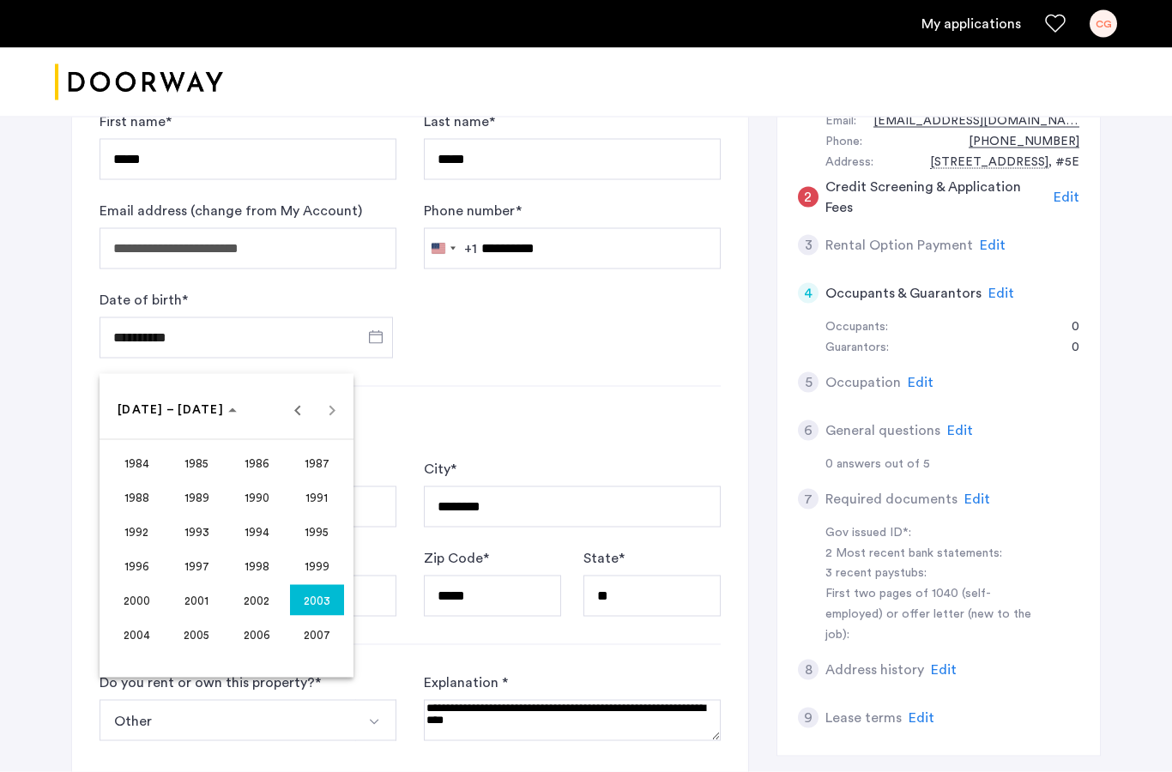
scroll to position [360, 0]
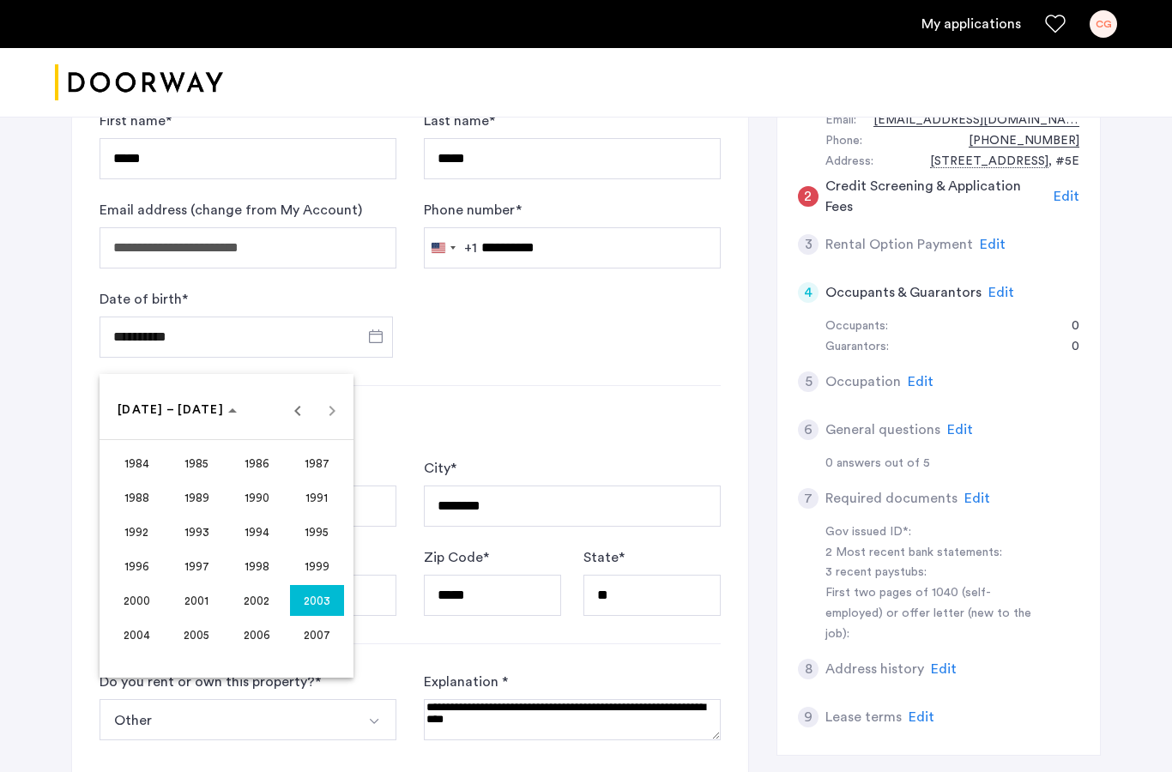
click at [336, 415] on div "1984 to 2007 1984 – 2007" at bounding box center [226, 410] width 245 height 34
click at [314, 606] on span "2003" at bounding box center [317, 600] width 54 height 31
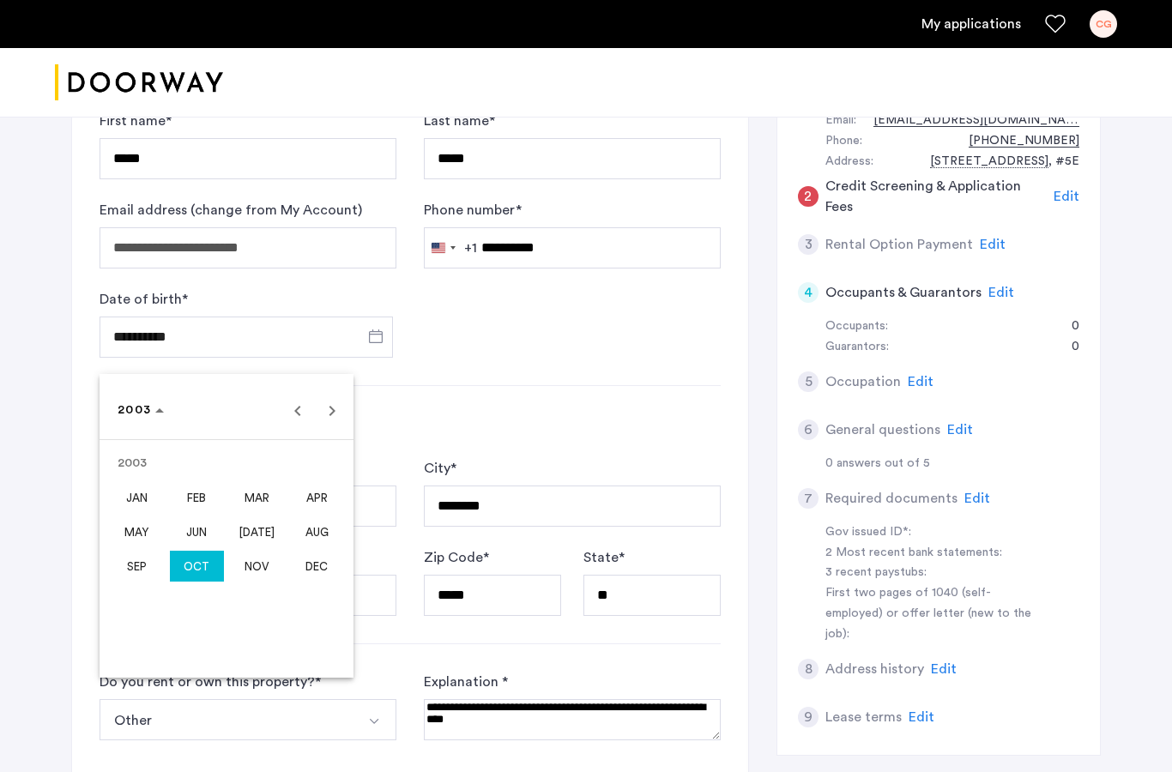
click at [187, 567] on span "OCT" at bounding box center [197, 566] width 54 height 31
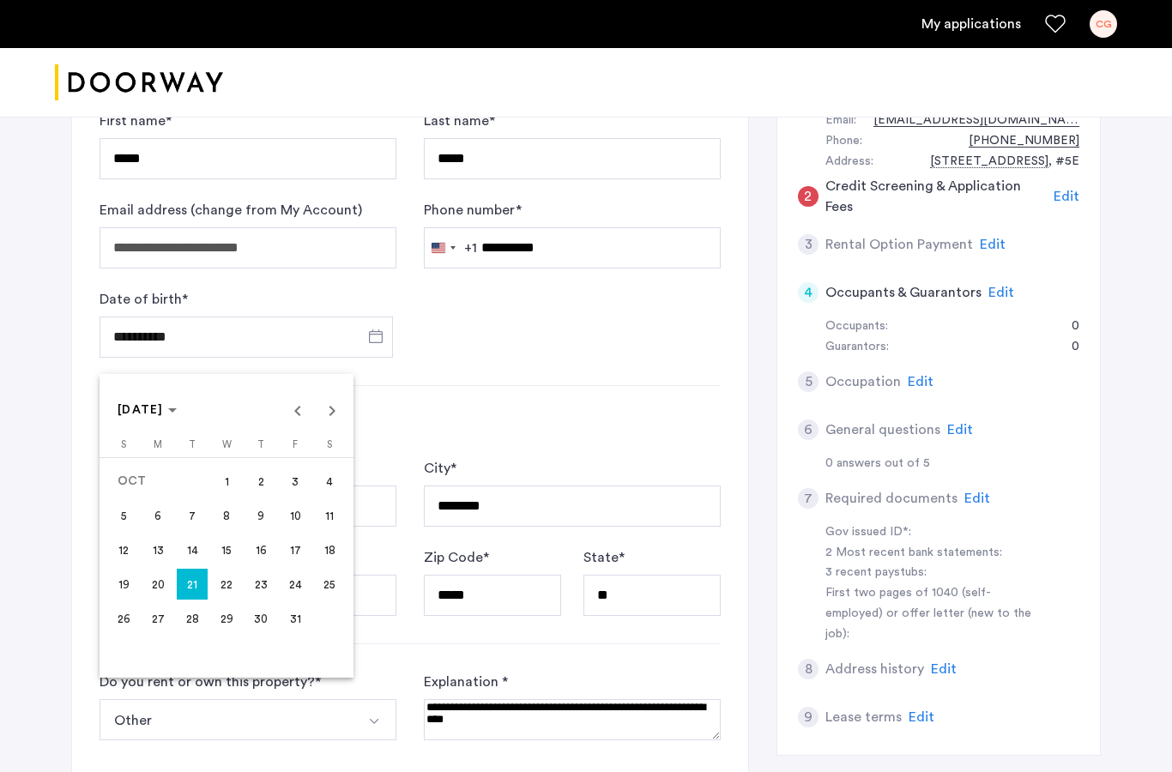
click at [229, 585] on span "22" at bounding box center [226, 584] width 31 height 31
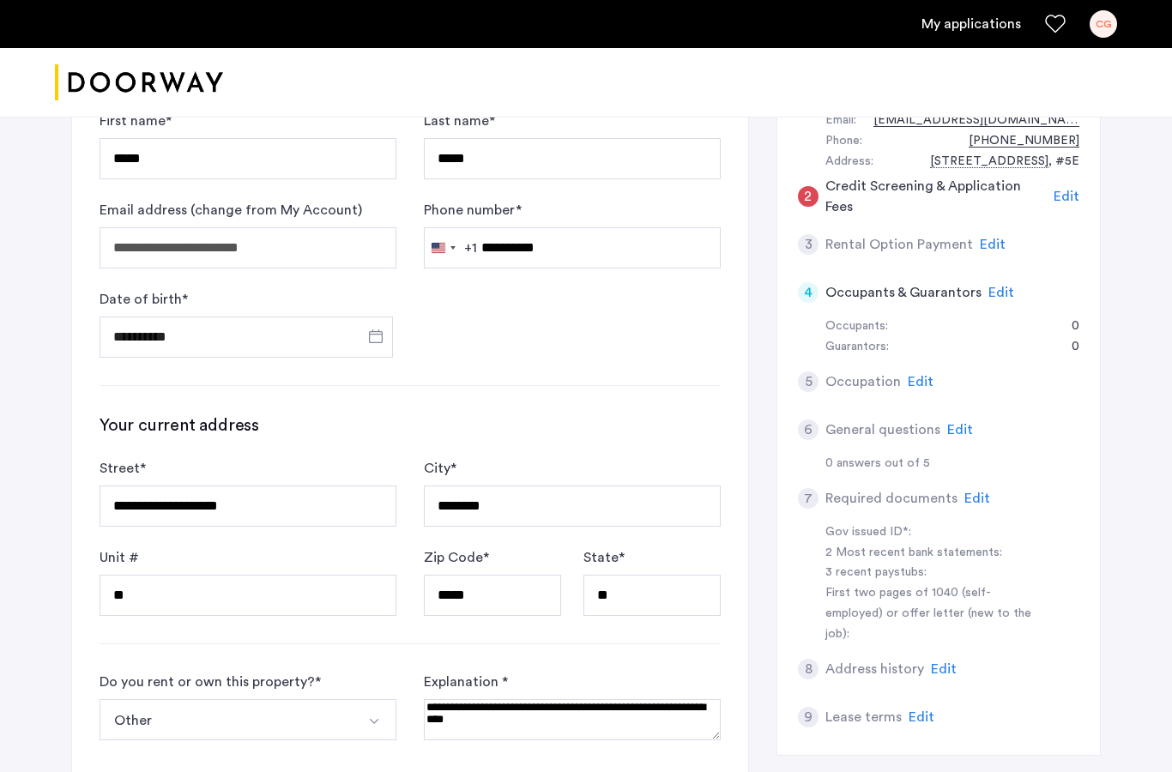
type input "**********"
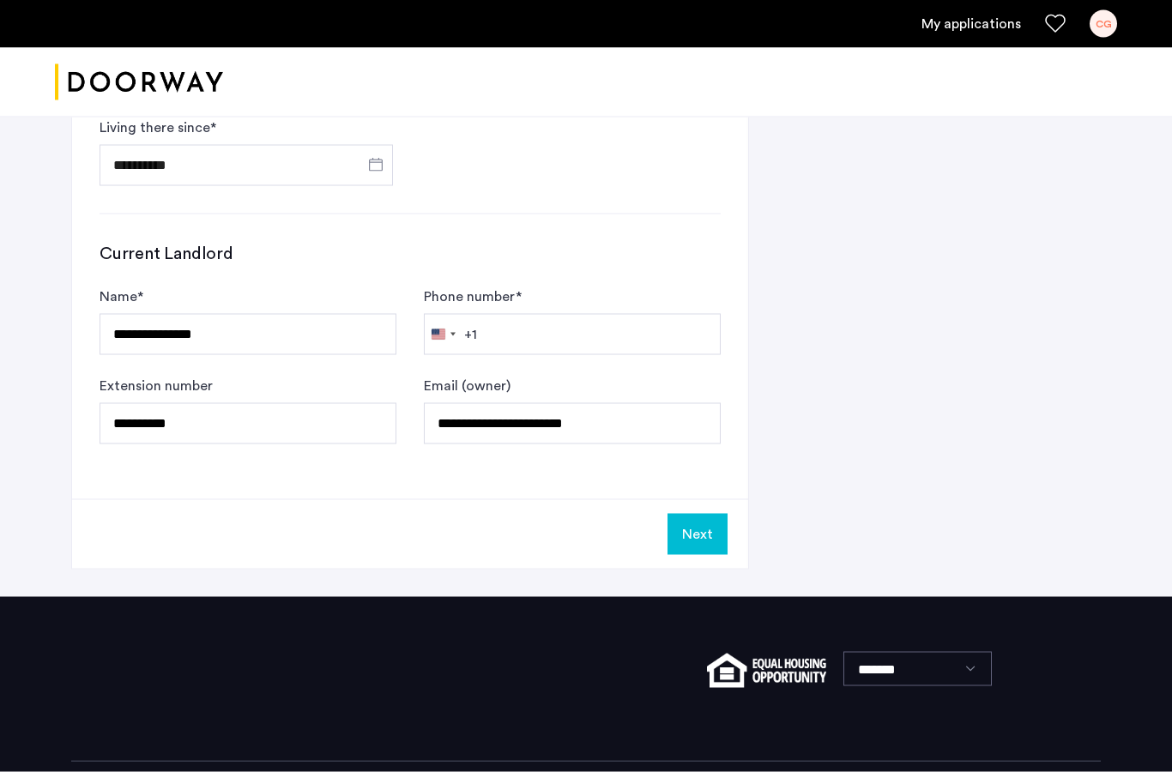
scroll to position [1020, 0]
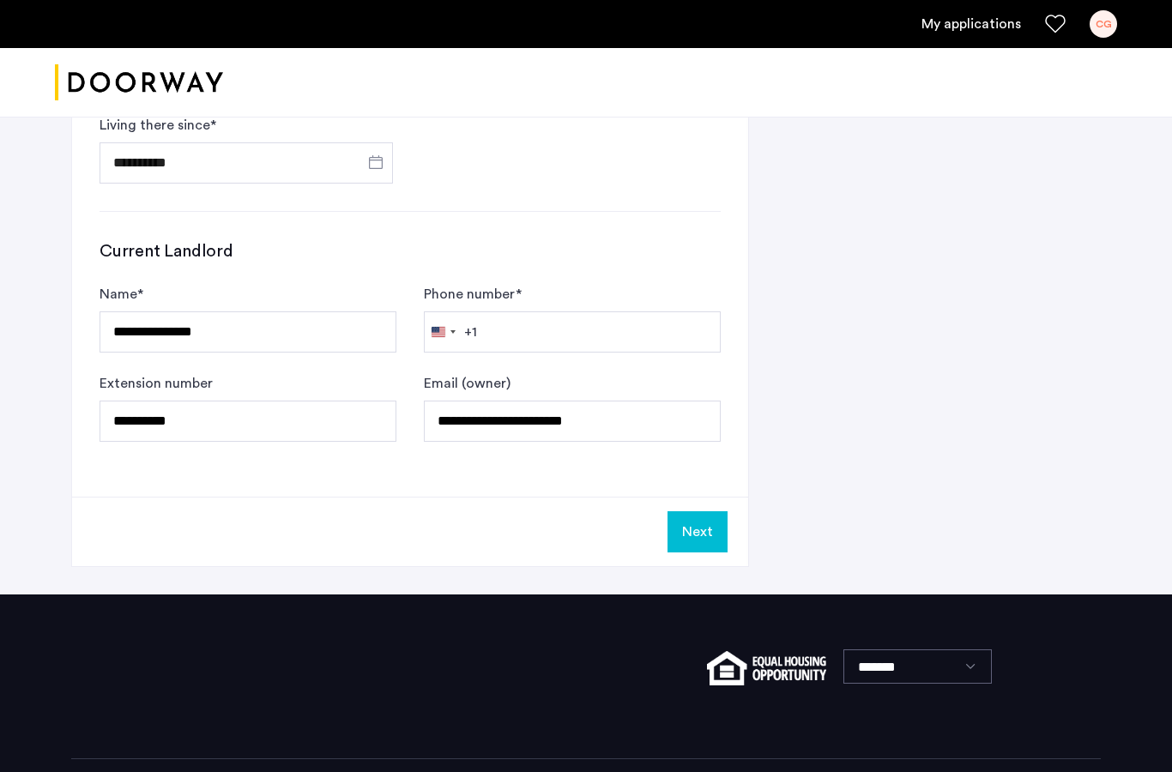
click at [681, 535] on button "Next" at bounding box center [698, 531] width 60 height 41
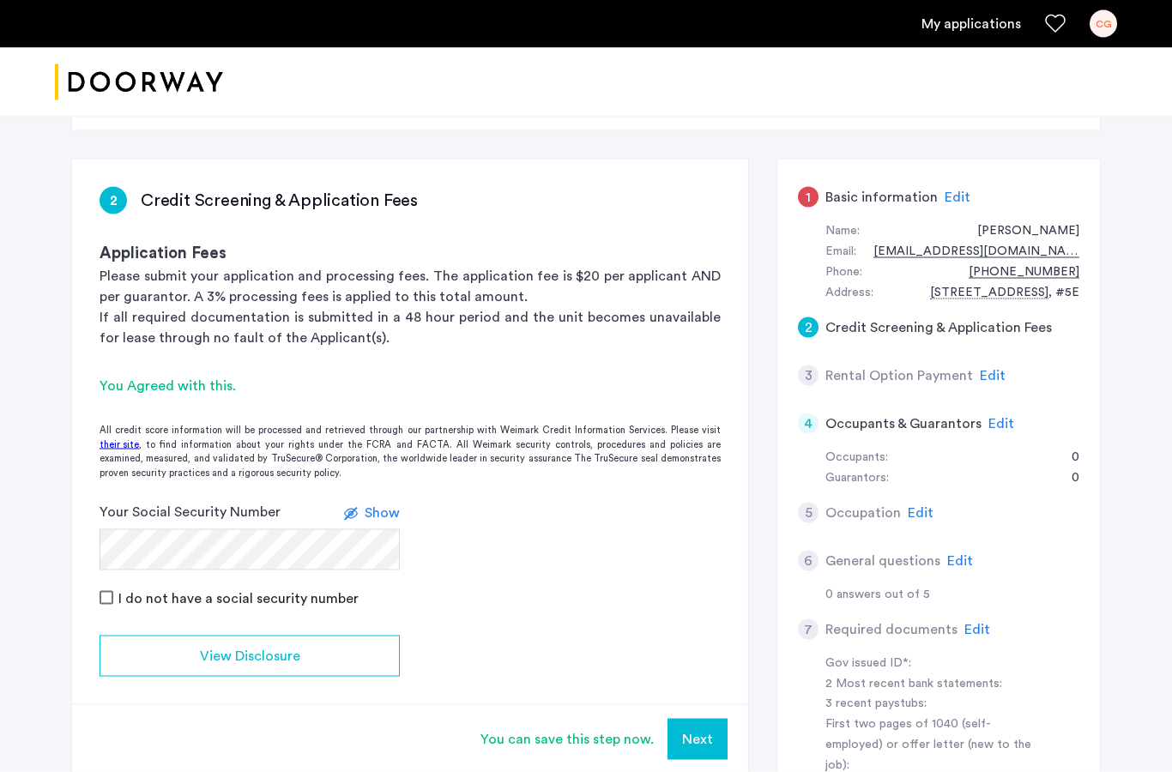
scroll to position [245, 0]
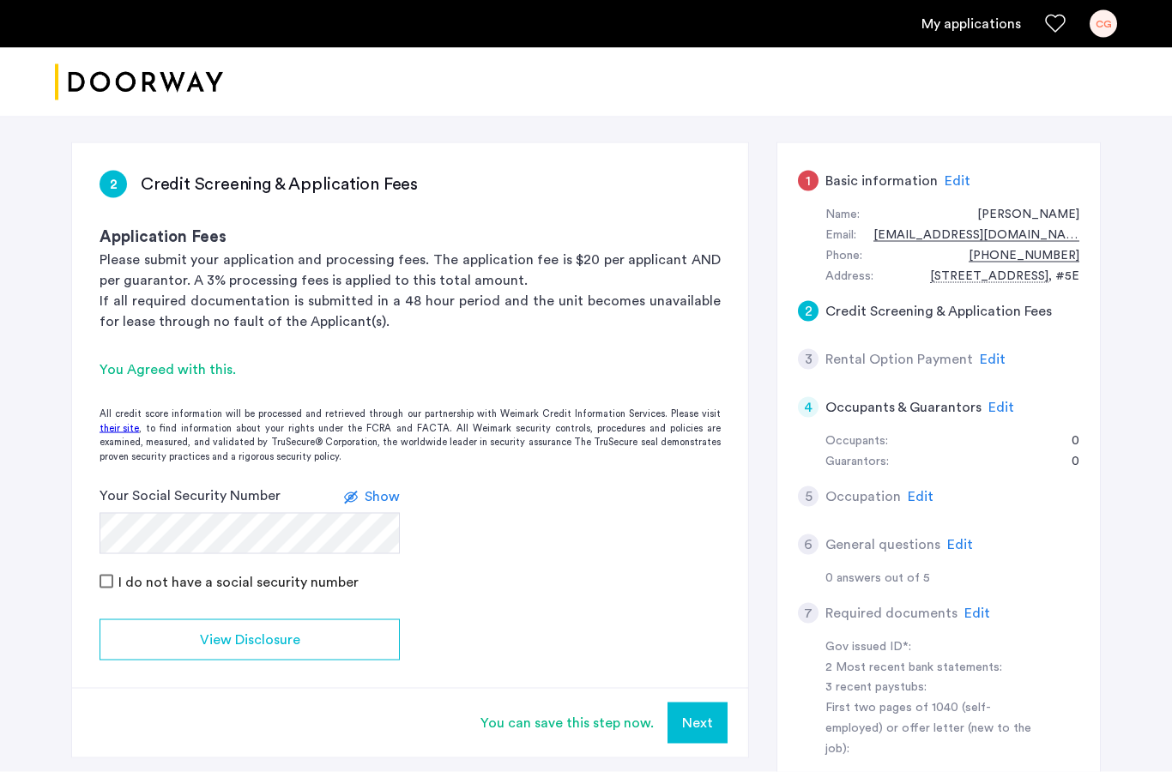
click at [688, 736] on button "Next" at bounding box center [698, 723] width 60 height 41
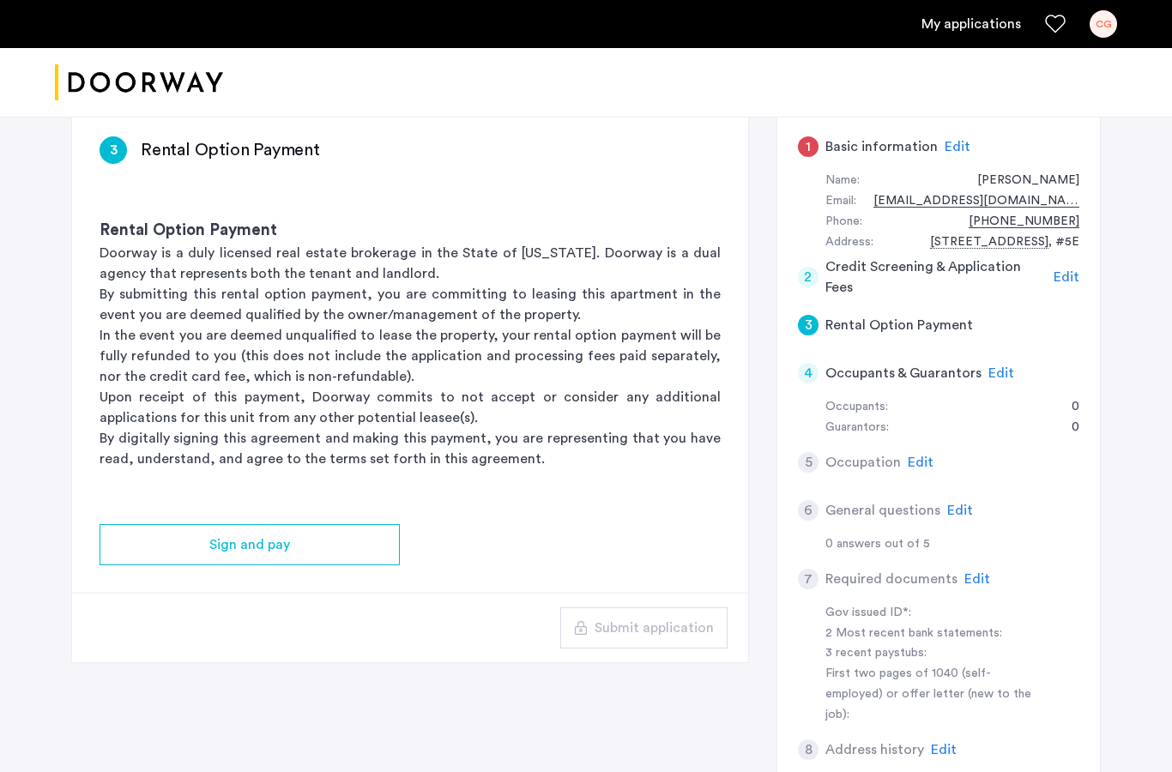
scroll to position [336, 0]
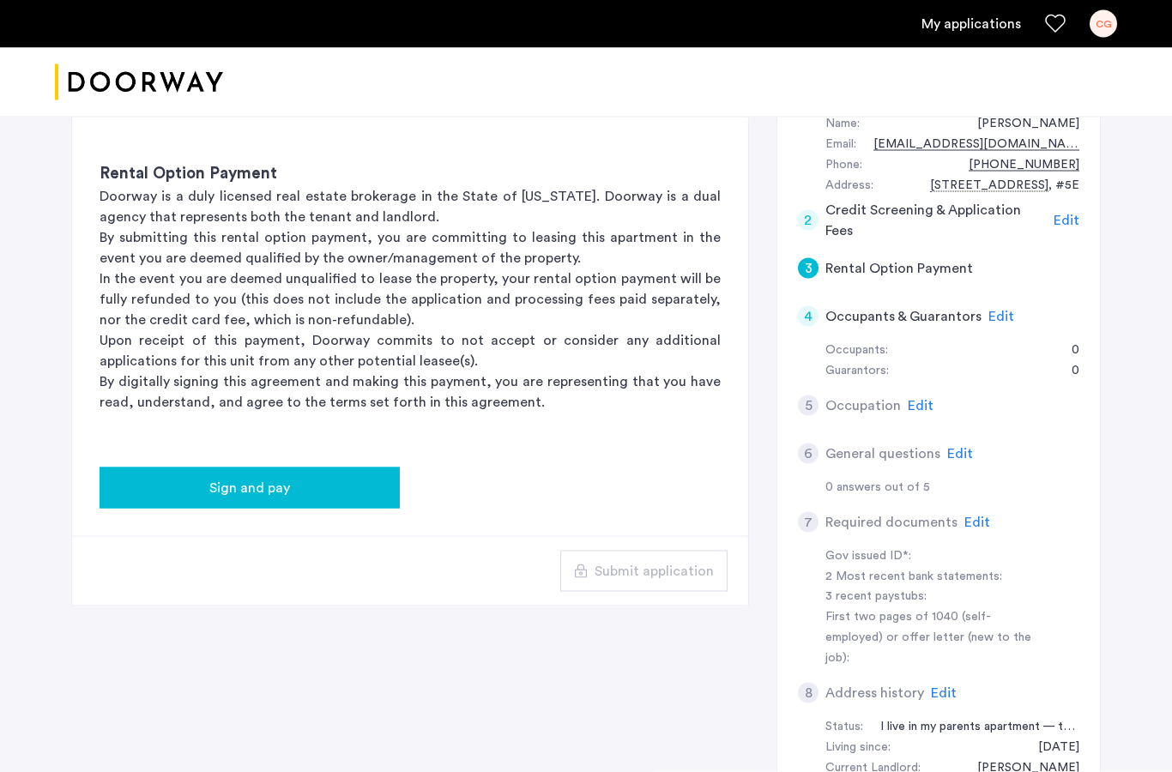
click at [297, 484] on div "Sign and pay" at bounding box center [249, 488] width 273 height 21
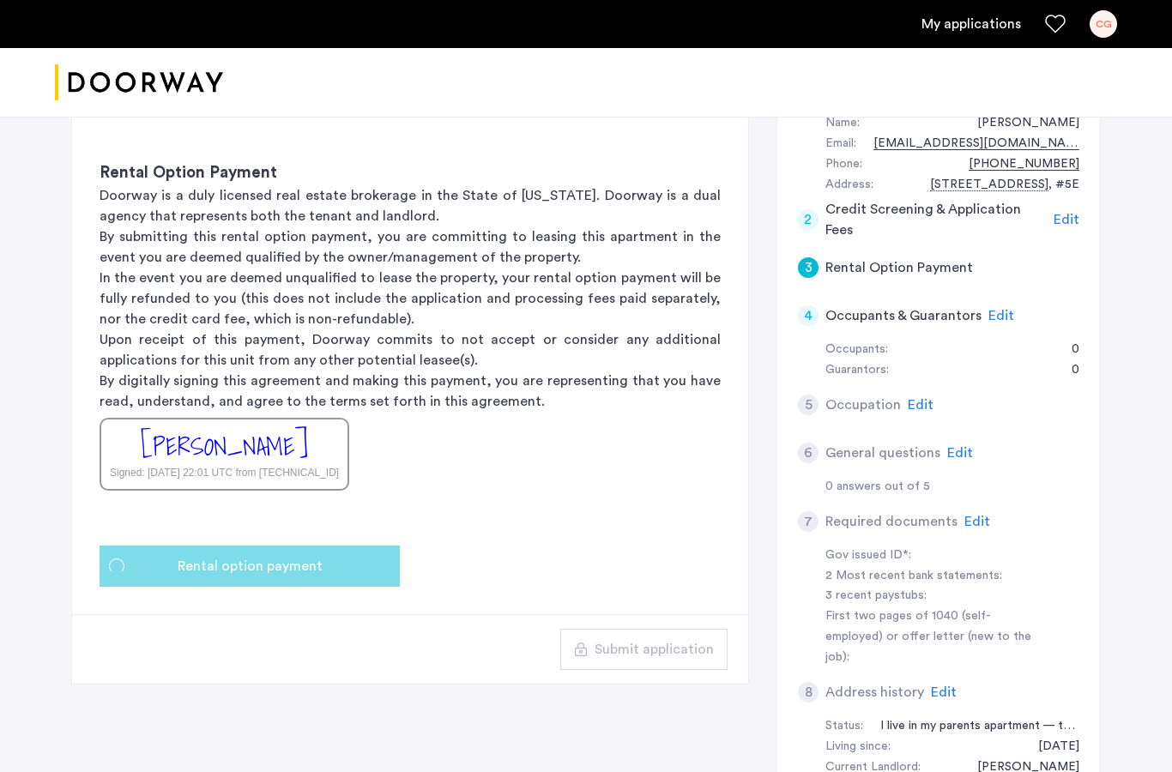
scroll to position [0, 0]
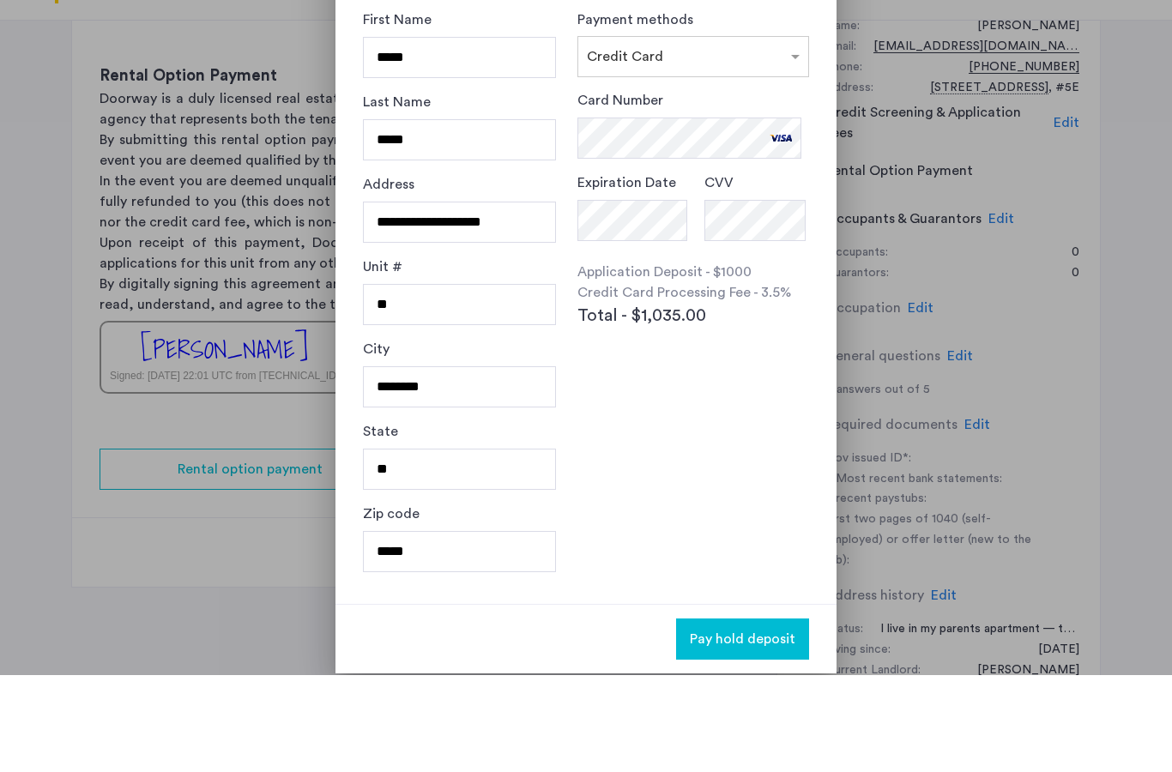
click at [765, 726] on span "Pay hold deposit" at bounding box center [743, 736] width 106 height 21
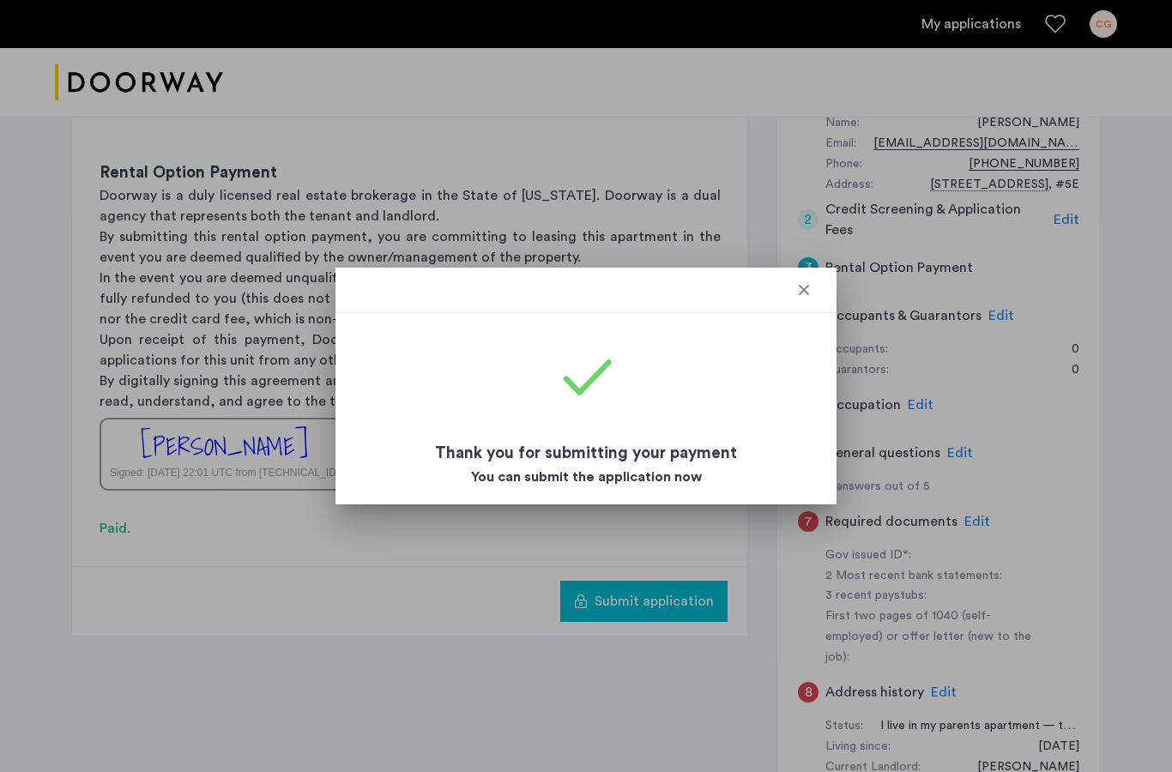
click at [808, 300] on div at bounding box center [586, 290] width 501 height 45
click at [799, 292] on div at bounding box center [804, 289] width 17 height 17
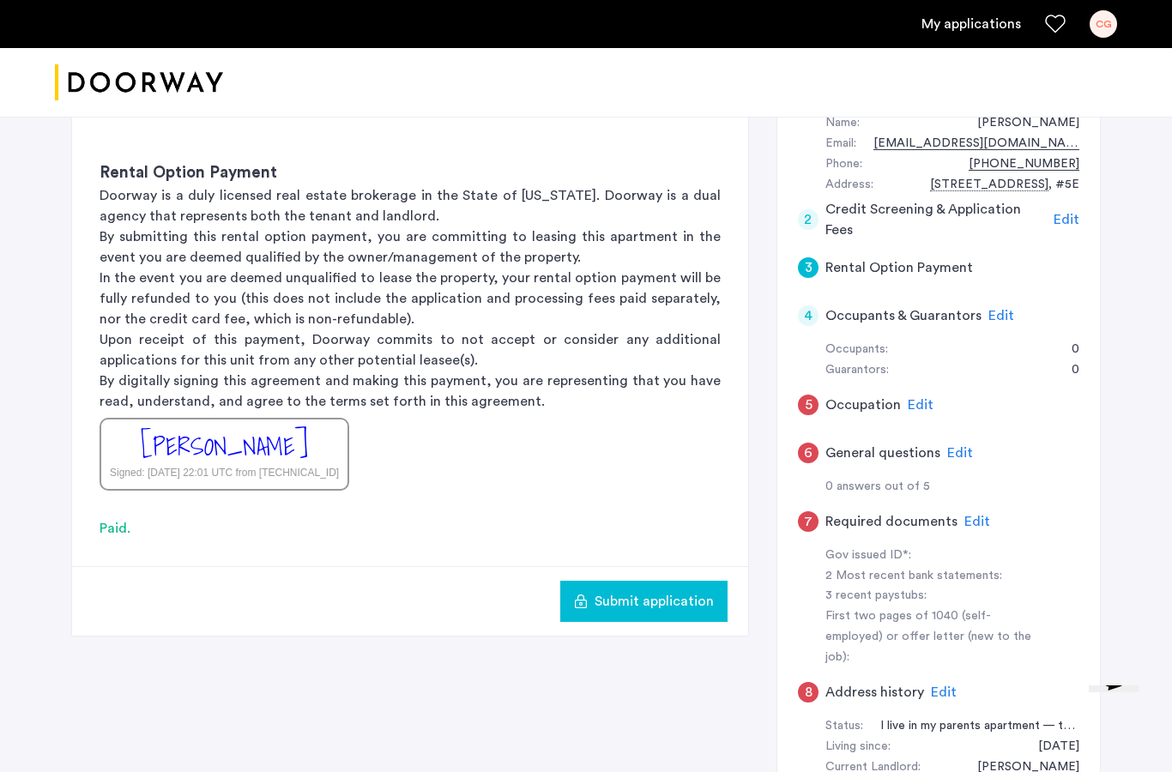
scroll to position [324, 0]
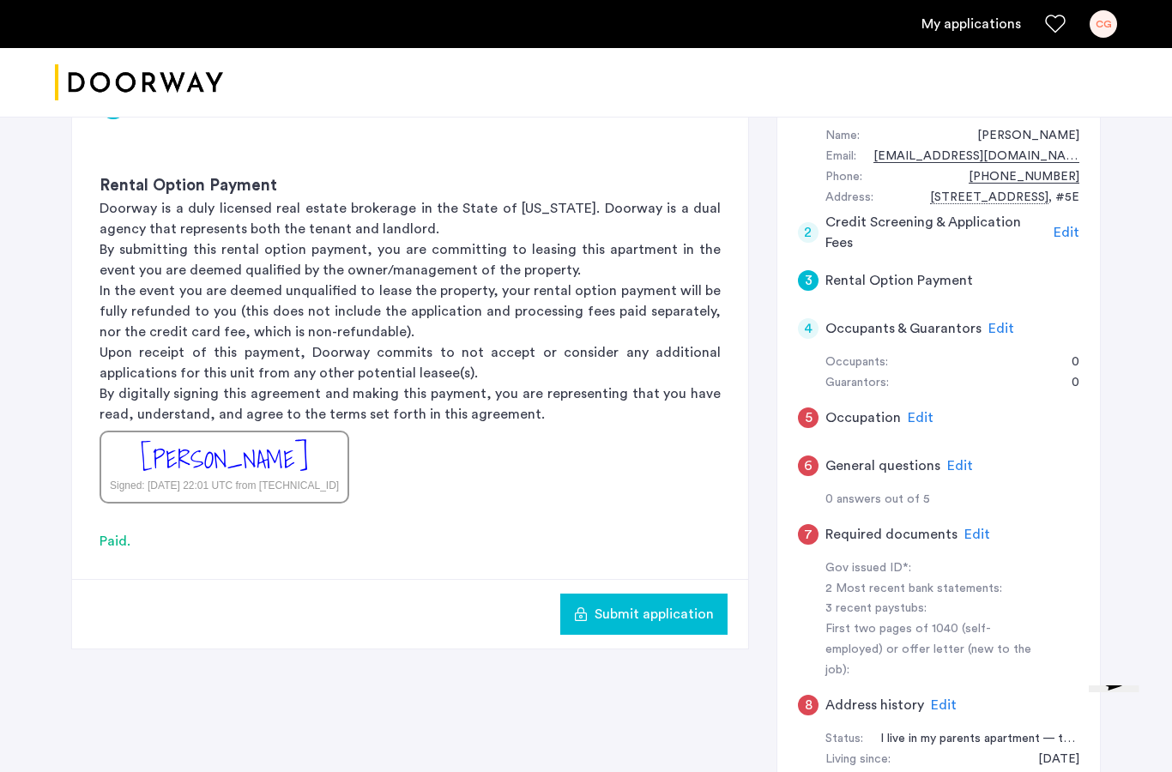
click at [626, 614] on span "Submit application" at bounding box center [654, 614] width 119 height 21
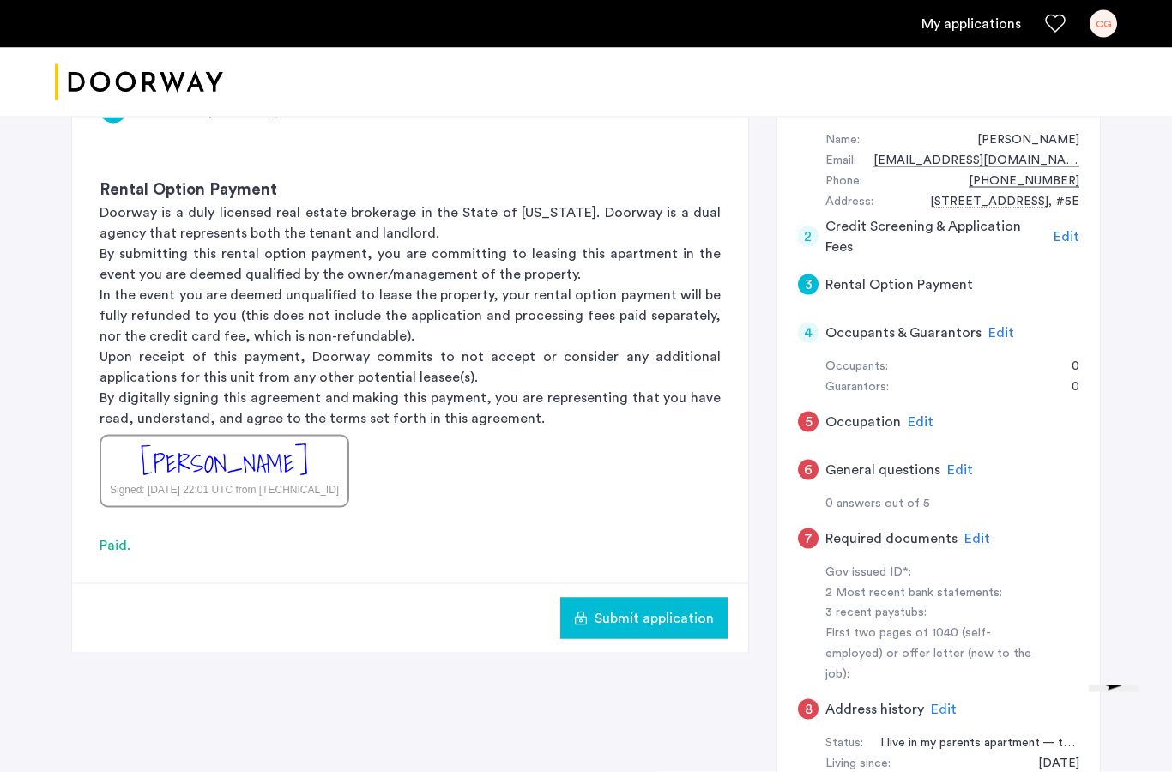
scroll to position [316, 0]
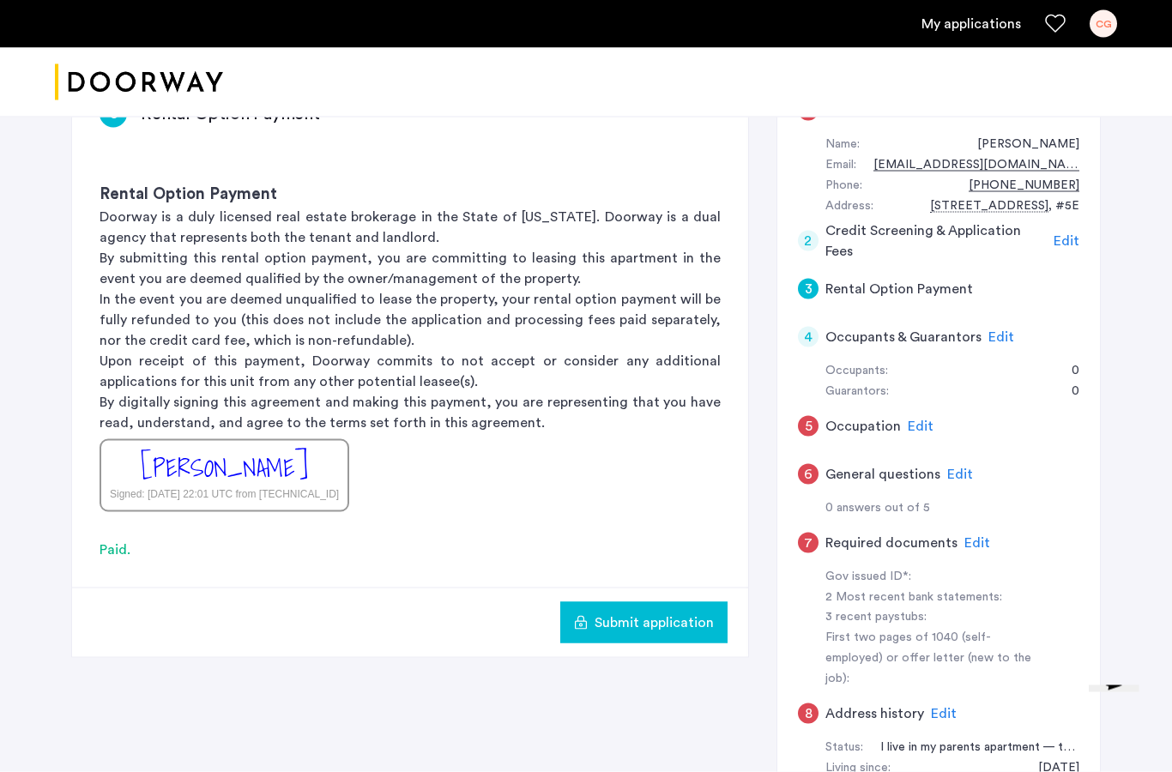
click at [916, 420] on span "Edit" at bounding box center [921, 427] width 26 height 14
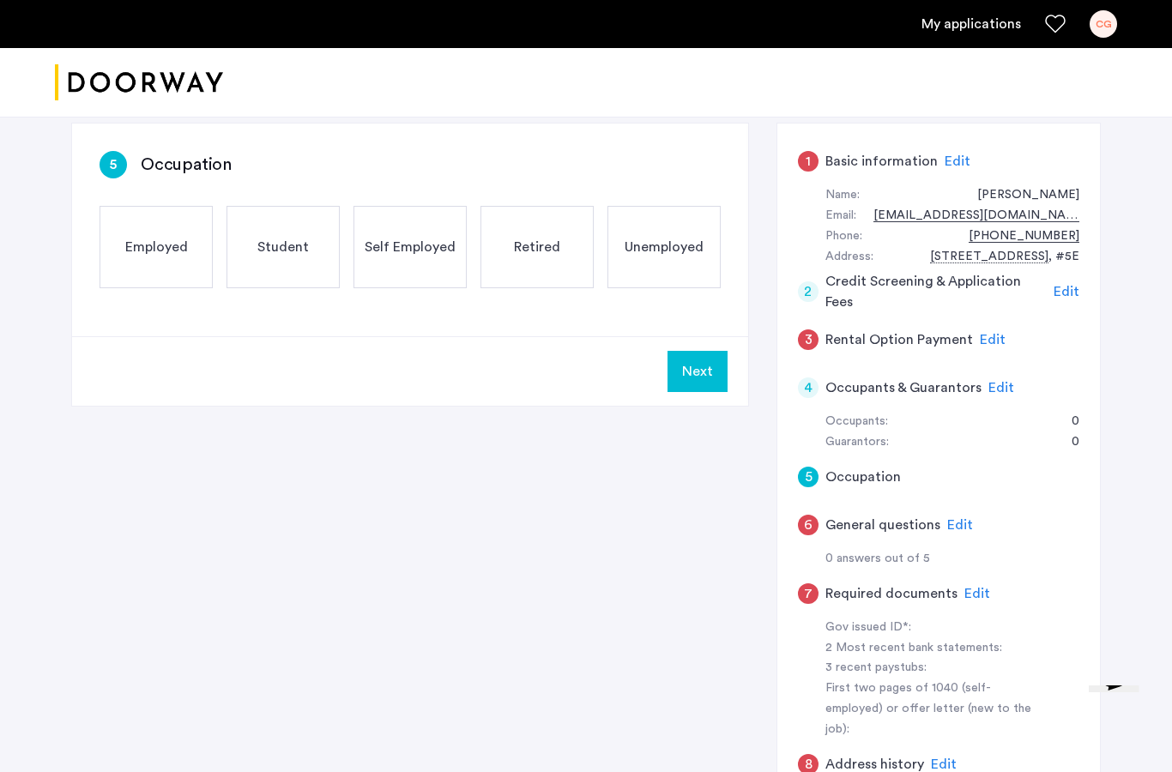
scroll to position [263, 0]
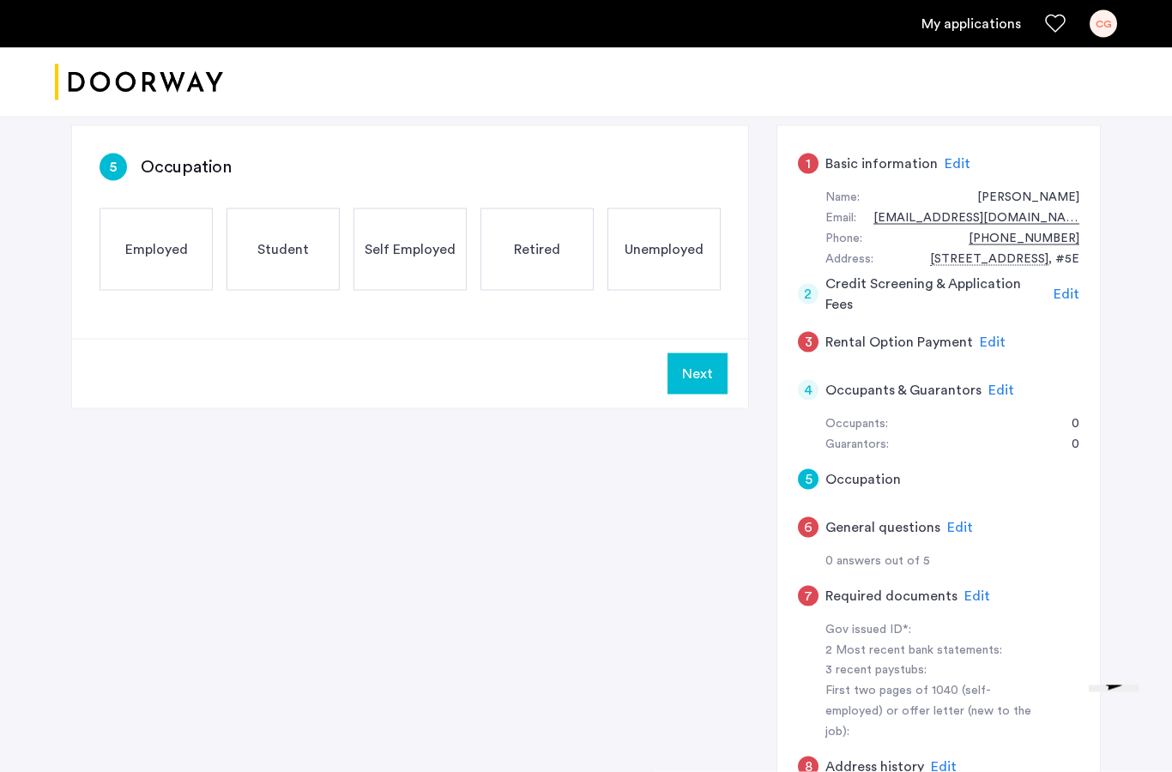
click at [152, 261] on div "Employed" at bounding box center [156, 250] width 113 height 82
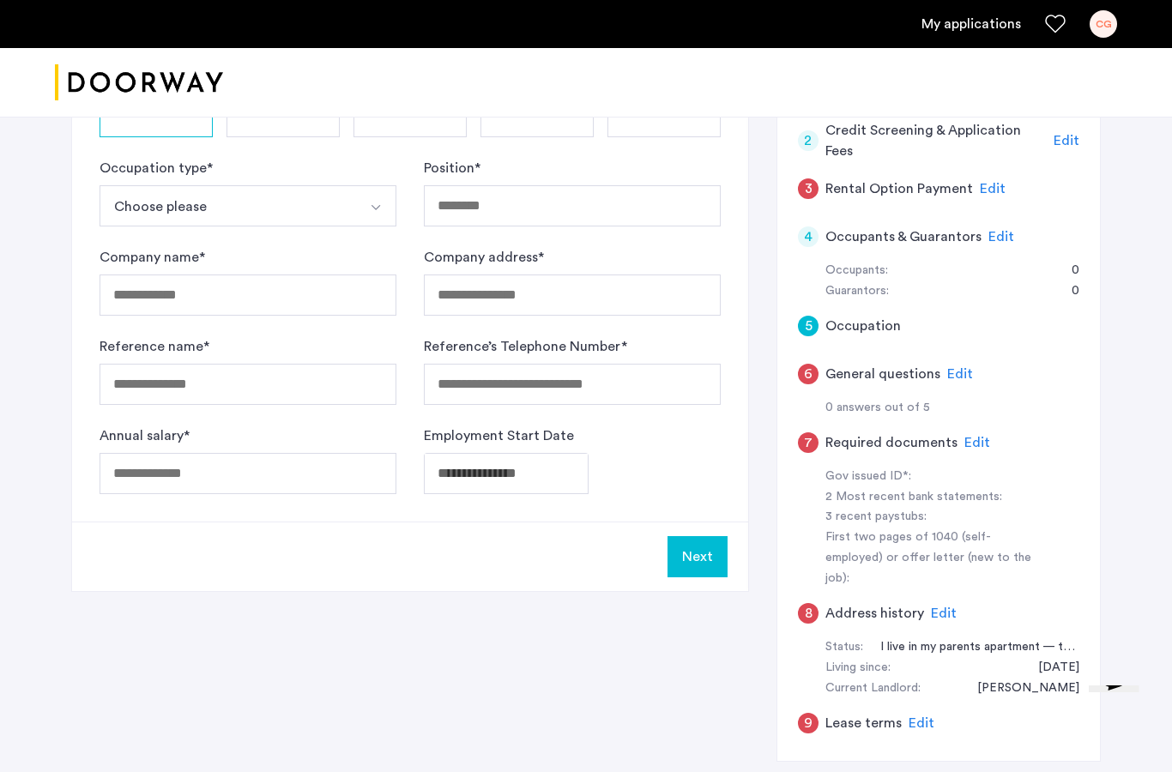
scroll to position [418, 0]
click at [1000, 232] on span "Edit" at bounding box center [1002, 235] width 26 height 14
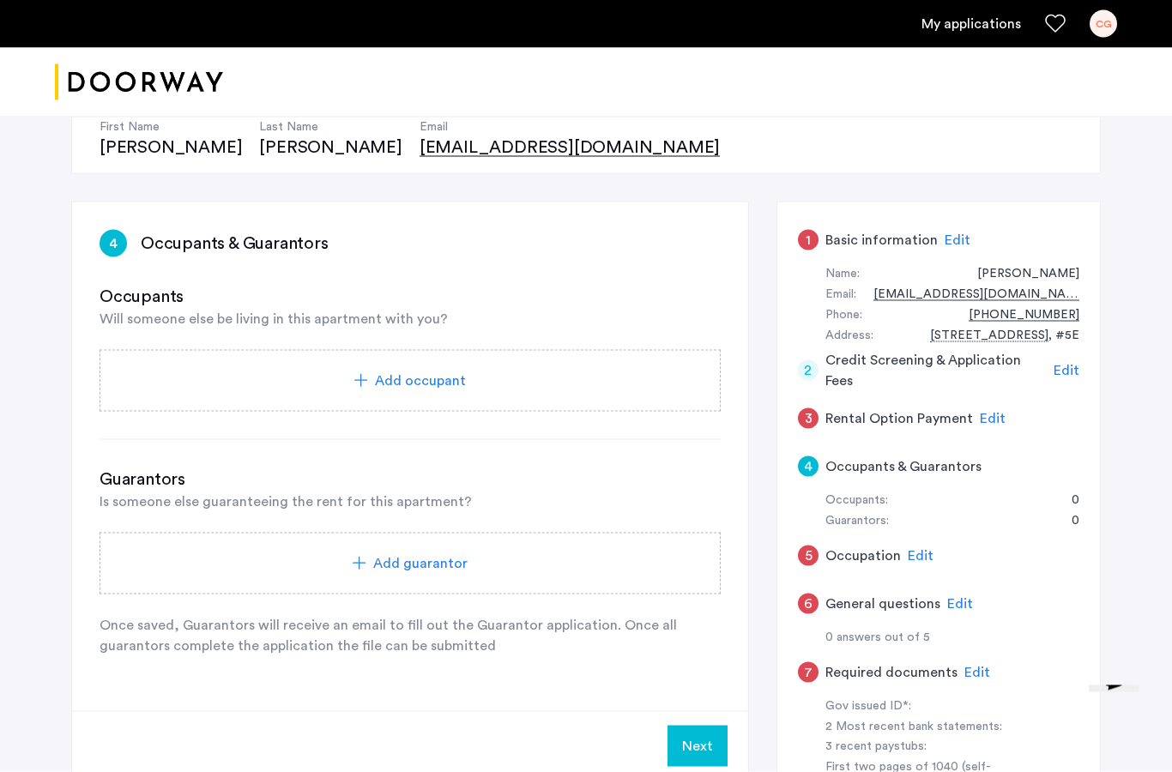
scroll to position [167, 0]
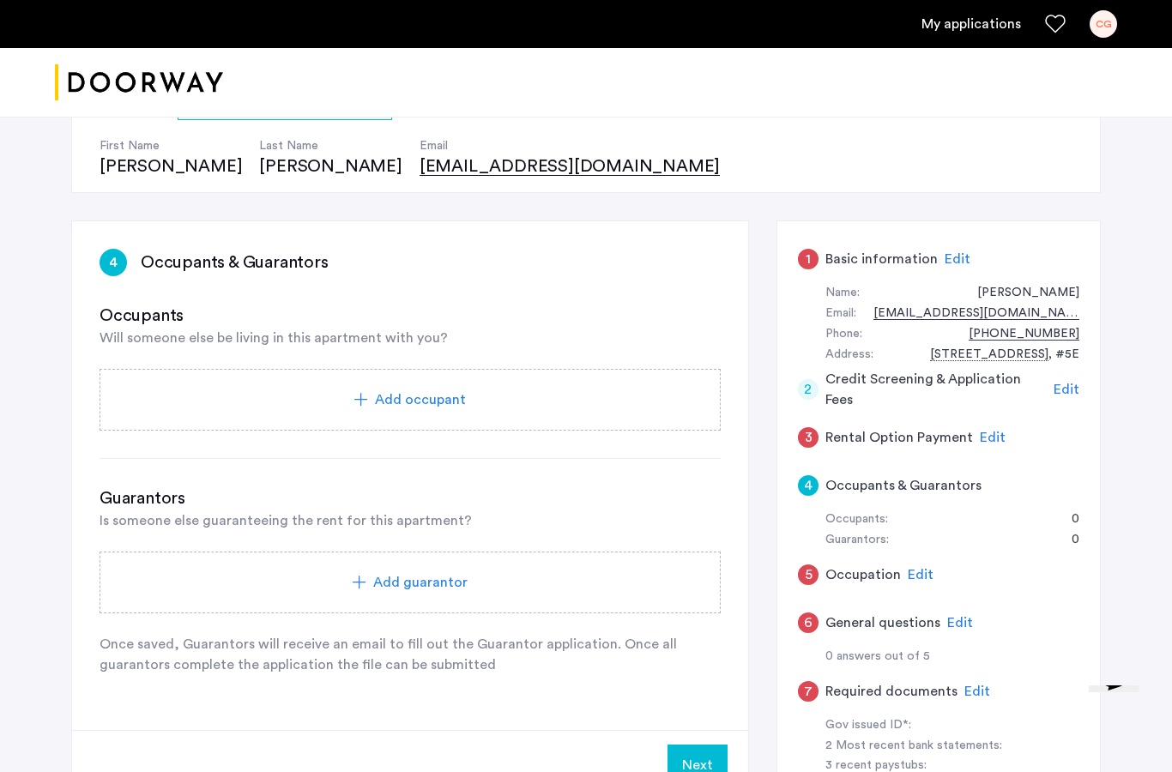
click at [378, 392] on span "Add occupant" at bounding box center [420, 400] width 91 height 21
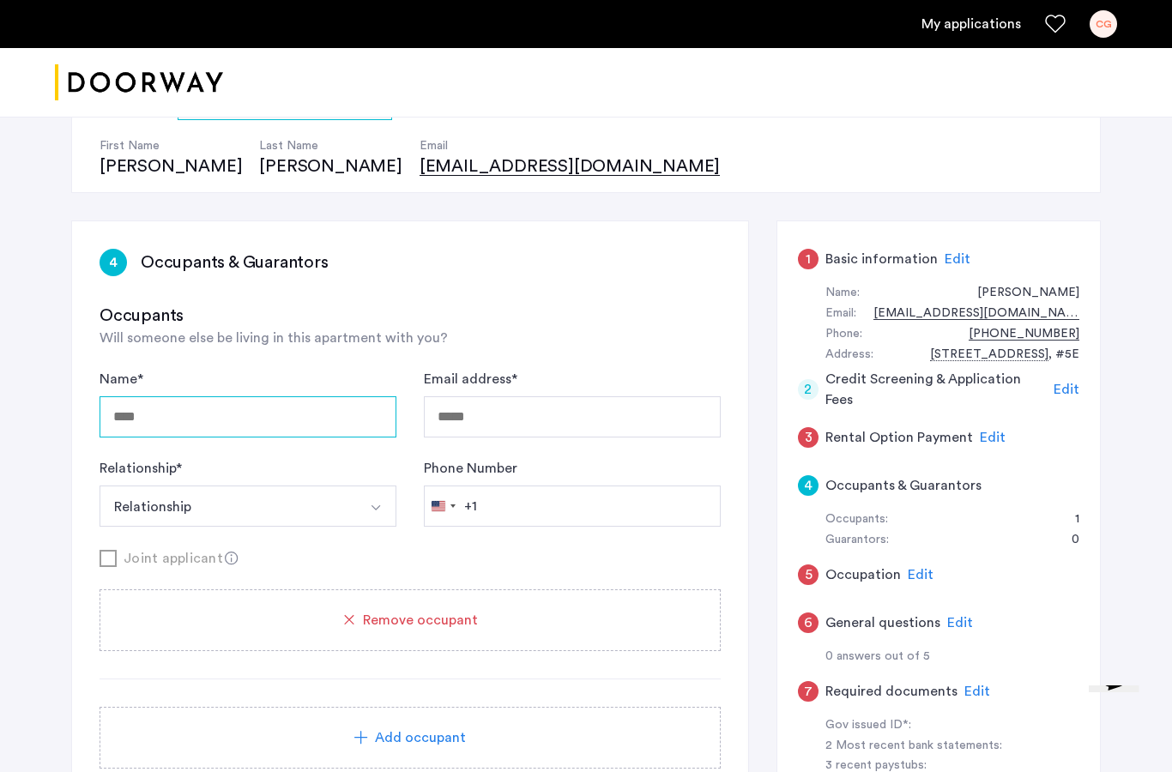
click at [308, 415] on input "Name *" at bounding box center [248, 416] width 297 height 41
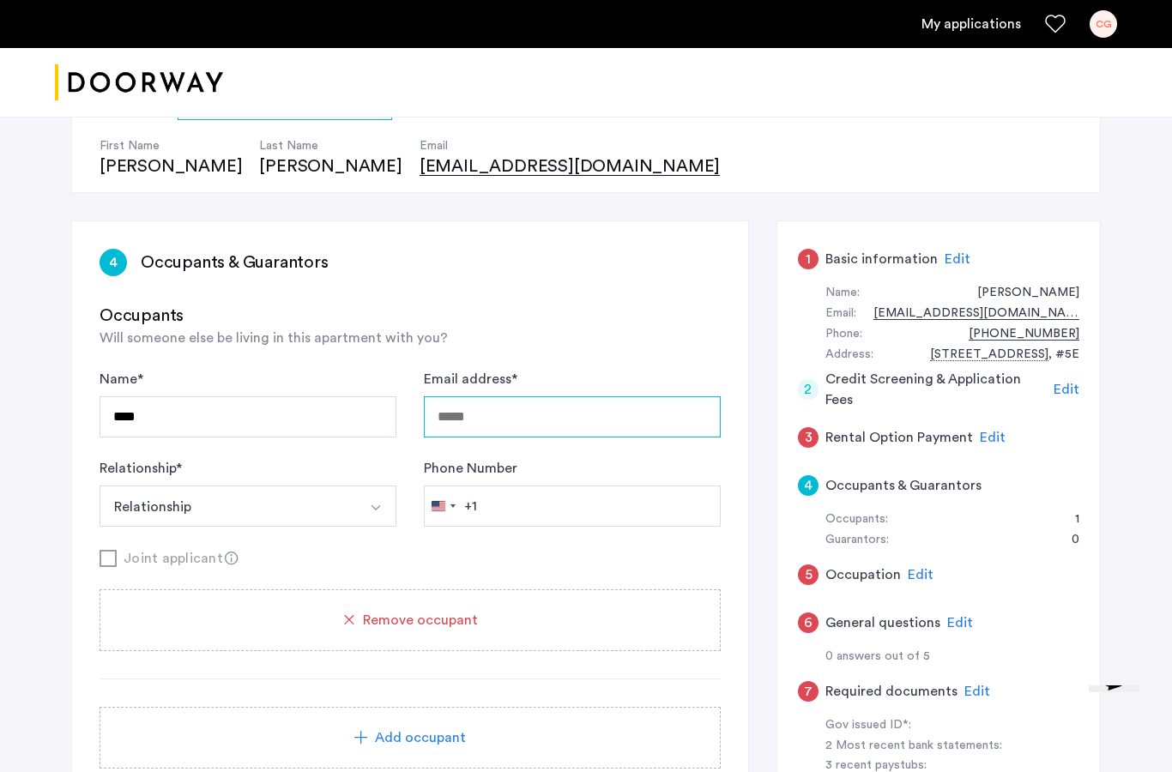
click at [509, 412] on input "Email address *" at bounding box center [572, 416] width 297 height 41
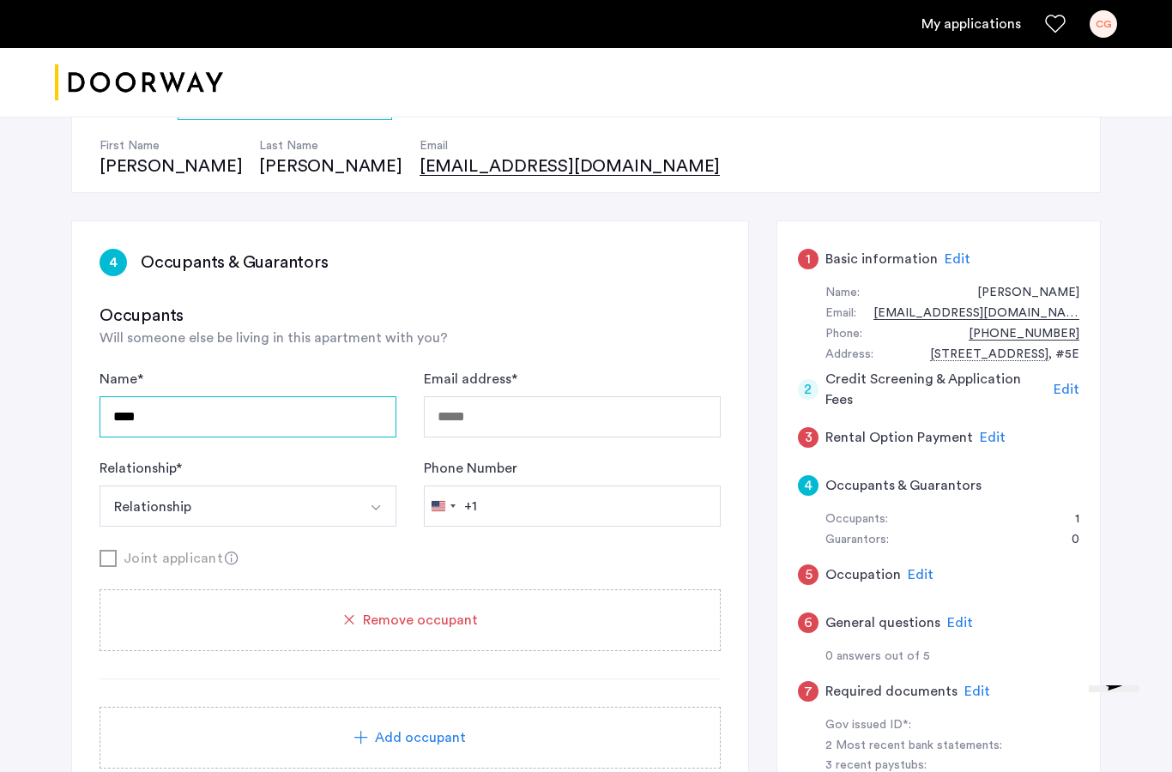
click at [268, 413] on input "****" at bounding box center [248, 416] width 297 height 41
type input "**********"
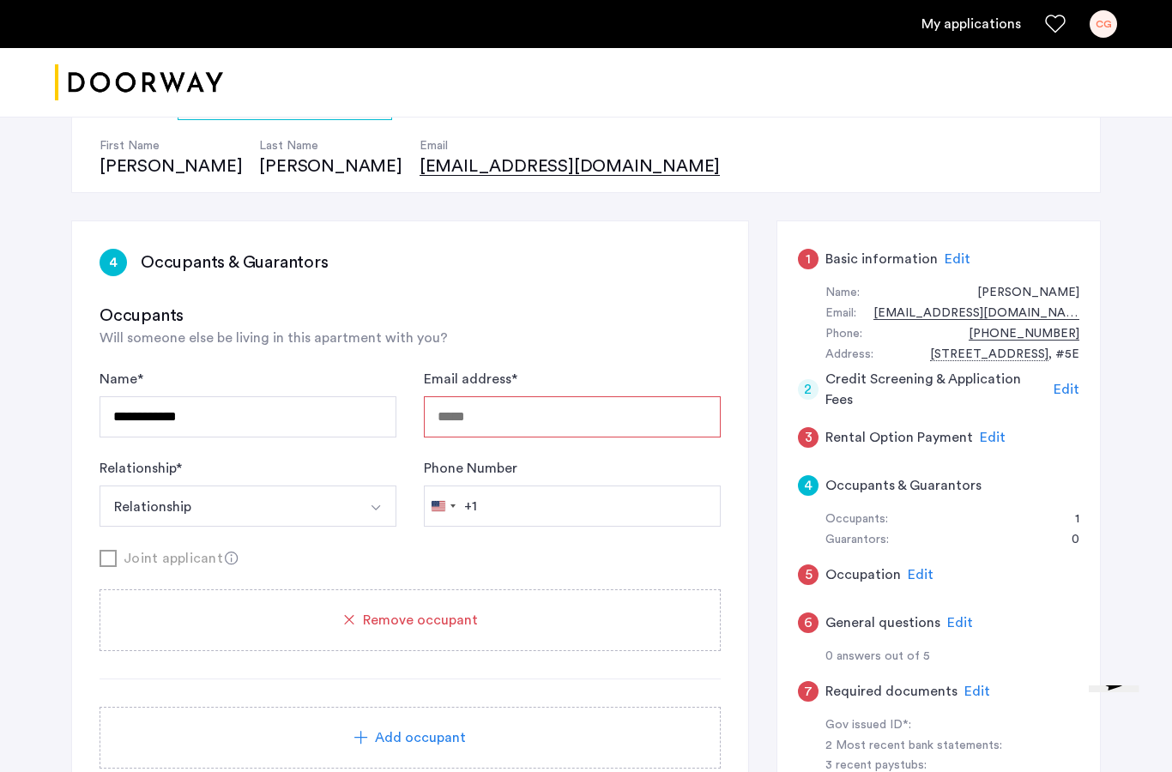
click at [498, 411] on input "Email address *" at bounding box center [572, 416] width 297 height 41
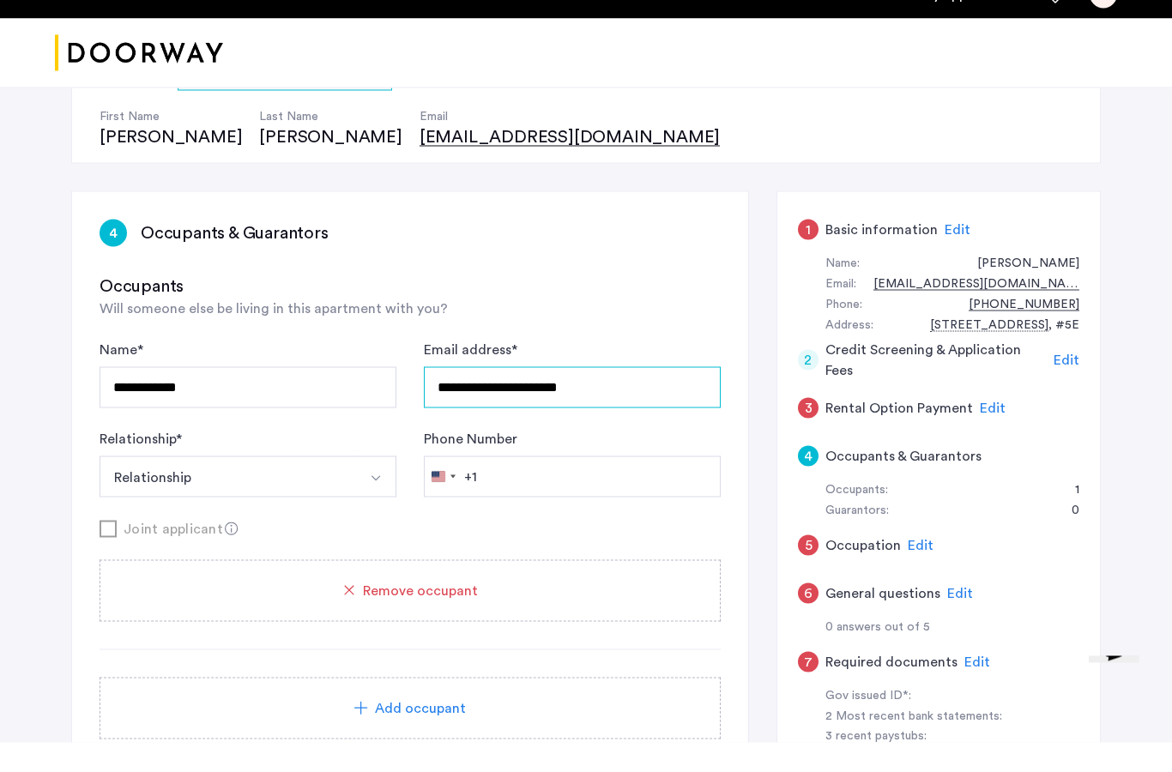
type input "**********"
click at [286, 486] on button "Relationship" at bounding box center [228, 506] width 257 height 41
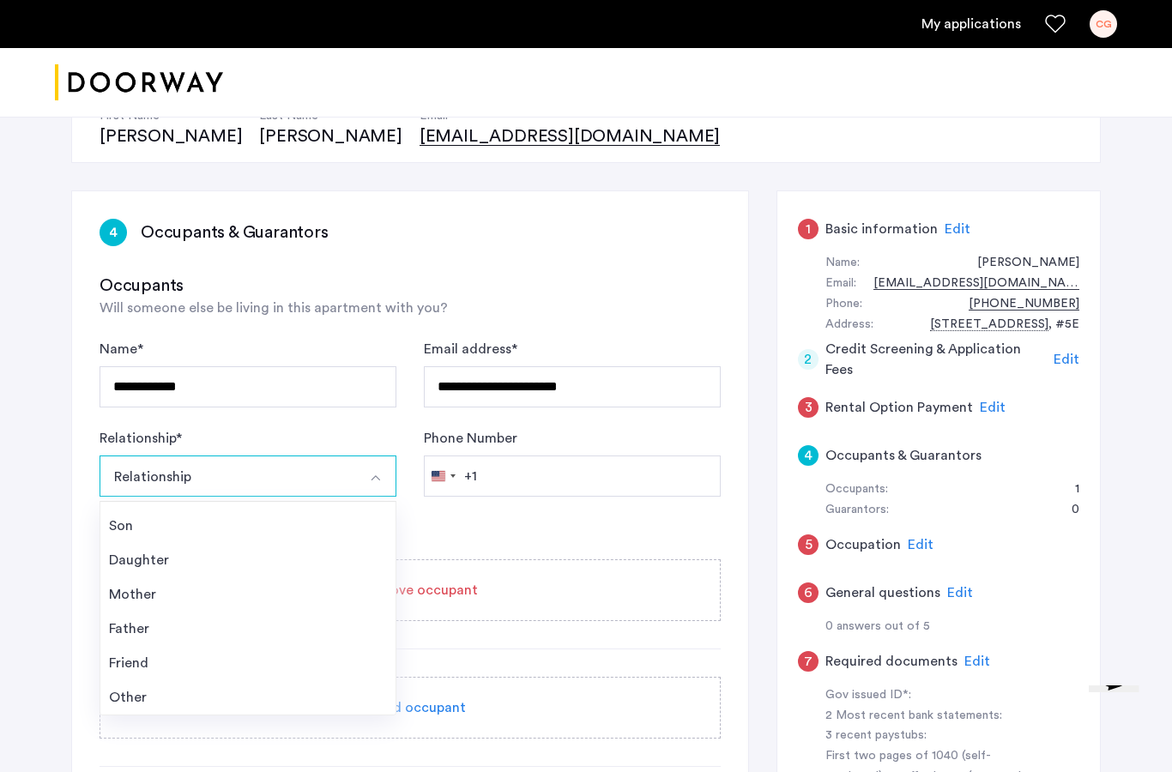
scroll to position [62, 0]
click at [155, 658] on div "Friend" at bounding box center [248, 663] width 278 height 21
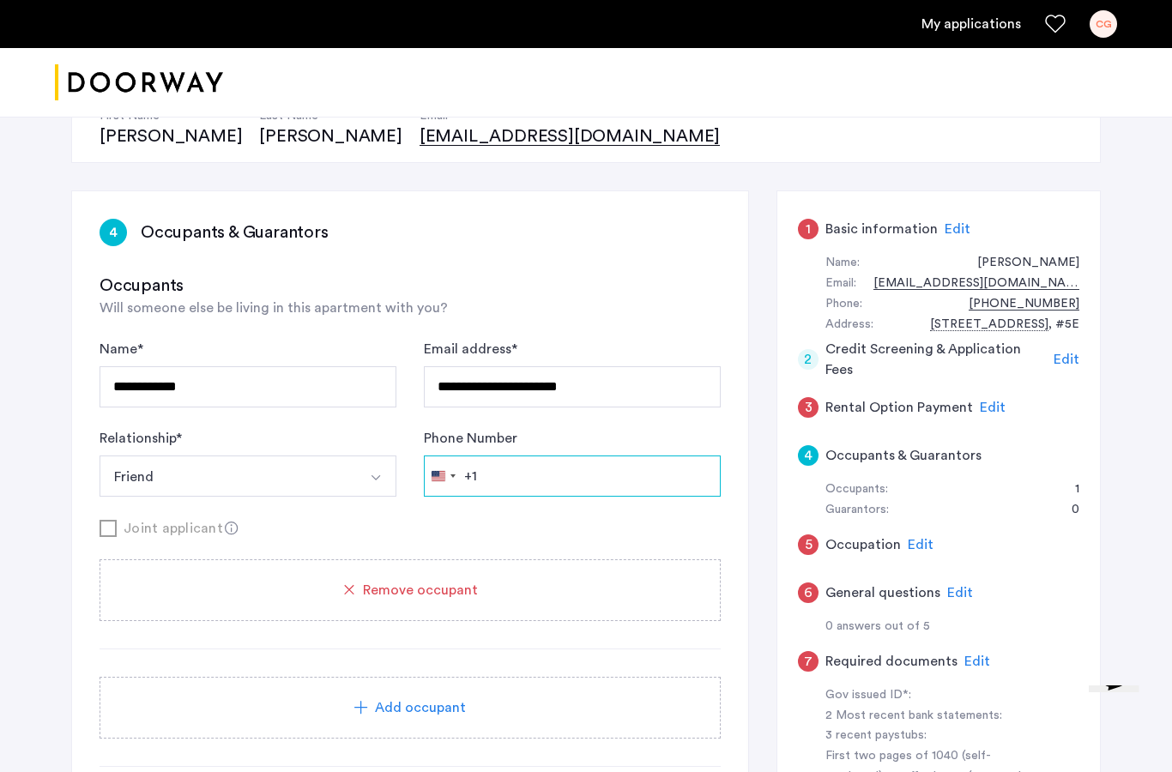
click at [505, 470] on input "Phone Number" at bounding box center [572, 476] width 297 height 41
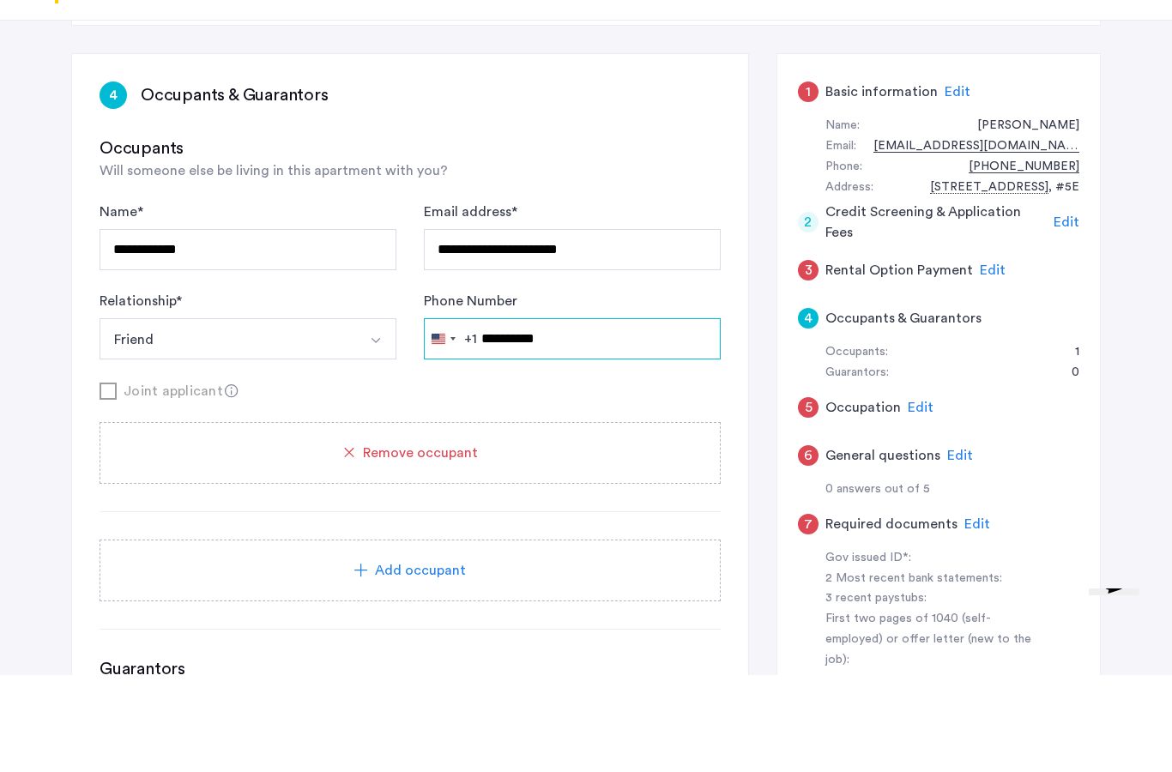
scroll to position [239, 0]
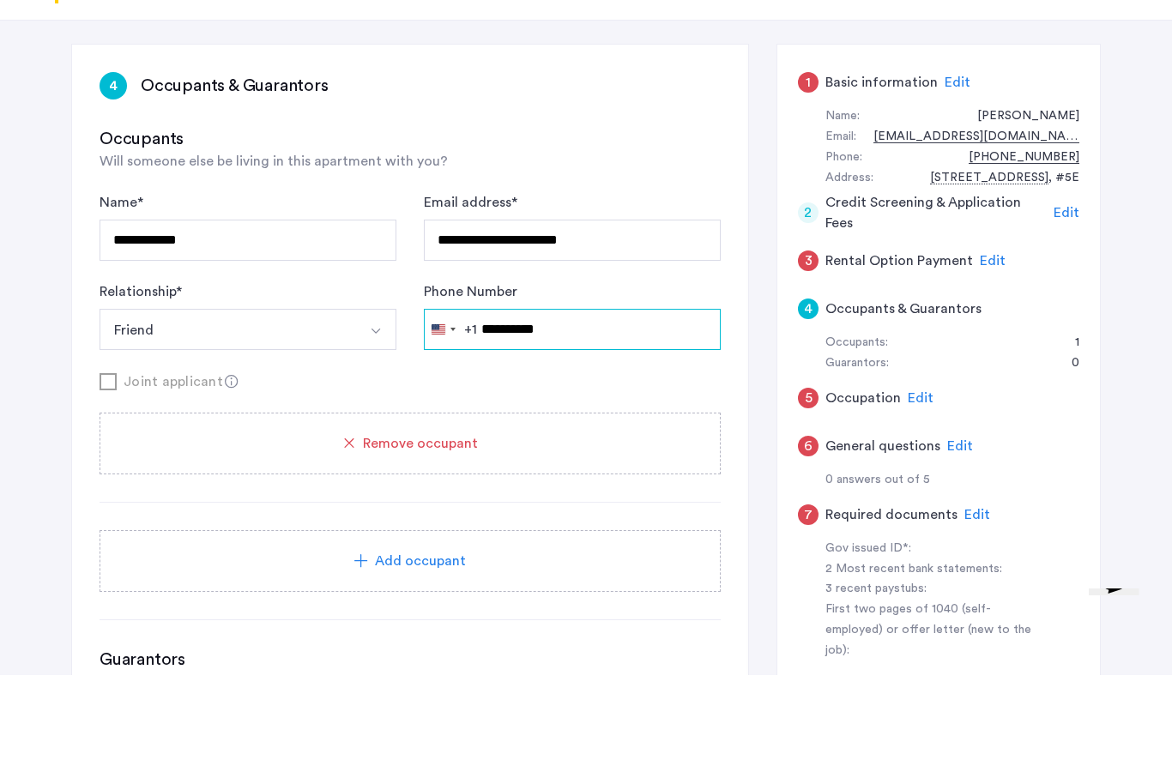
type input "**********"
click at [659, 627] on div "Add occupant" at bounding box center [410, 658] width 621 height 62
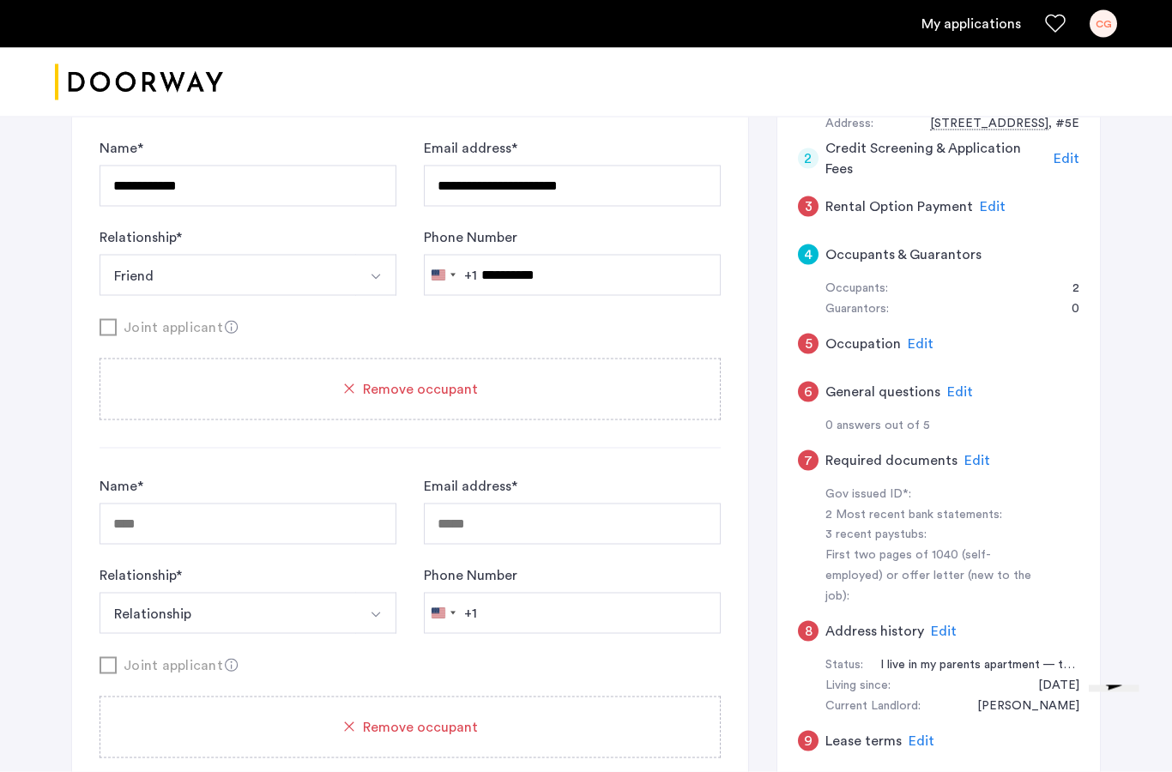
scroll to position [399, 0]
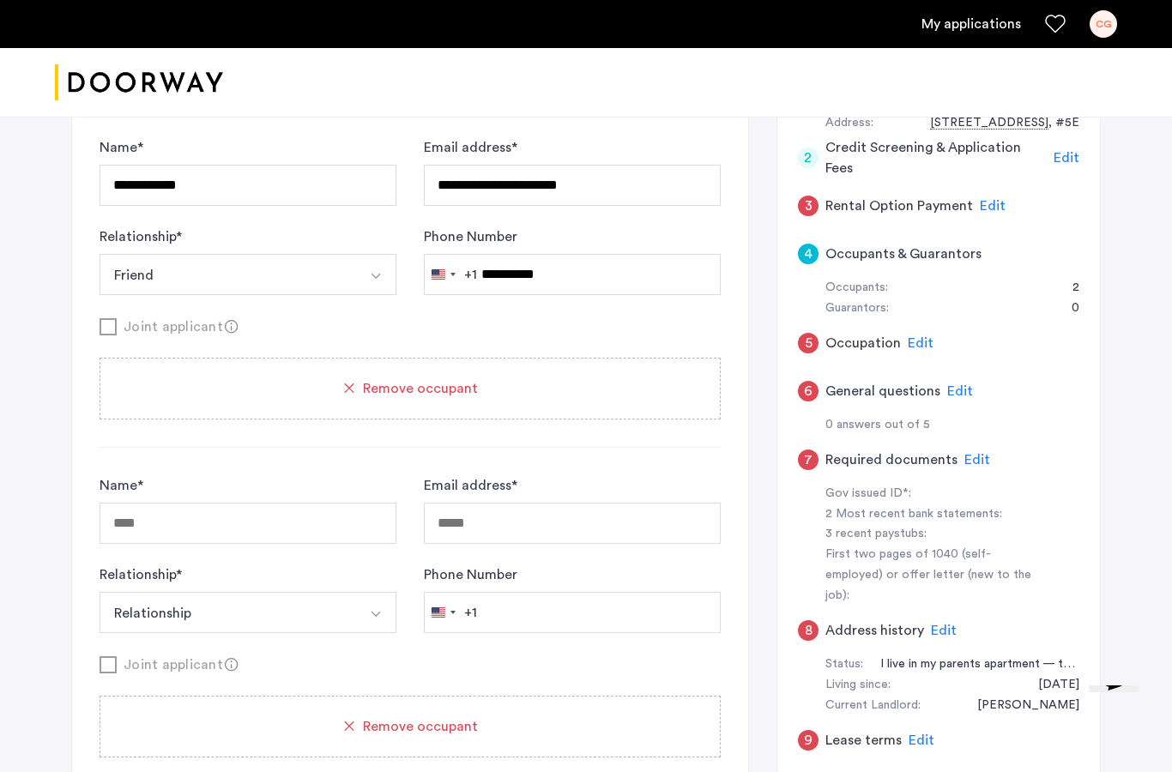
click at [111, 333] on div "Joint applicant" at bounding box center [410, 326] width 621 height 21
click at [108, 325] on div "Joint applicant" at bounding box center [410, 326] width 621 height 21
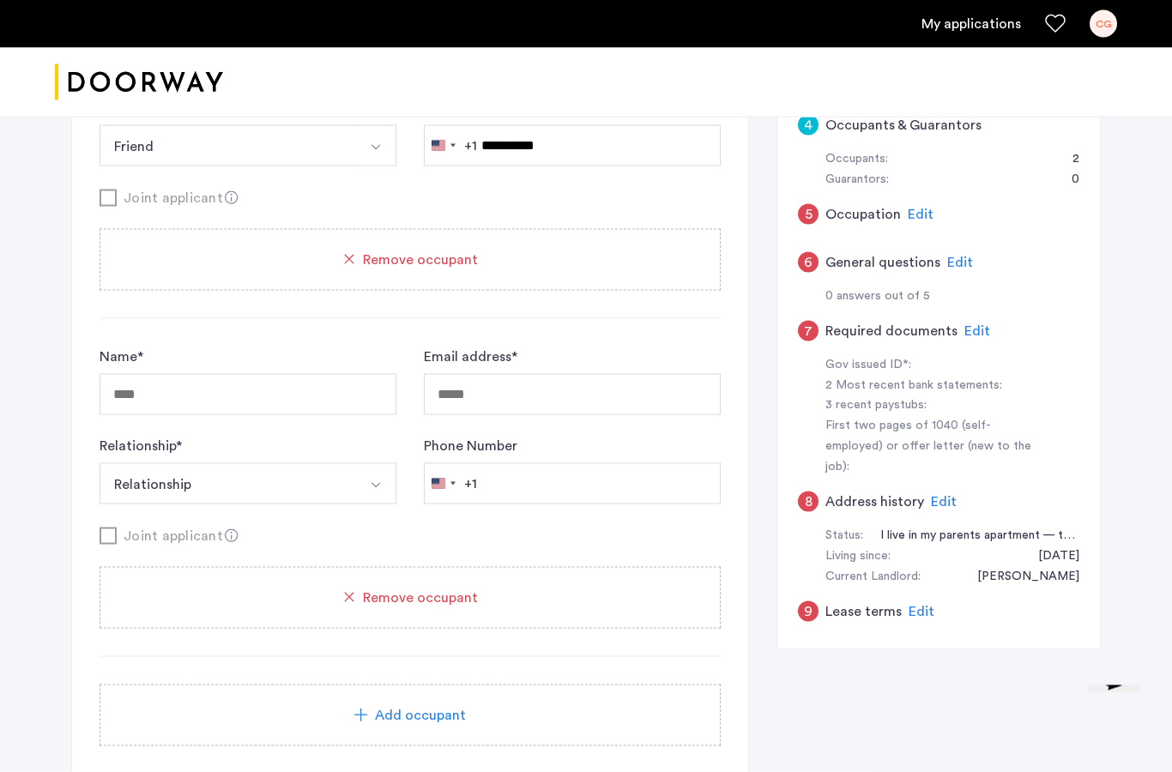
scroll to position [530, 0]
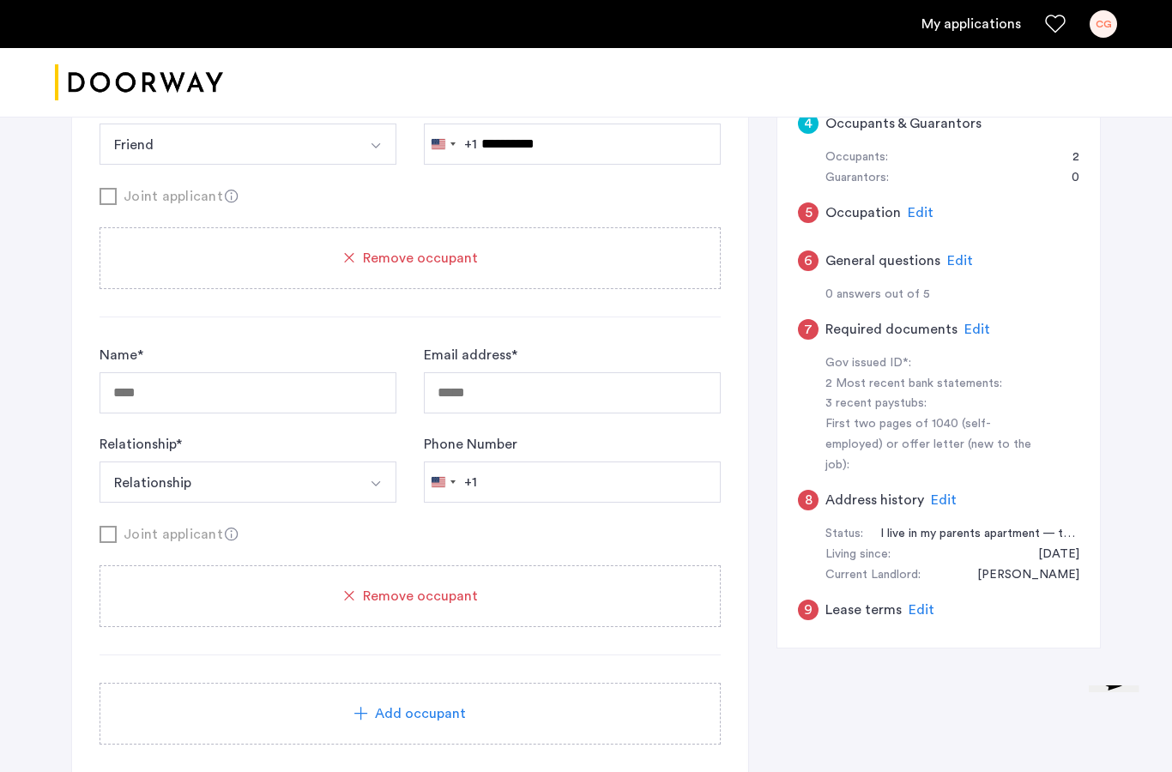
click at [366, 614] on div "Remove occupant" at bounding box center [410, 597] width 621 height 62
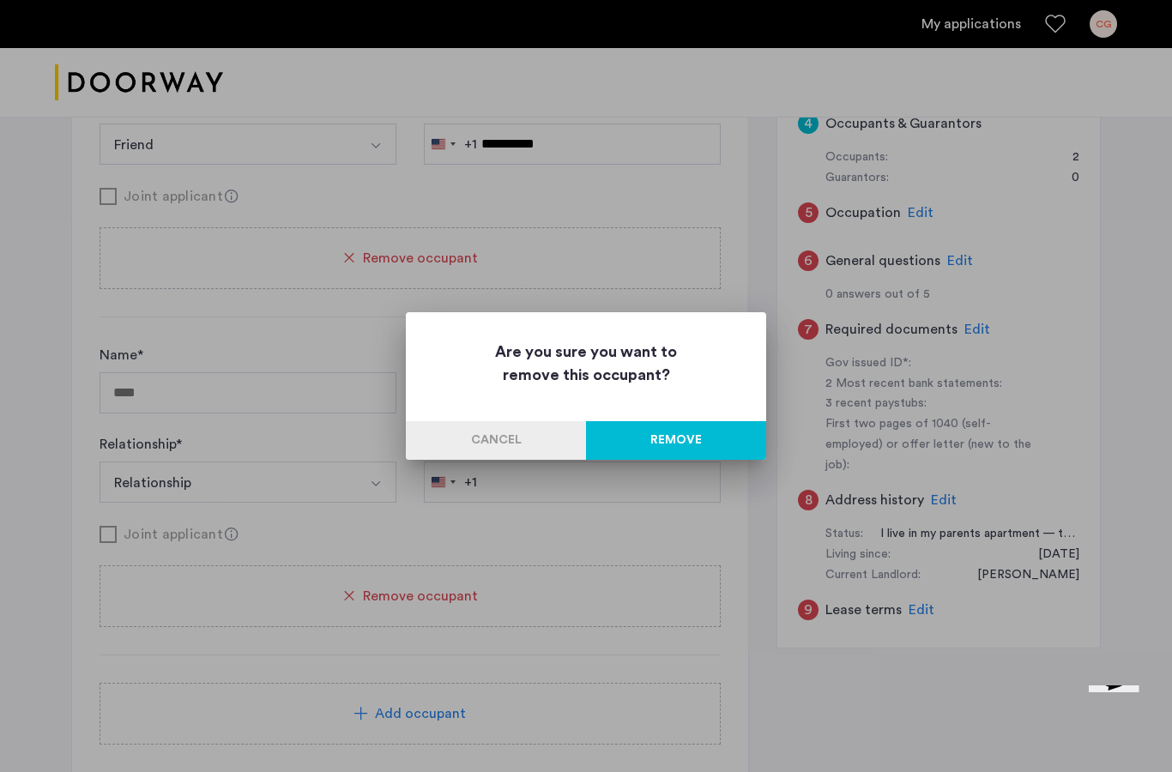
scroll to position [0, 0]
click at [515, 447] on button "Cancel" at bounding box center [496, 440] width 180 height 39
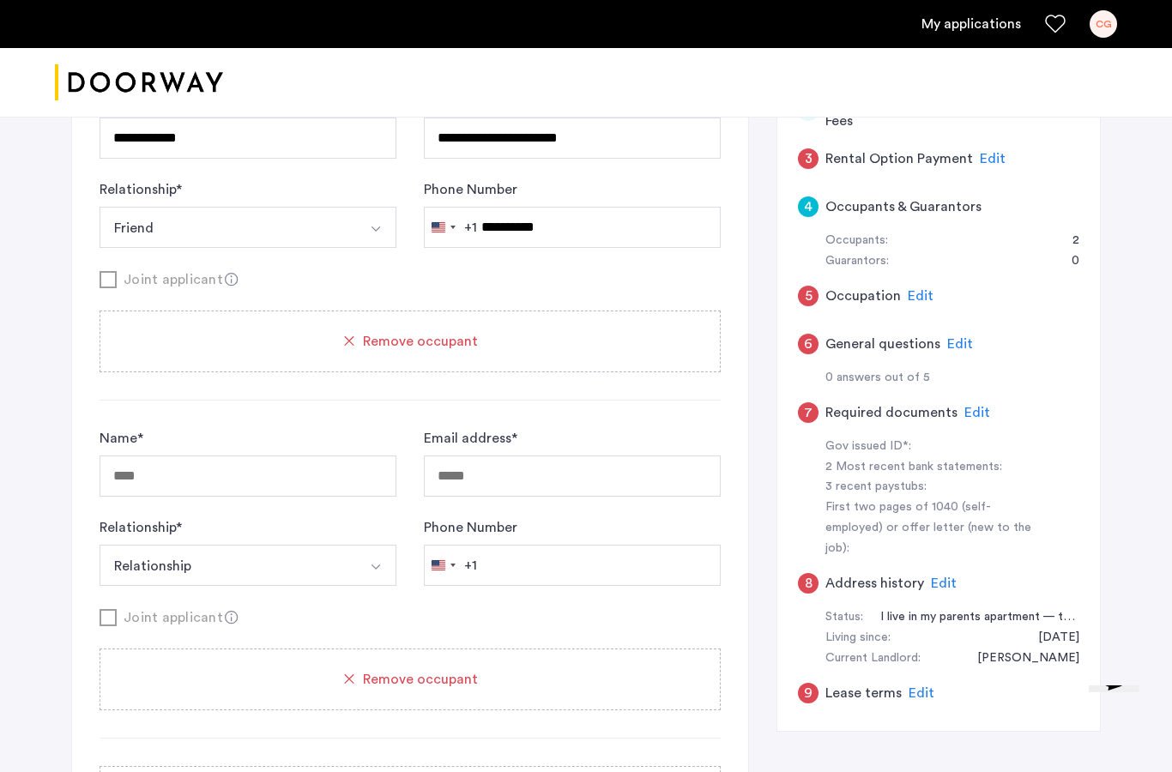
scroll to position [513, 0]
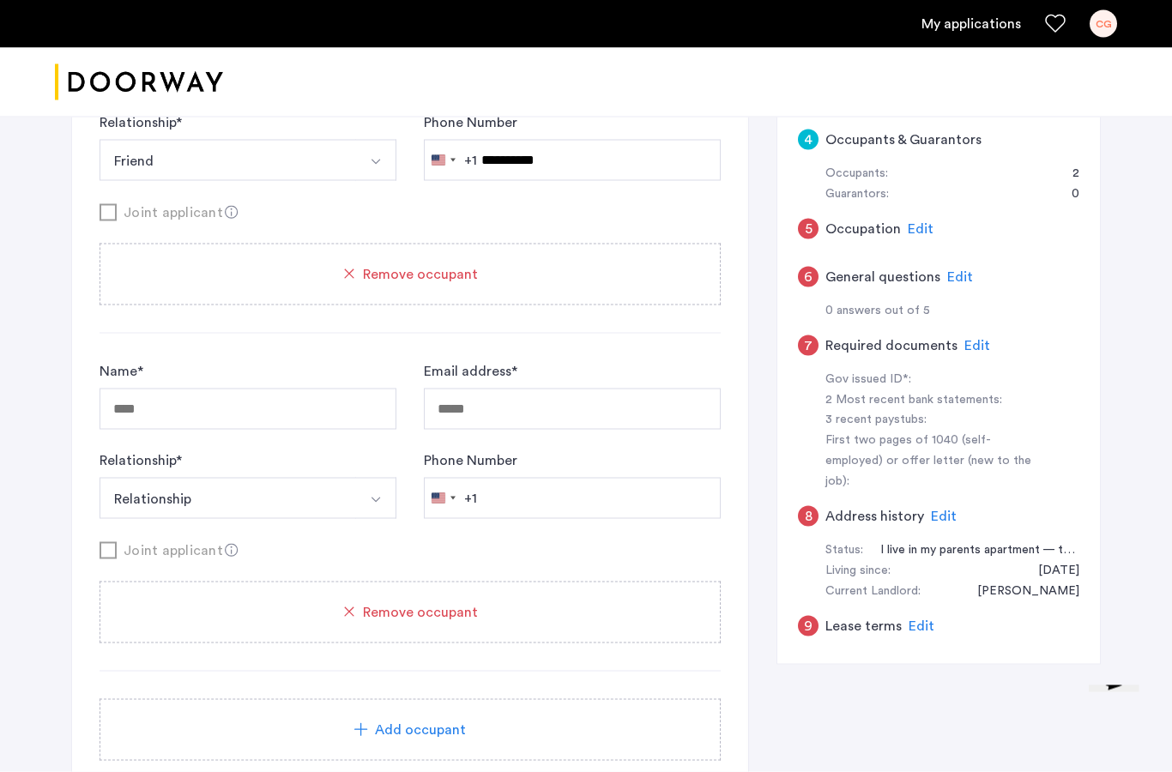
click at [404, 614] on span "Remove occupant" at bounding box center [420, 612] width 115 height 21
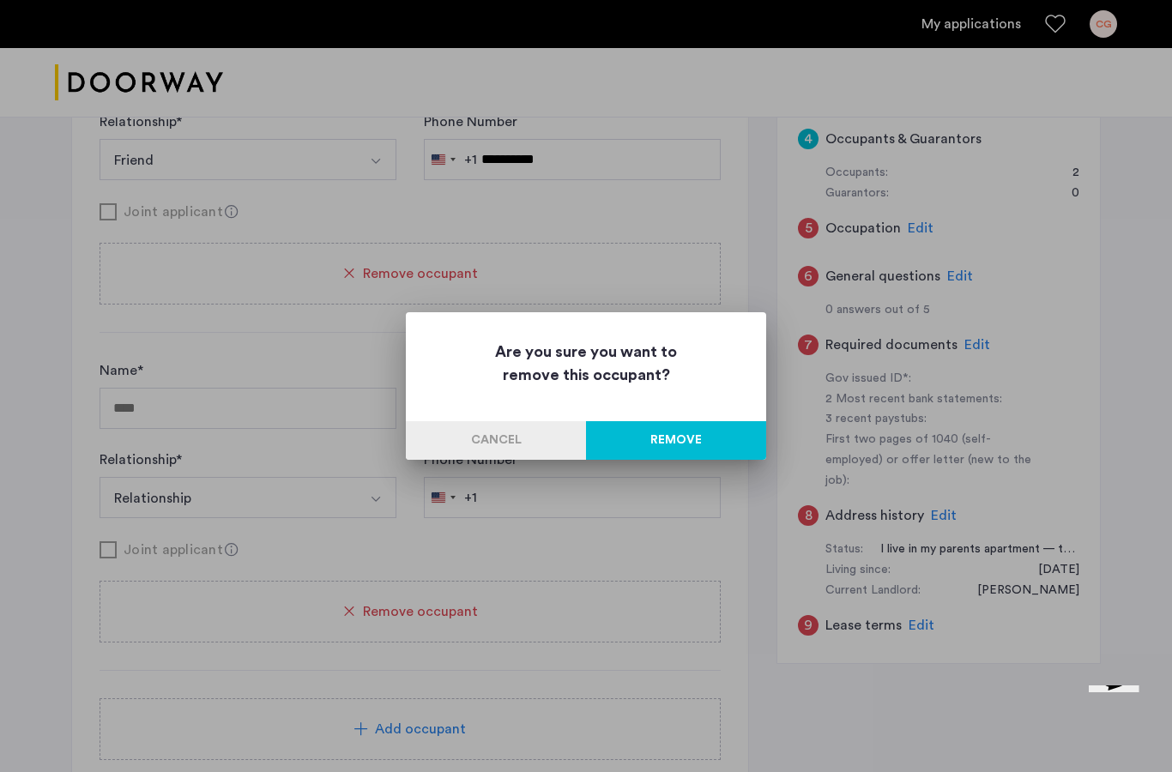
click at [669, 450] on button "Remove" at bounding box center [676, 440] width 180 height 39
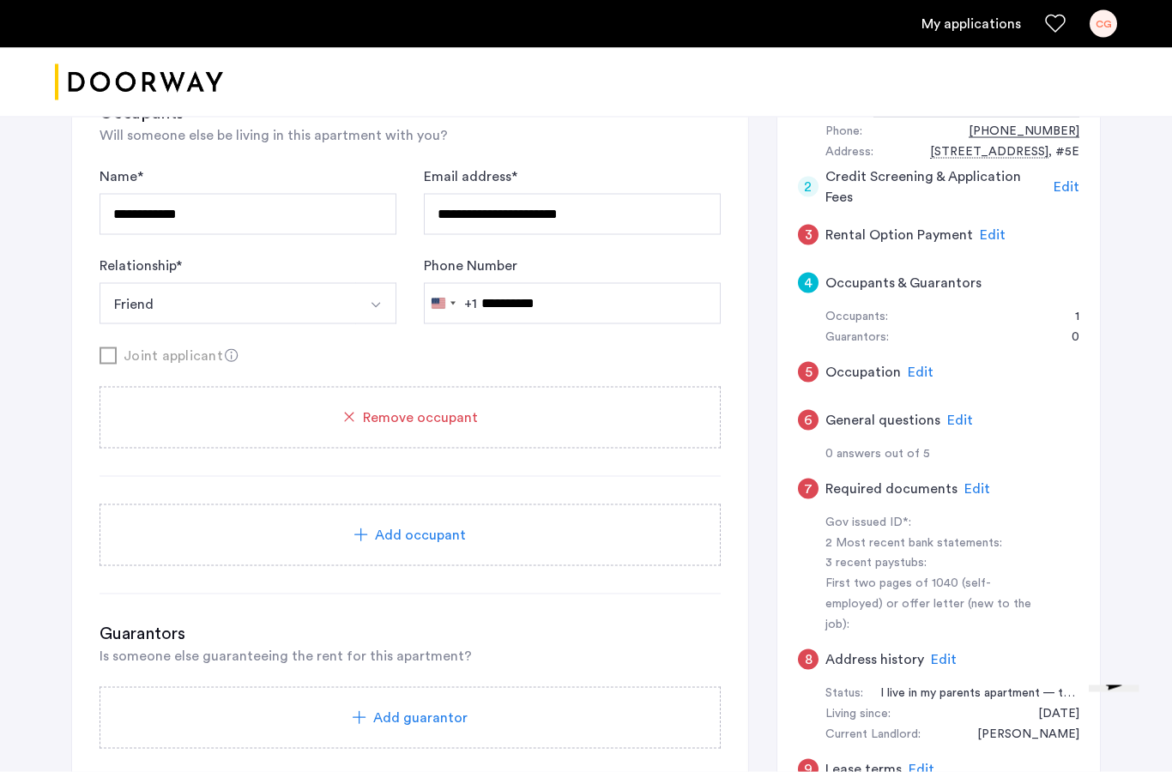
scroll to position [462, 0]
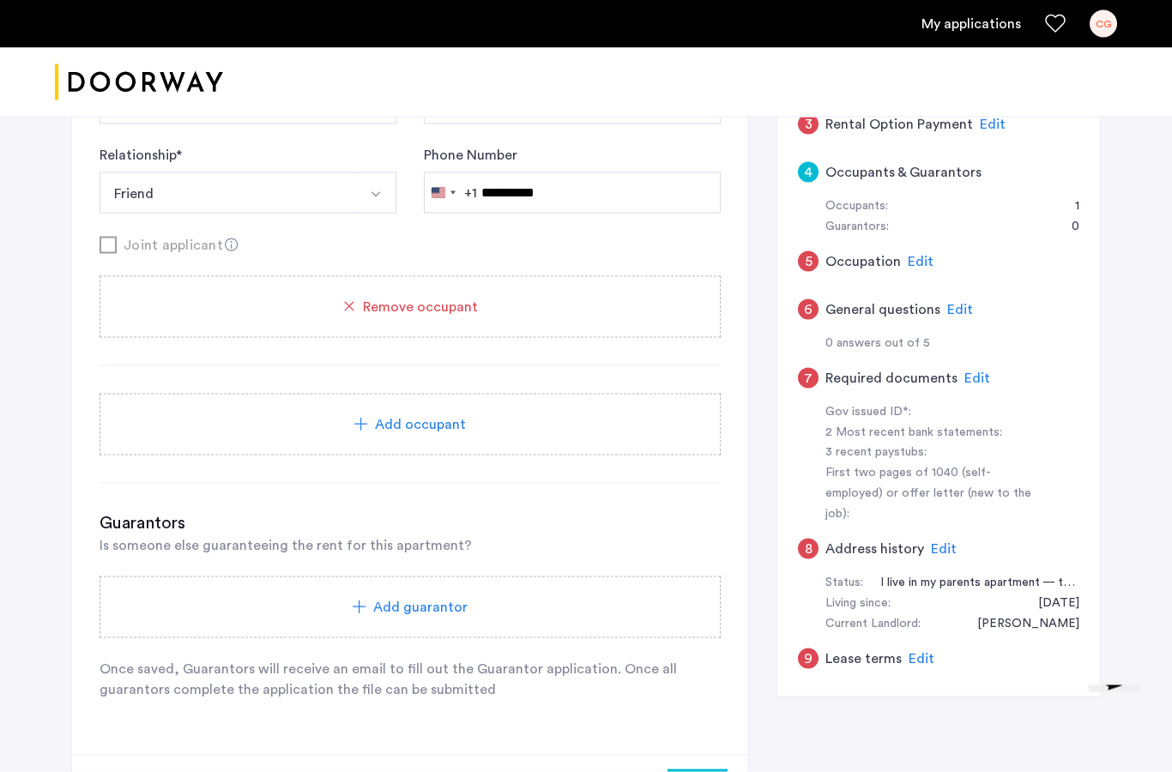
click at [375, 596] on div "Add guarantor" at bounding box center [410, 608] width 621 height 62
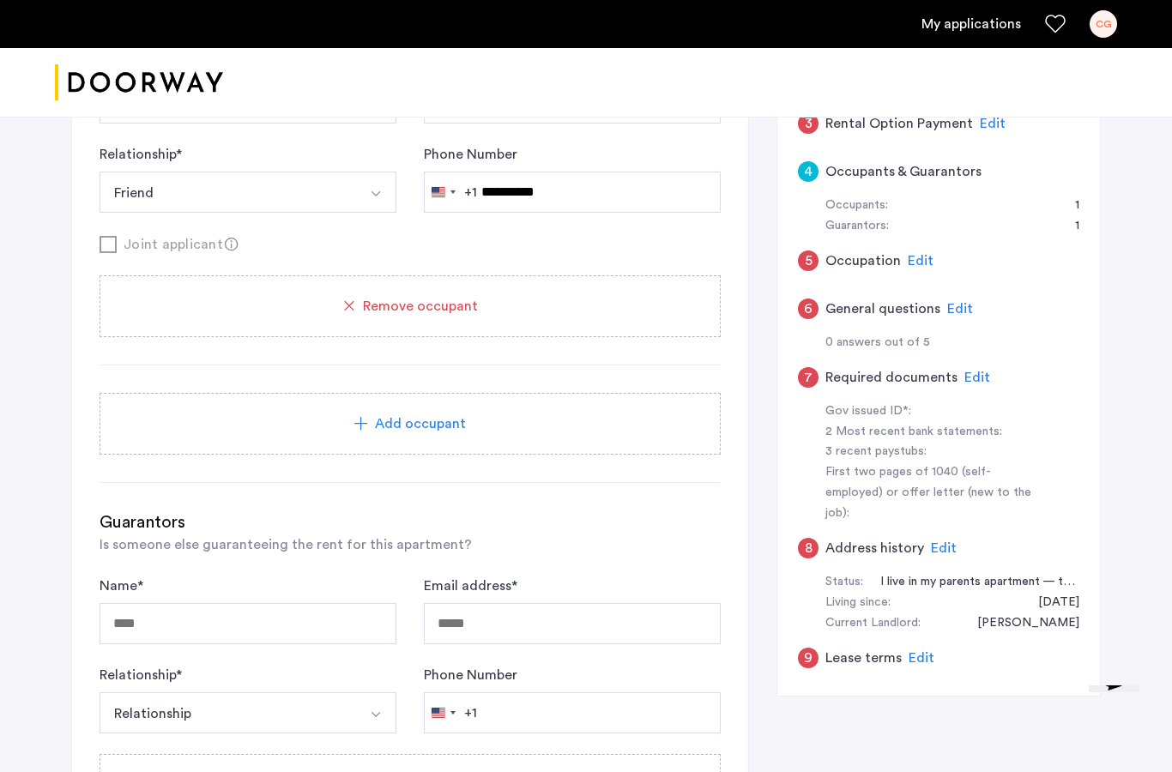
scroll to position [602, 0]
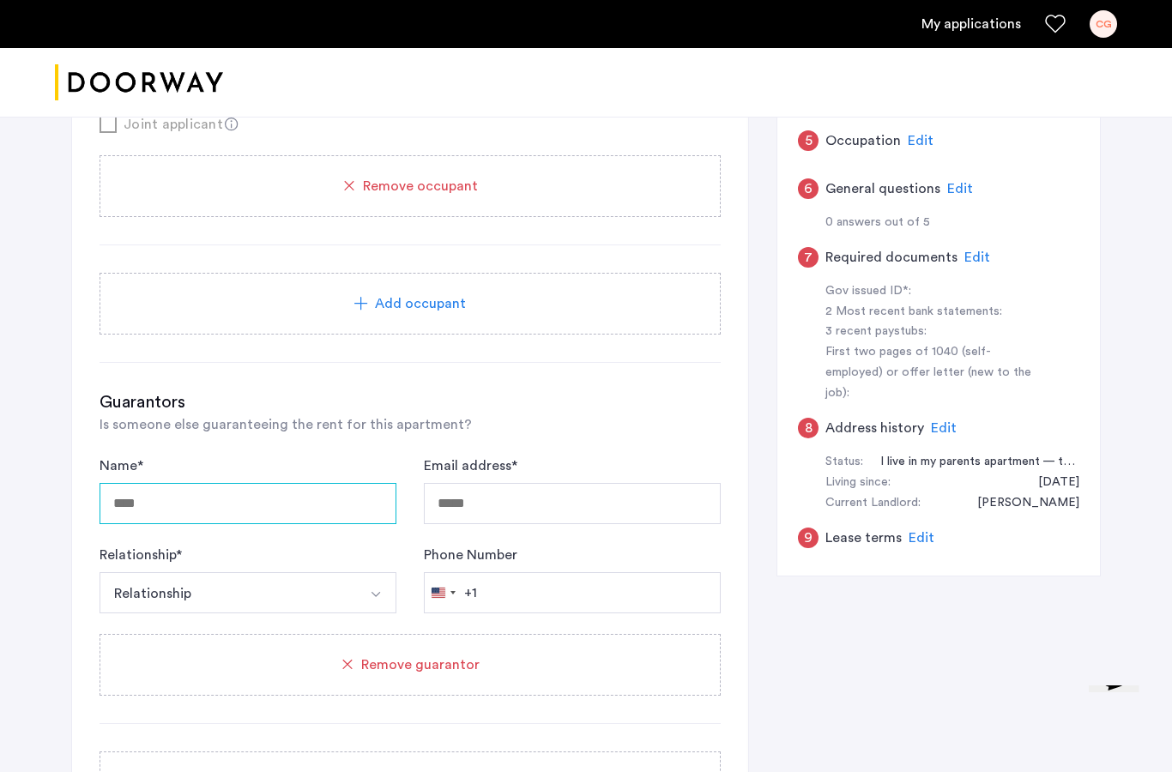
click at [291, 510] on input "Name *" at bounding box center [248, 503] width 297 height 41
type input "*"
type input "**********"
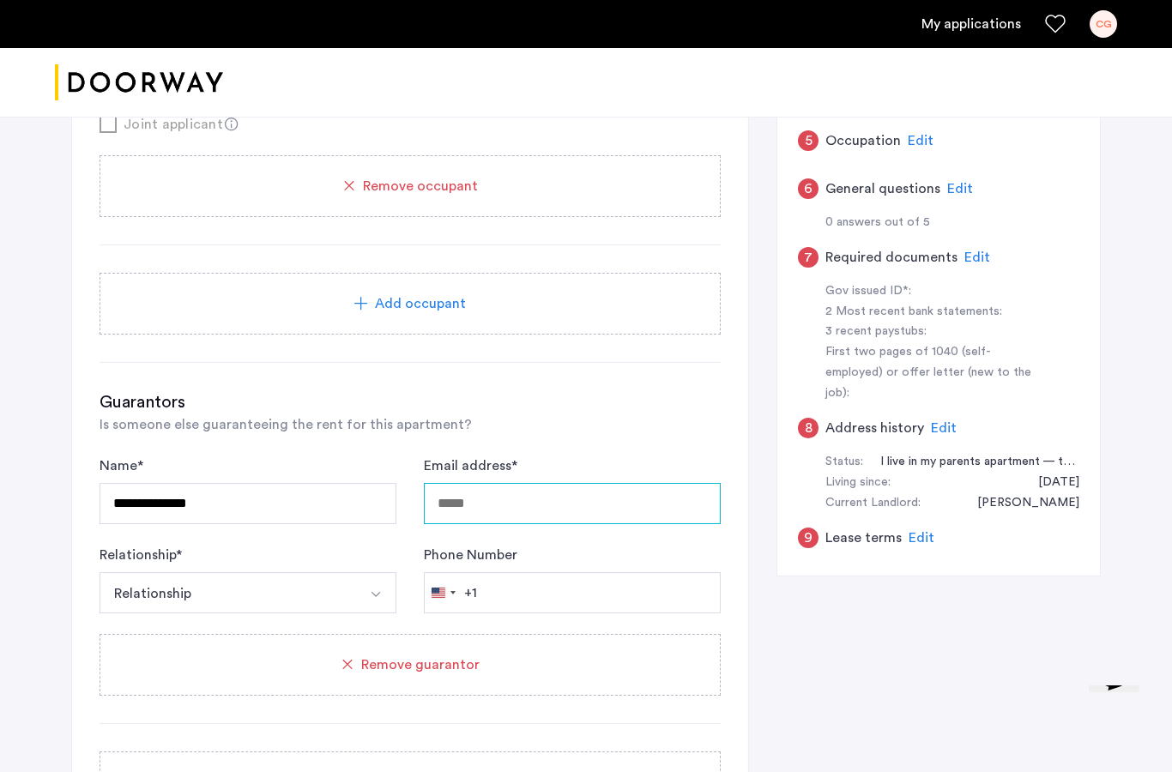
click at [481, 510] on input "Email address *" at bounding box center [572, 503] width 297 height 41
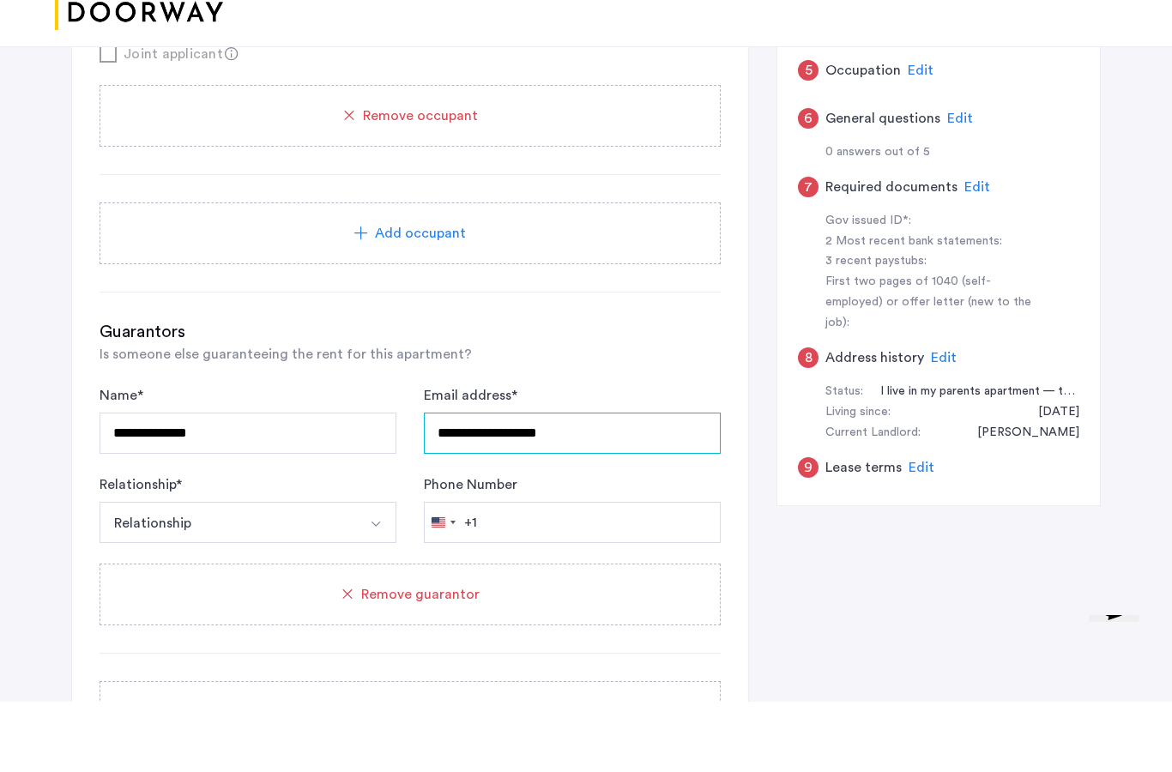
type input "**********"
click at [324, 572] on button "Relationship" at bounding box center [228, 592] width 257 height 41
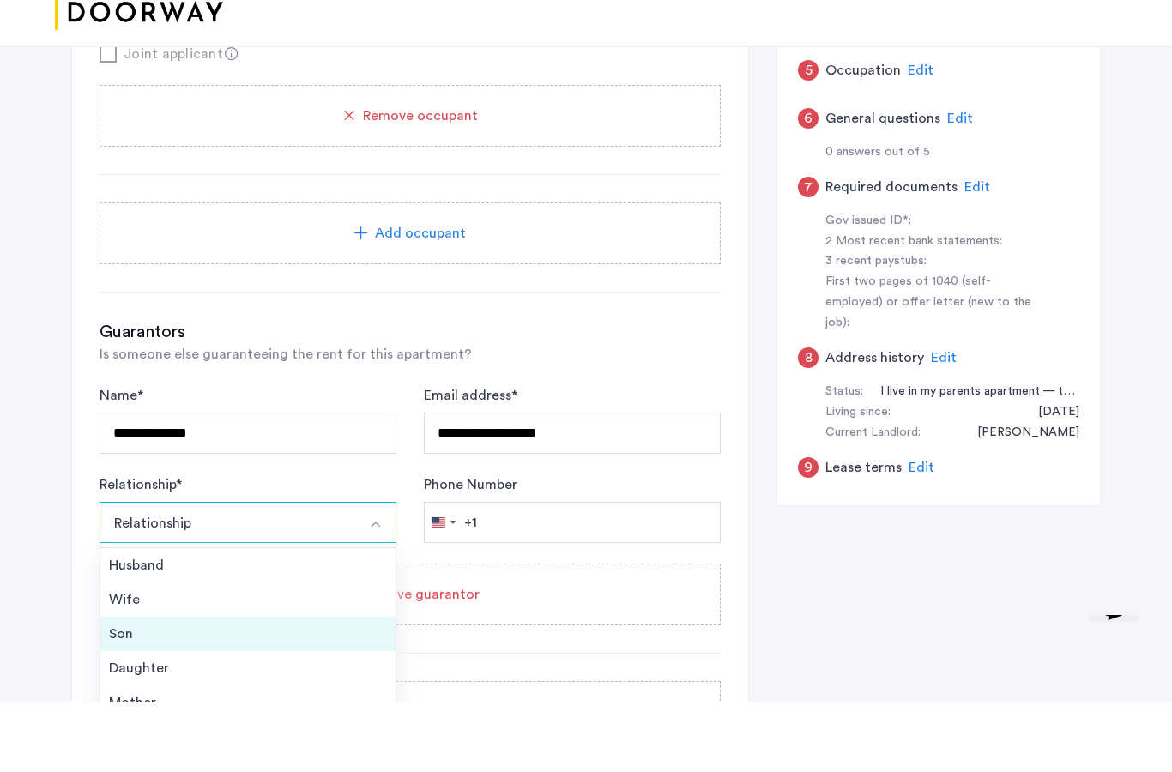
scroll to position [672, 0]
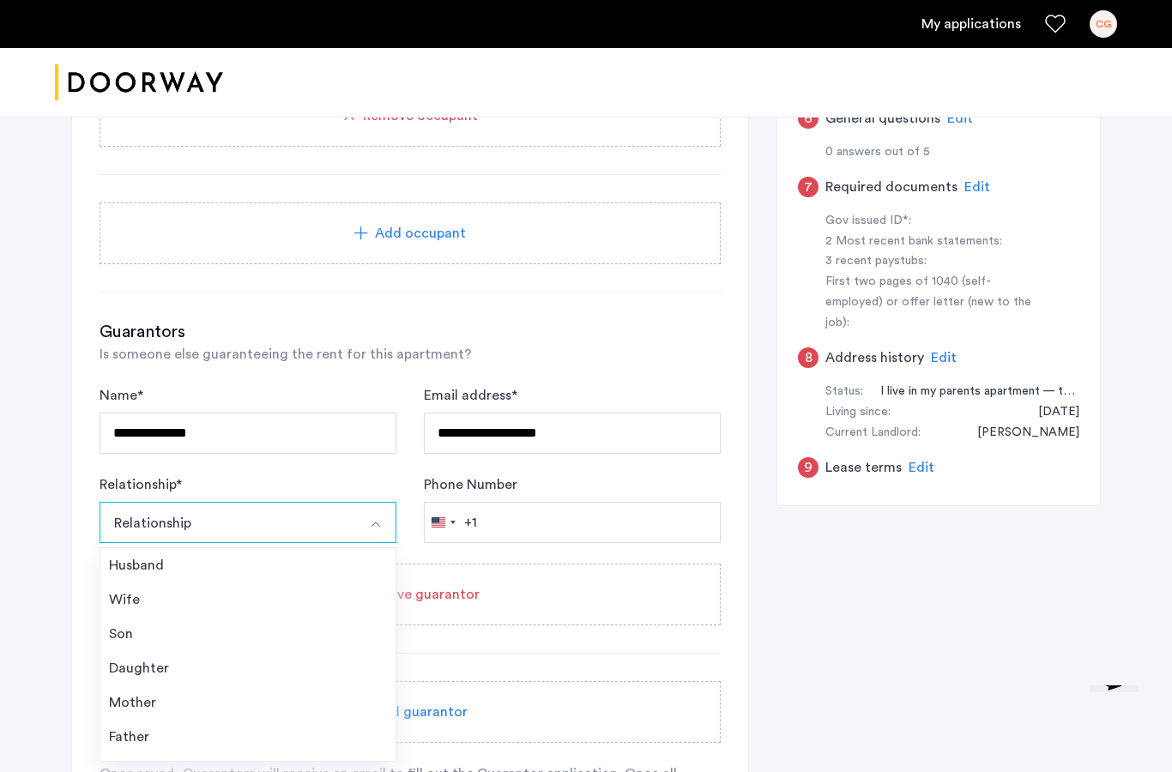
click at [148, 730] on div "Father" at bounding box center [248, 737] width 278 height 21
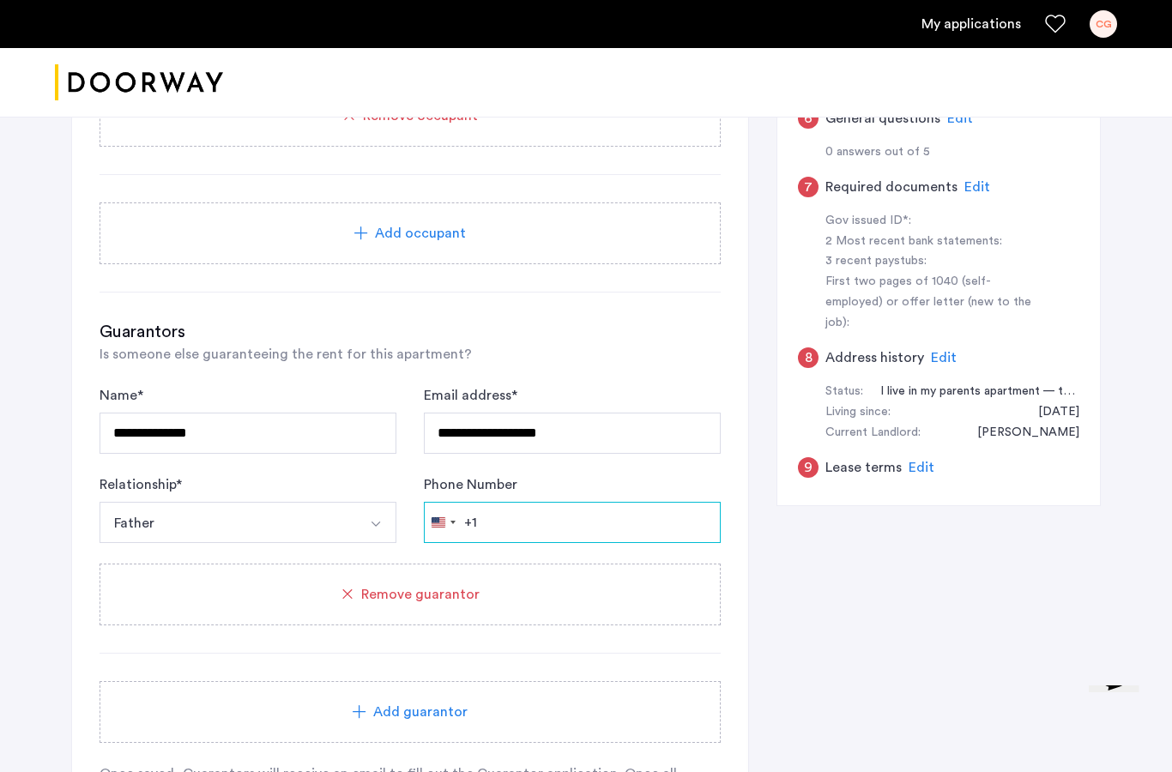
click at [506, 525] on input "Phone Number" at bounding box center [572, 522] width 297 height 41
type input "*"
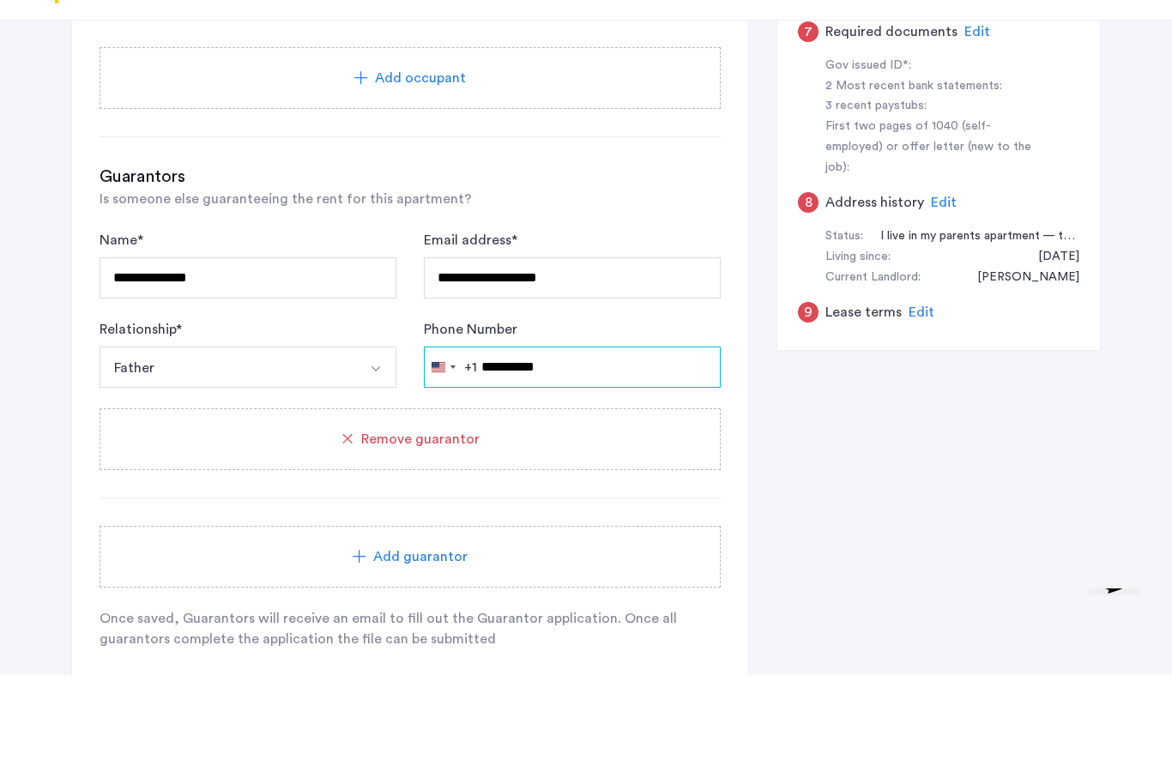
scroll to position [801, 0]
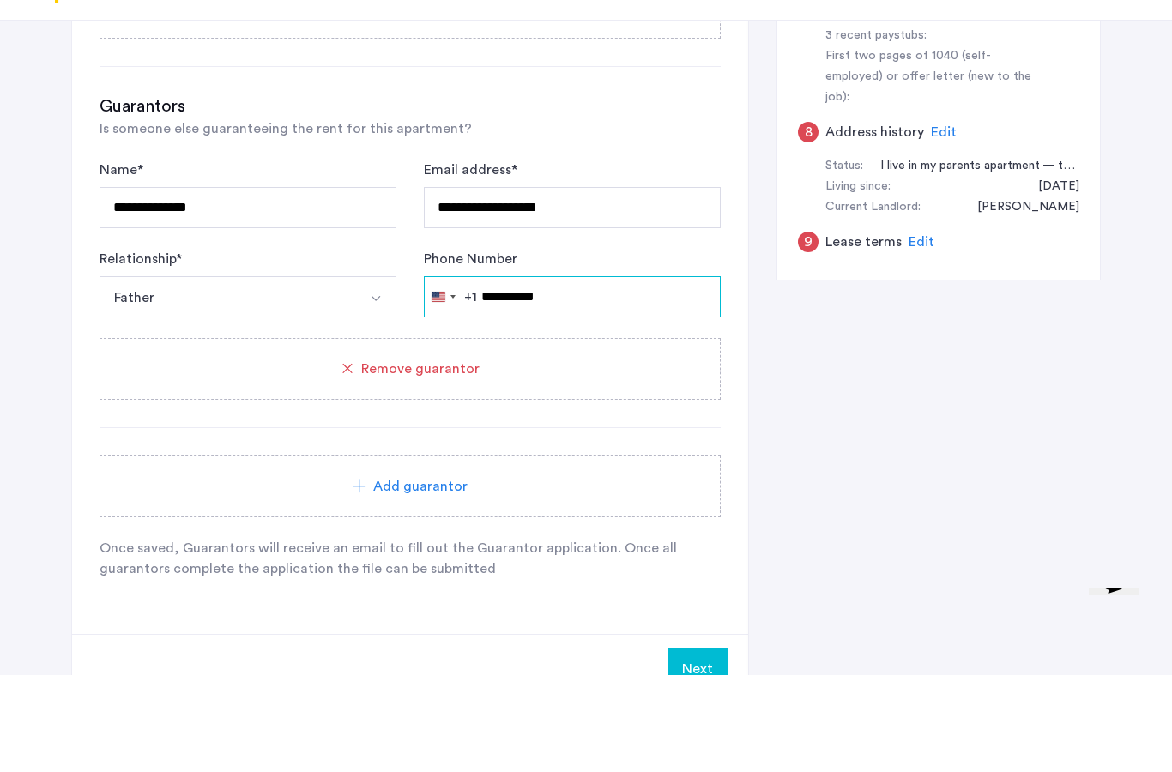
type input "**********"
click at [416, 573] on span "Add guarantor" at bounding box center [420, 583] width 94 height 21
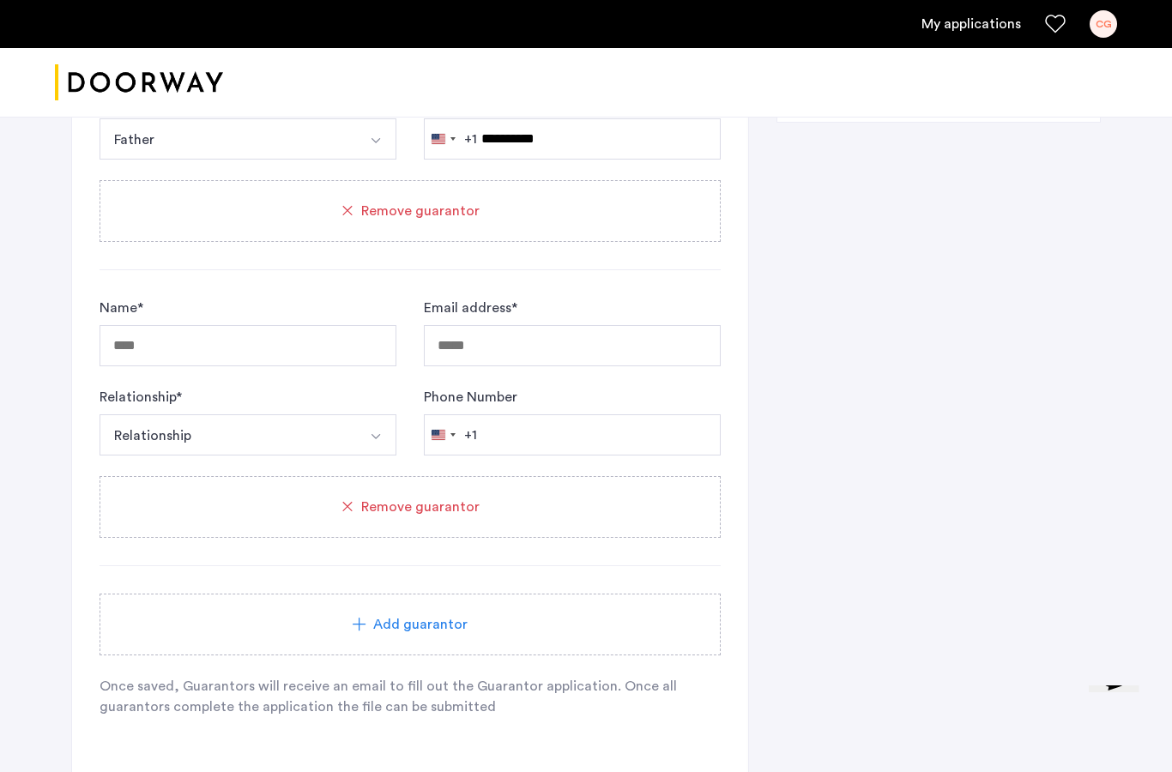
scroll to position [1164, 0]
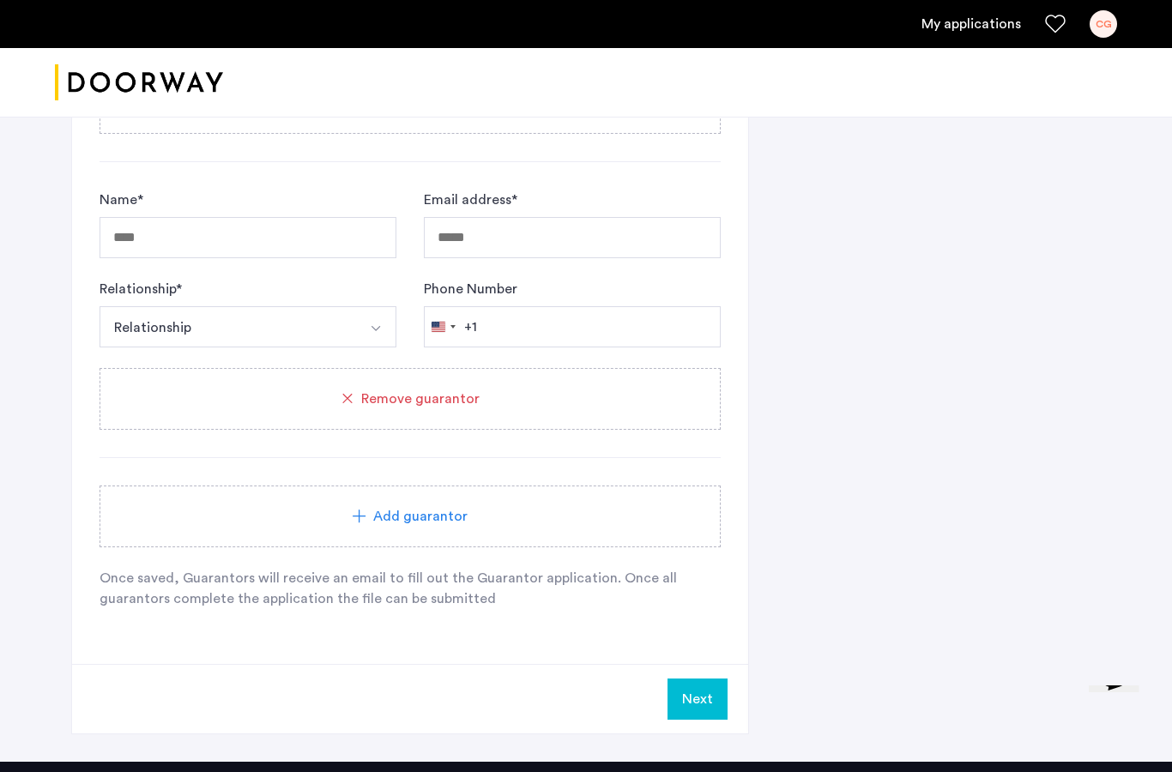
click at [695, 693] on button "Next" at bounding box center [698, 699] width 60 height 41
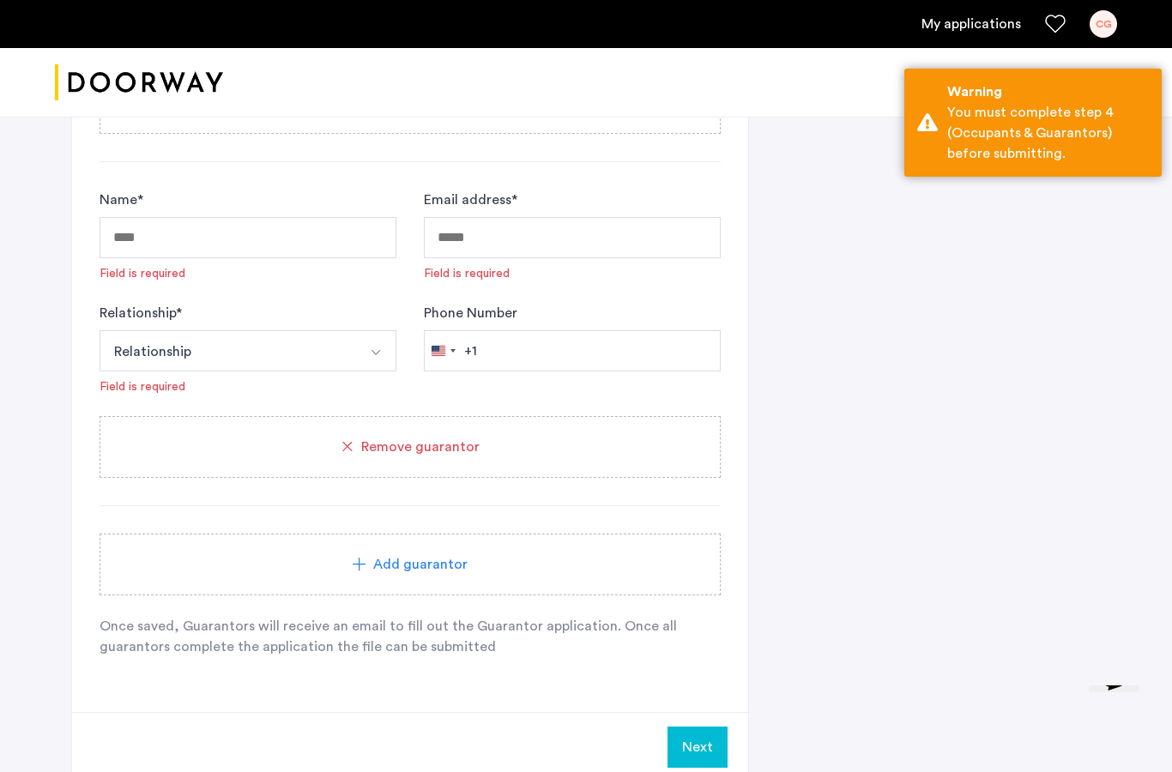
click at [420, 440] on span "Remove guarantor" at bounding box center [420, 447] width 118 height 21
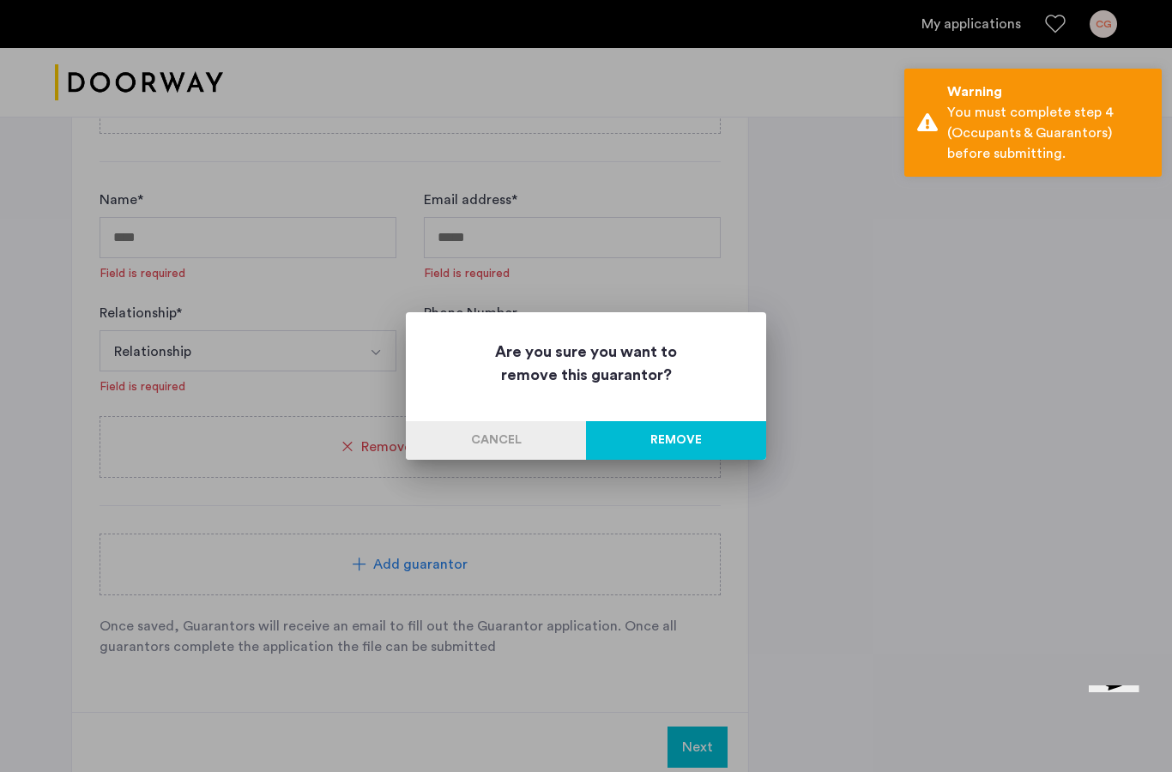
click at [632, 437] on button "Remove" at bounding box center [676, 440] width 180 height 39
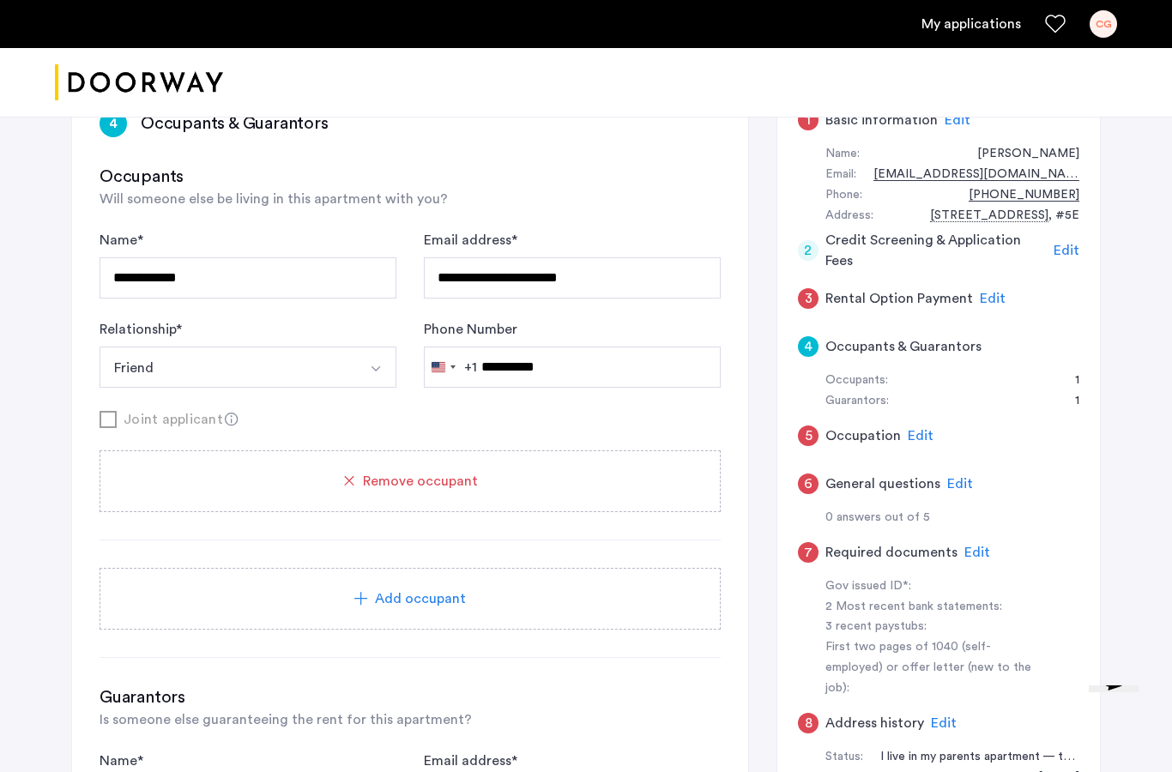
scroll to position [281, 0]
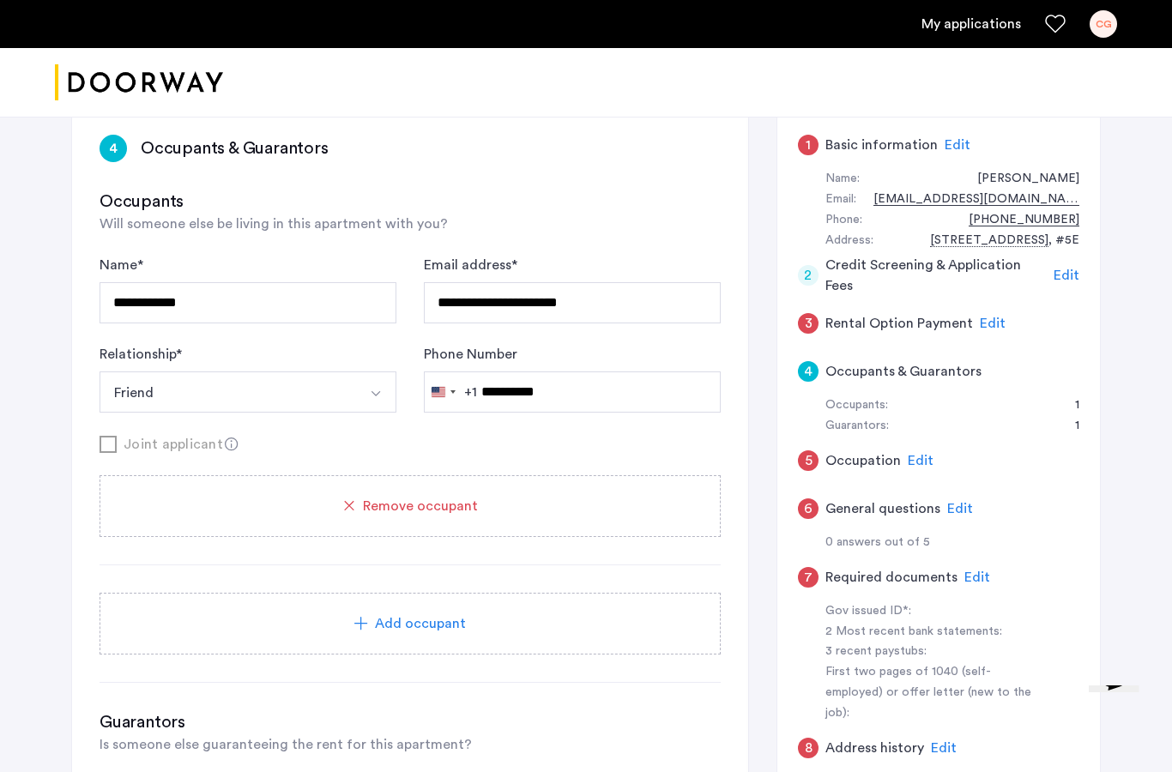
click at [977, 571] on span "Edit" at bounding box center [978, 578] width 26 height 14
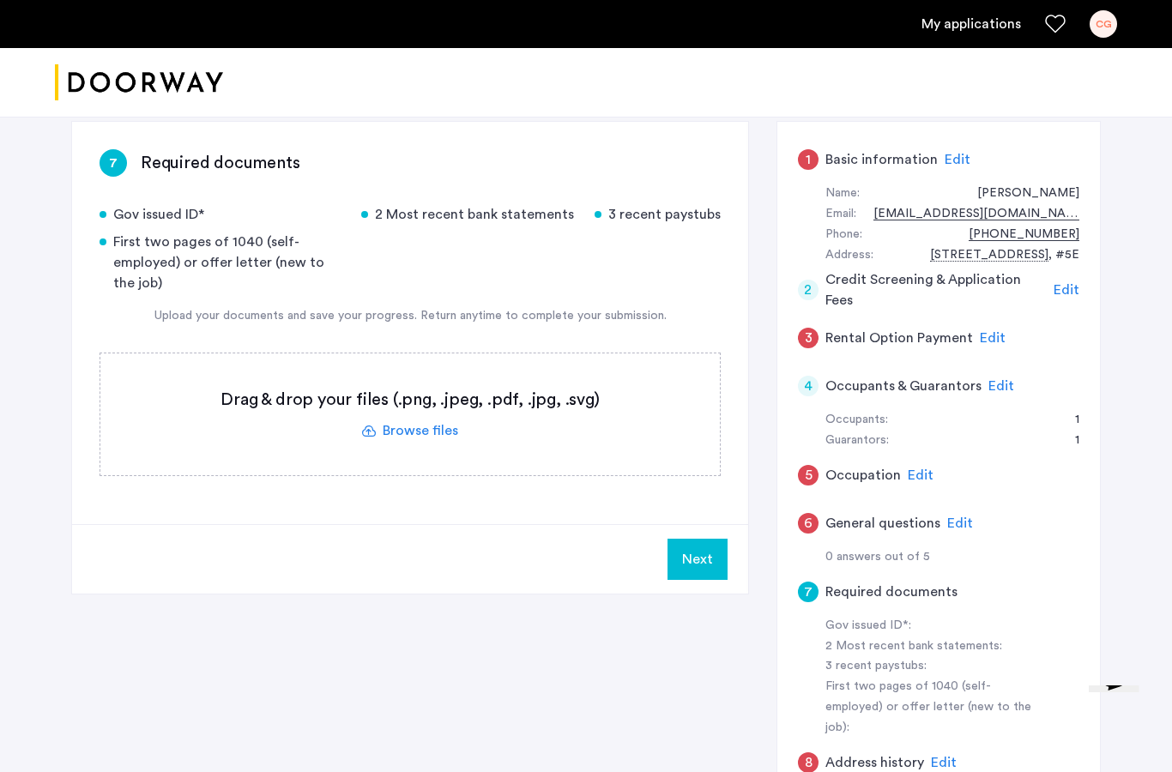
scroll to position [240, 0]
